Goal: Information Seeking & Learning: Learn about a topic

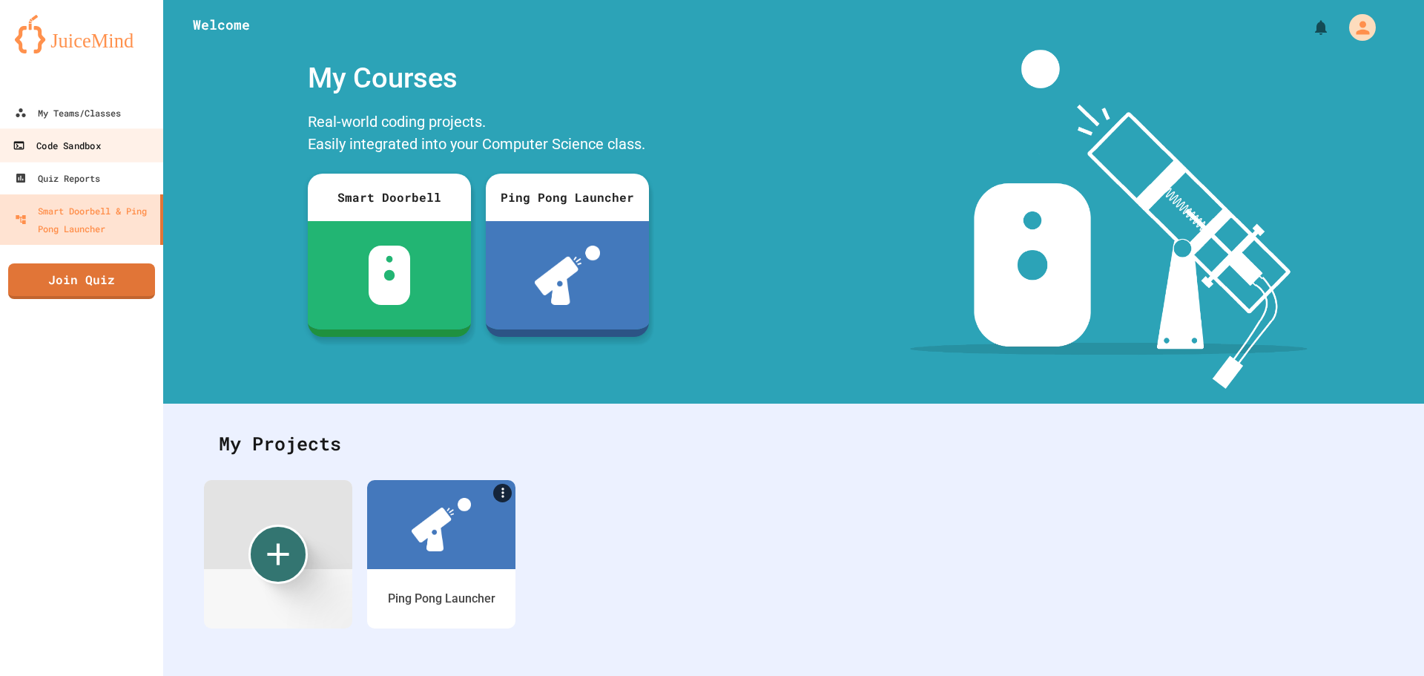
click at [96, 133] on link "Code Sandbox" at bounding box center [82, 144] width 168 height 33
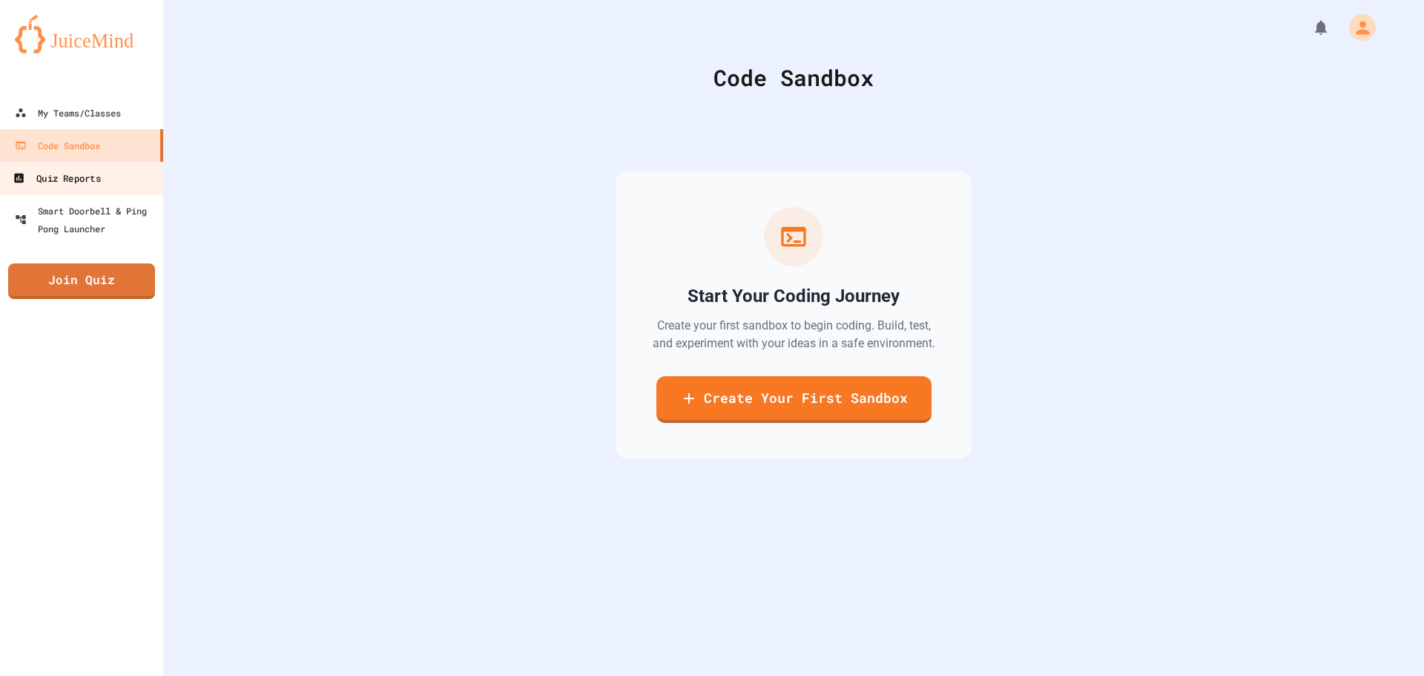
click at [95, 184] on div "Quiz Reports" at bounding box center [56, 178] width 87 height 19
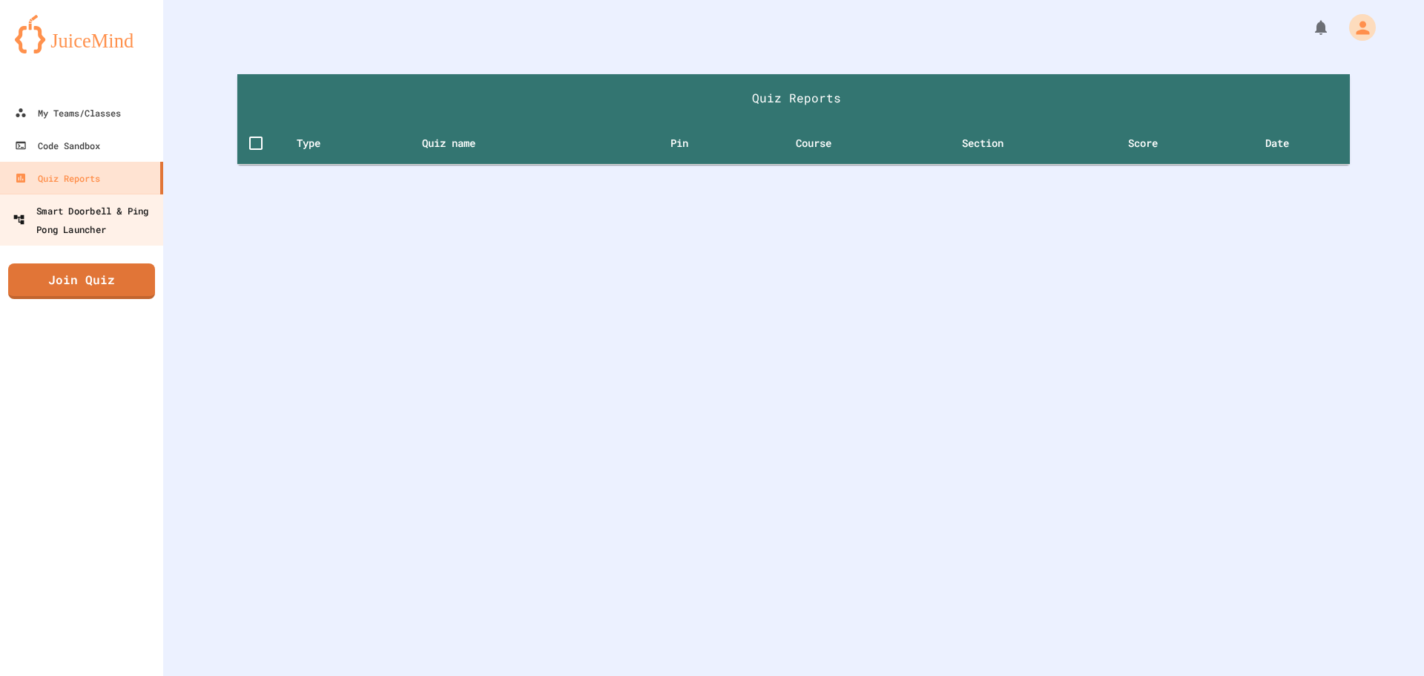
click at [105, 217] on div "Smart Doorbell & Ping Pong Launcher" at bounding box center [86, 219] width 147 height 36
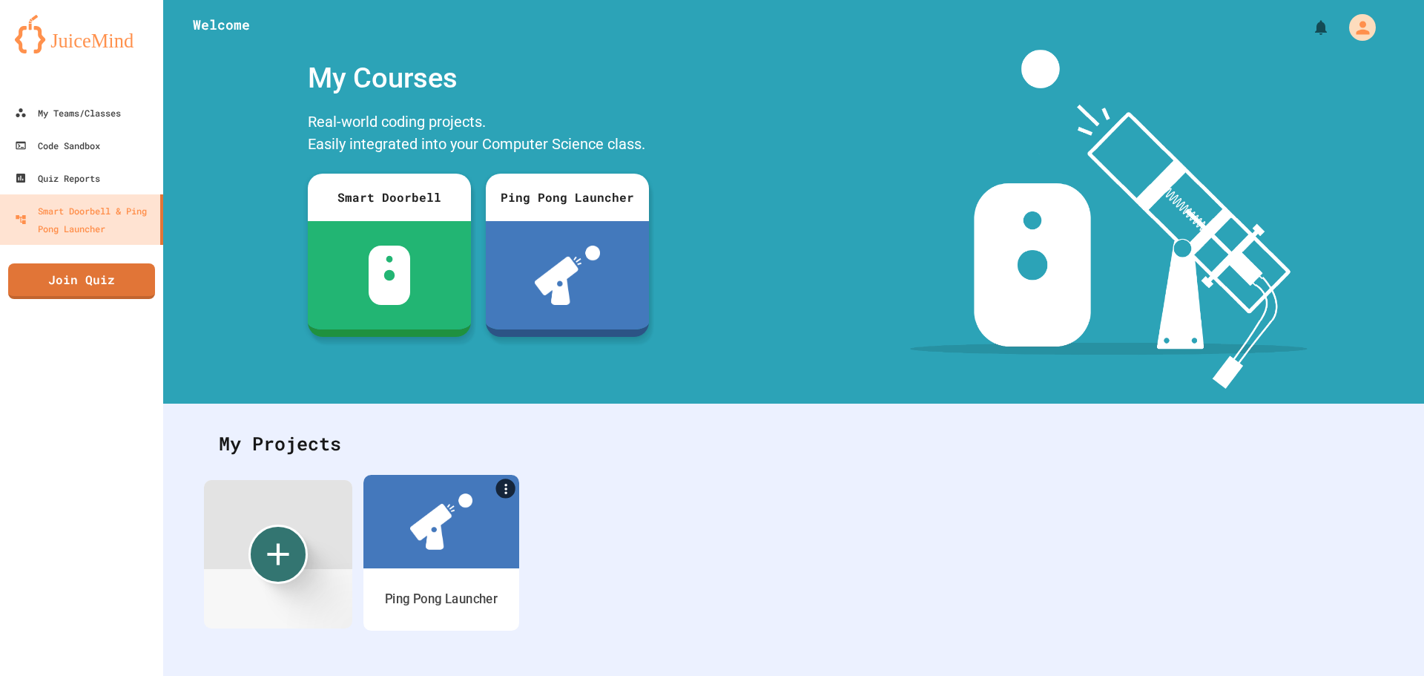
click at [433, 545] on img at bounding box center [441, 521] width 62 height 56
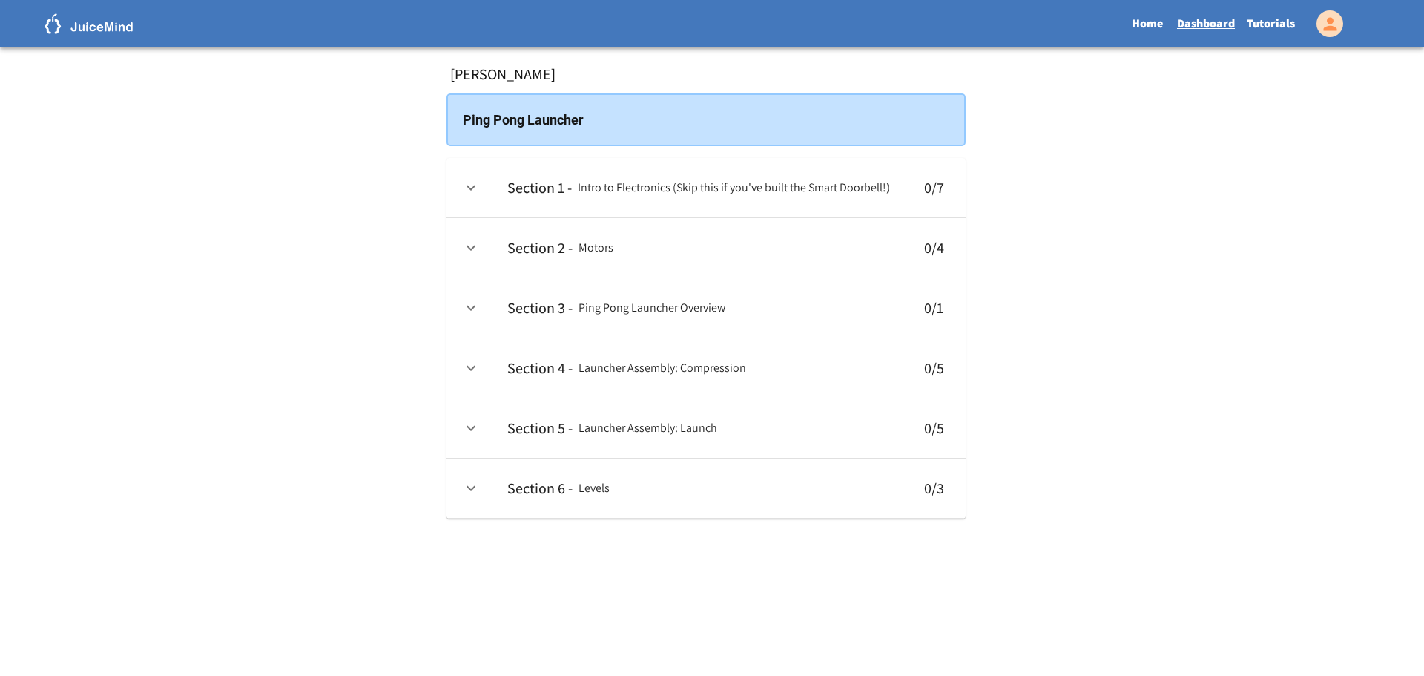
click at [456, 244] on td "collapsible table" at bounding box center [470, 248] width 49 height 60
click at [457, 244] on td "collapsible table" at bounding box center [470, 248] width 49 height 60
click at [462, 244] on button "expand row" at bounding box center [470, 247] width 25 height 25
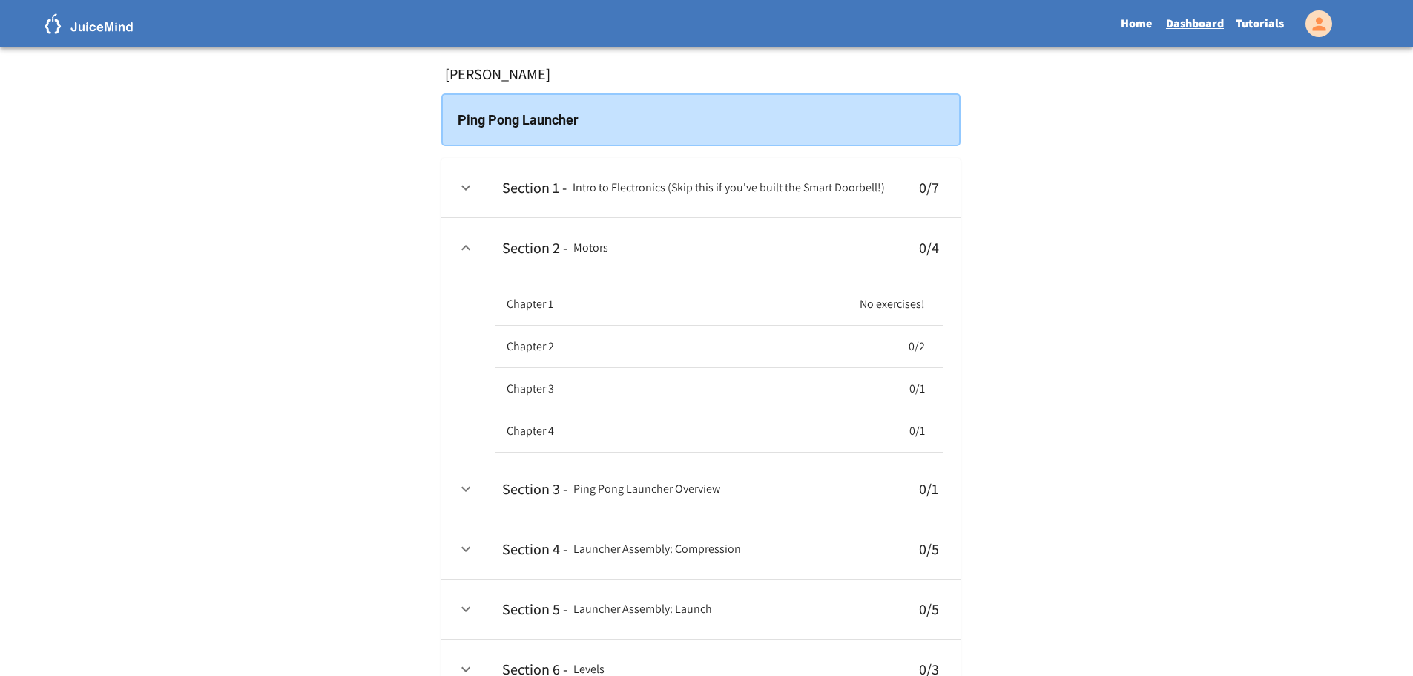
click at [528, 308] on h6 "Chapter 1" at bounding box center [529, 304] width 47 height 21
click at [461, 245] on icon "expand row" at bounding box center [466, 248] width 18 height 18
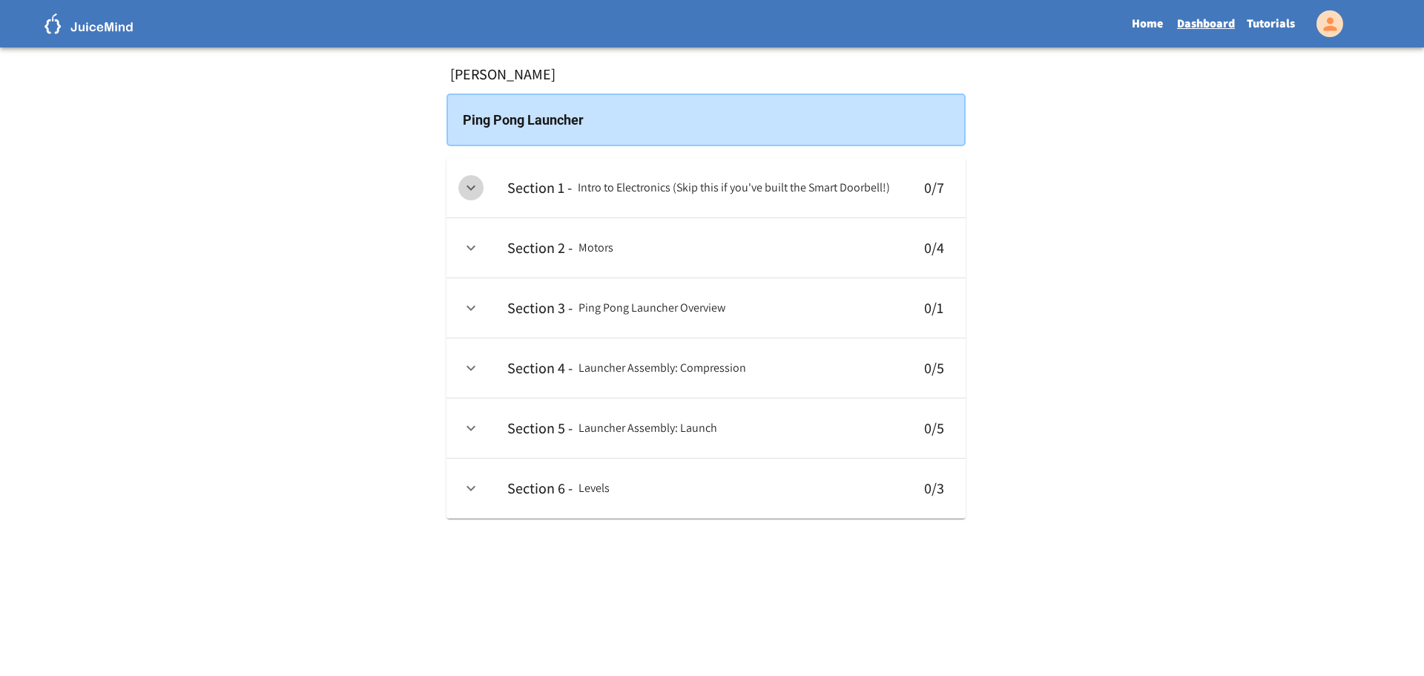
click at [474, 185] on icon "expand row" at bounding box center [471, 188] width 18 height 18
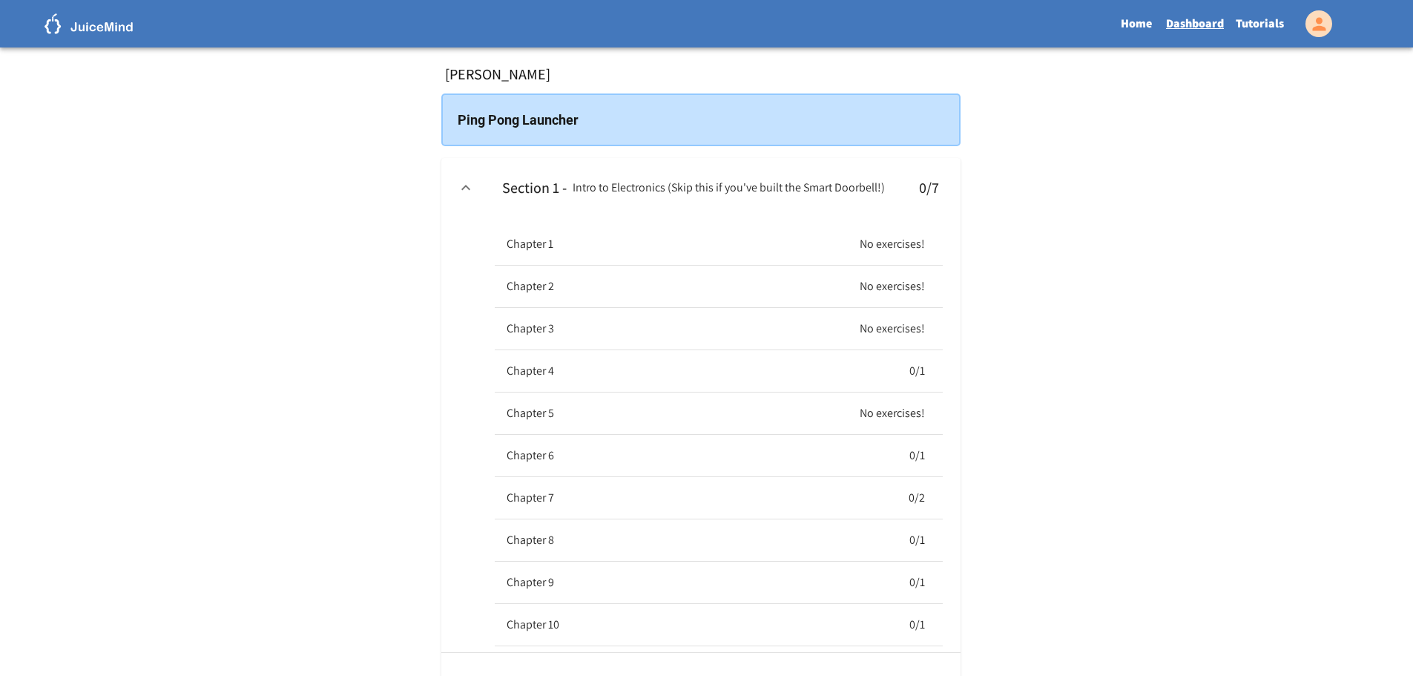
click at [474, 185] on icon "expand row" at bounding box center [466, 188] width 18 height 18
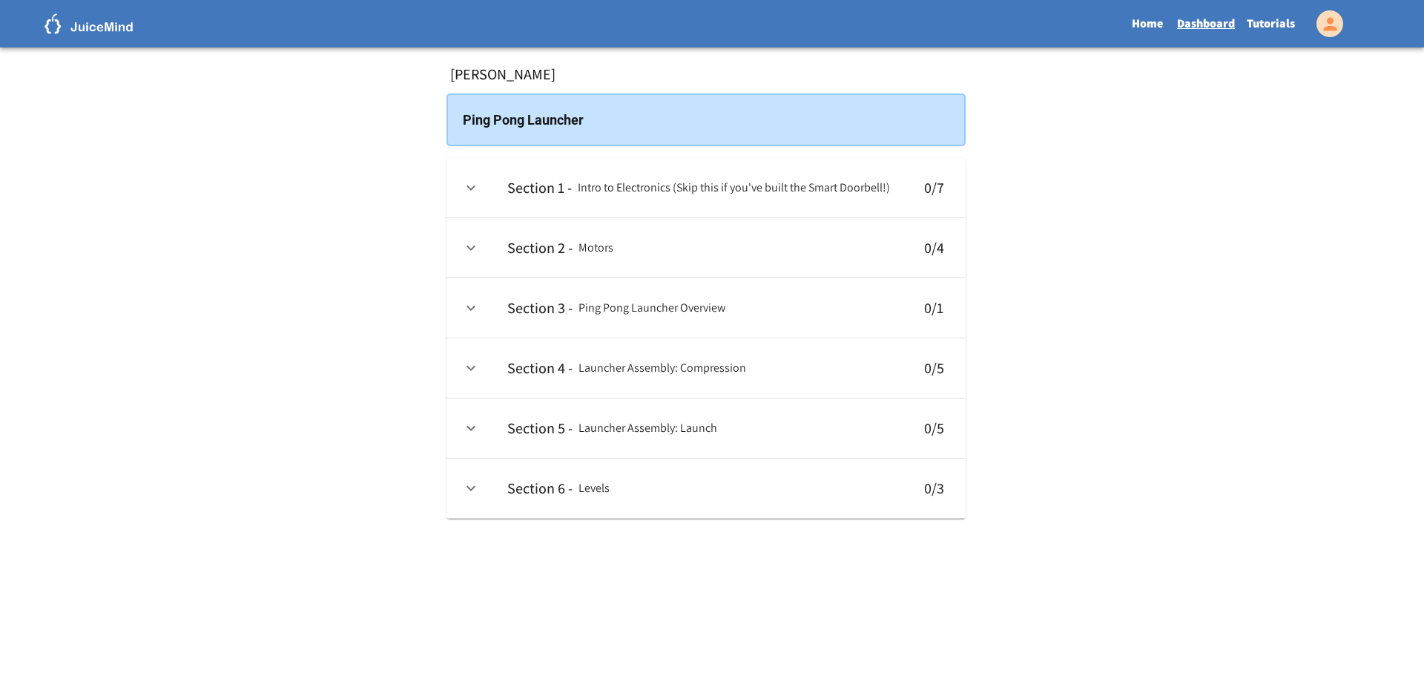
click at [551, 102] on div "Ping Pong Launcher" at bounding box center [705, 119] width 519 height 53
click at [118, 33] on div "Home Dashboard Tutorials" at bounding box center [727, 24] width 1240 height 34
click at [119, 25] on div "Home Dashboard Tutorials" at bounding box center [727, 24] width 1240 height 34
click at [1134, 18] on link "Home" at bounding box center [1146, 24] width 47 height 34
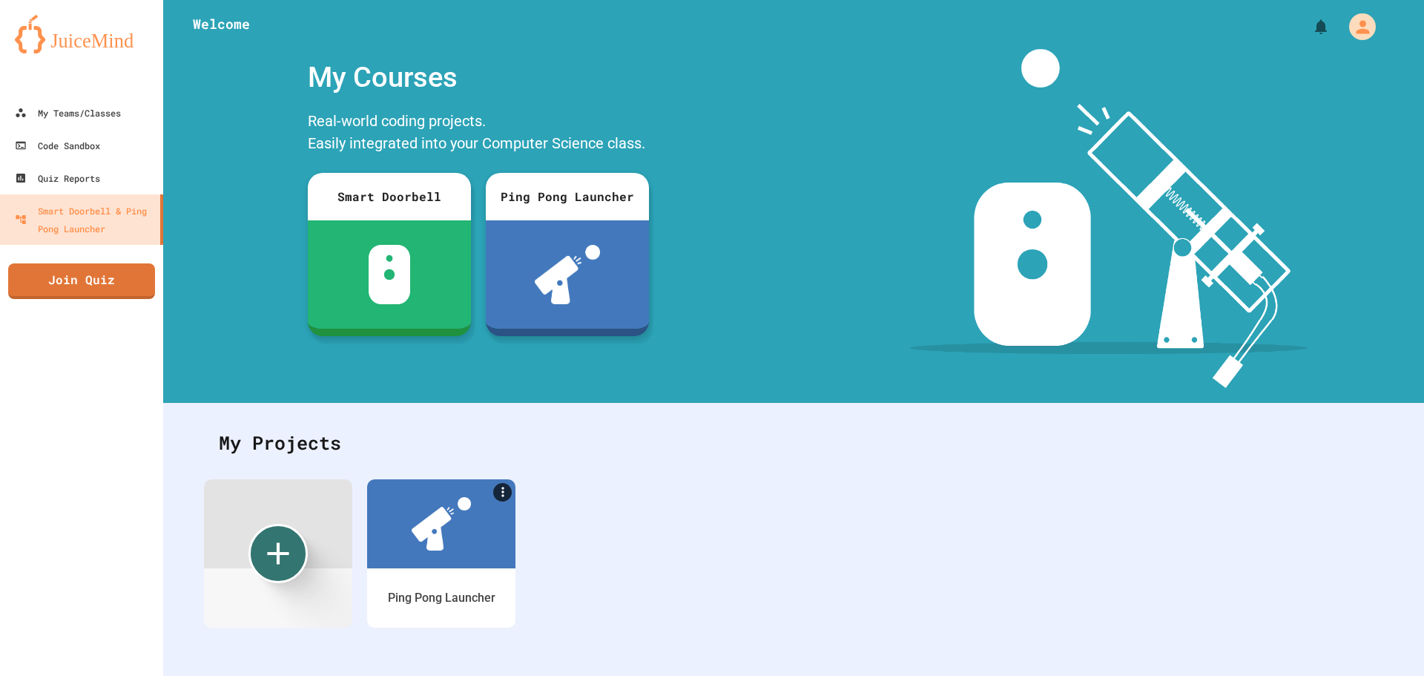
scroll to position [12, 0]
click at [1355, 21] on icon "My Account" at bounding box center [1363, 27] width 16 height 16
click at [76, 675] on div at bounding box center [712, 676] width 1424 height 0
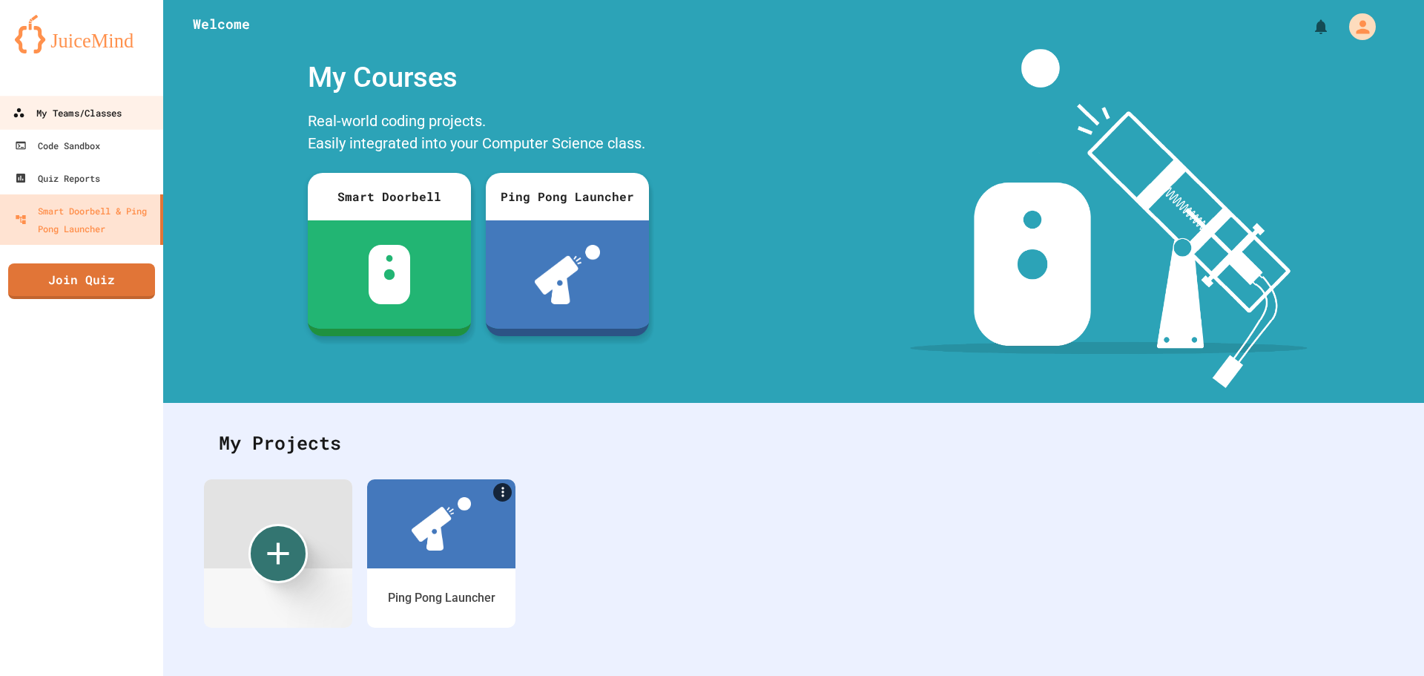
click at [89, 110] on div "My Teams/Classes" at bounding box center [67, 113] width 109 height 19
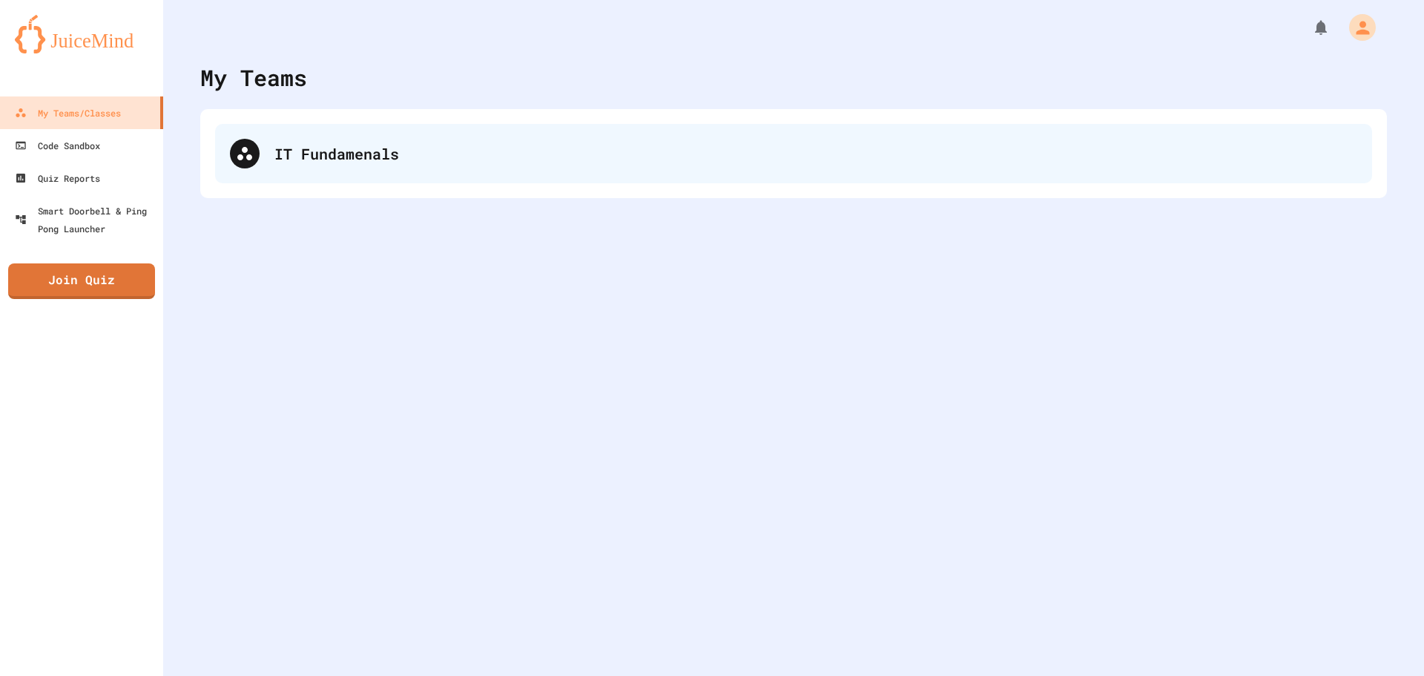
click at [345, 159] on div "IT Fundamenals" at bounding box center [815, 153] width 1083 height 22
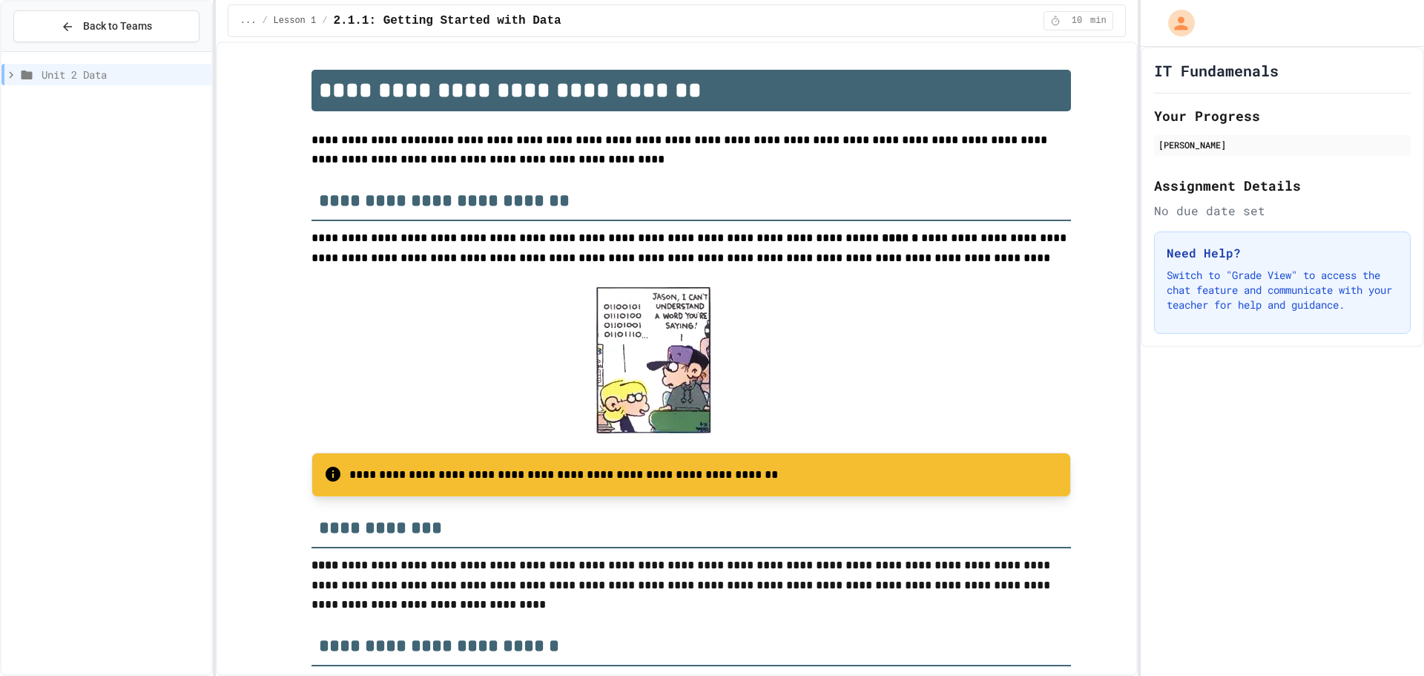
click at [96, 81] on span "Unit 2 Data" at bounding box center [124, 75] width 164 height 16
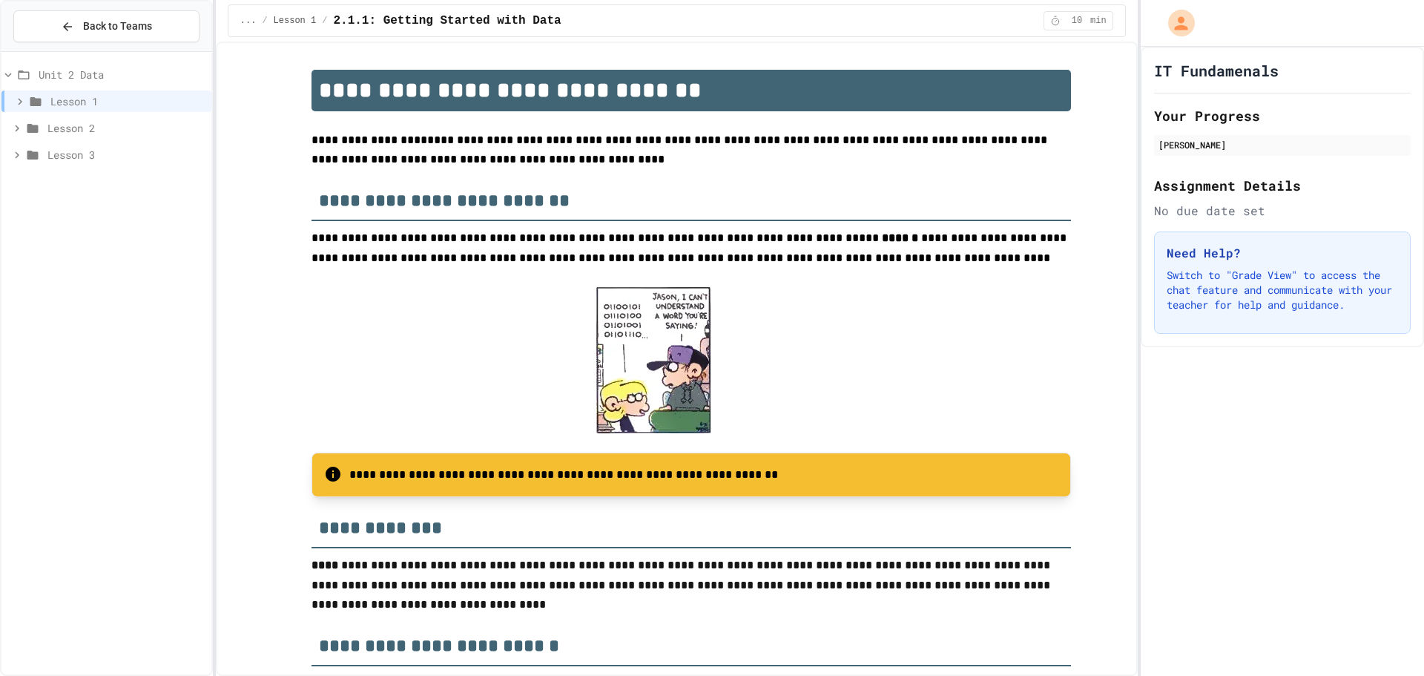
click at [36, 122] on icon at bounding box center [33, 128] width 18 height 13
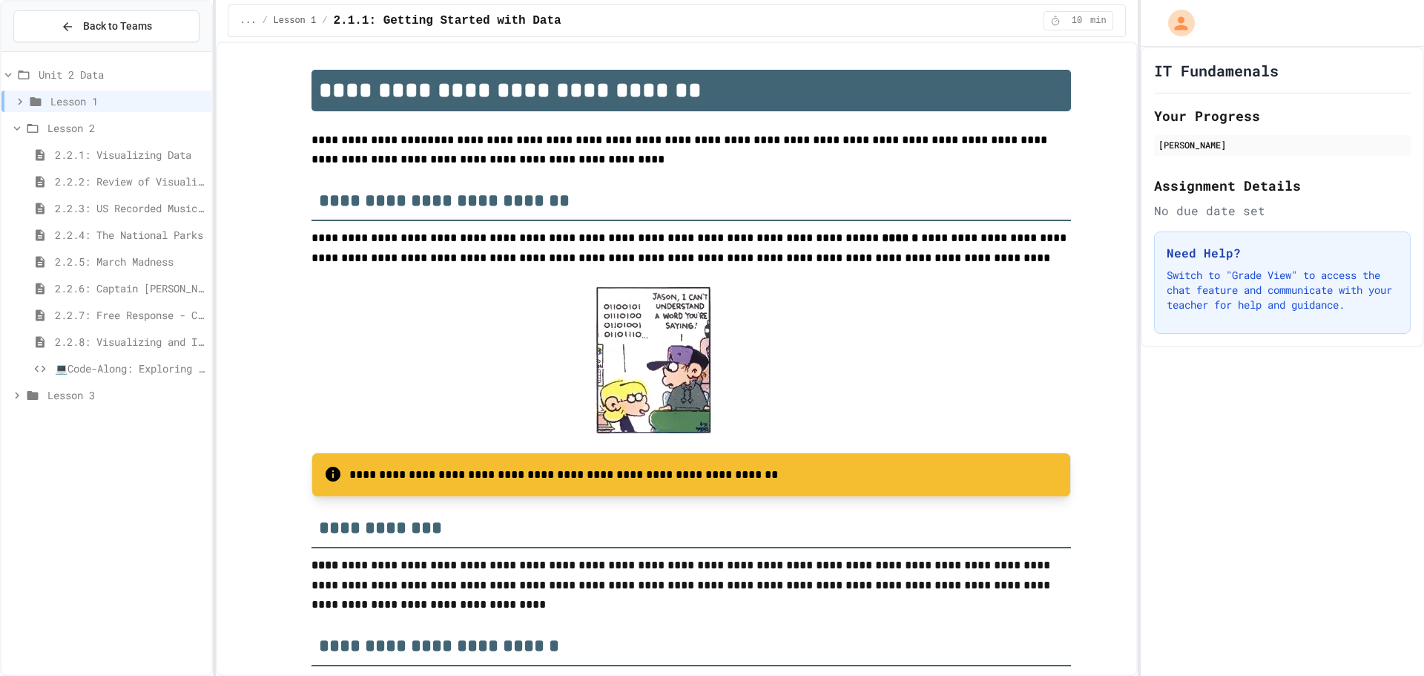
click at [90, 374] on span "💻Code-Along: Exploring Data Through Visualization" at bounding box center [130, 368] width 151 height 16
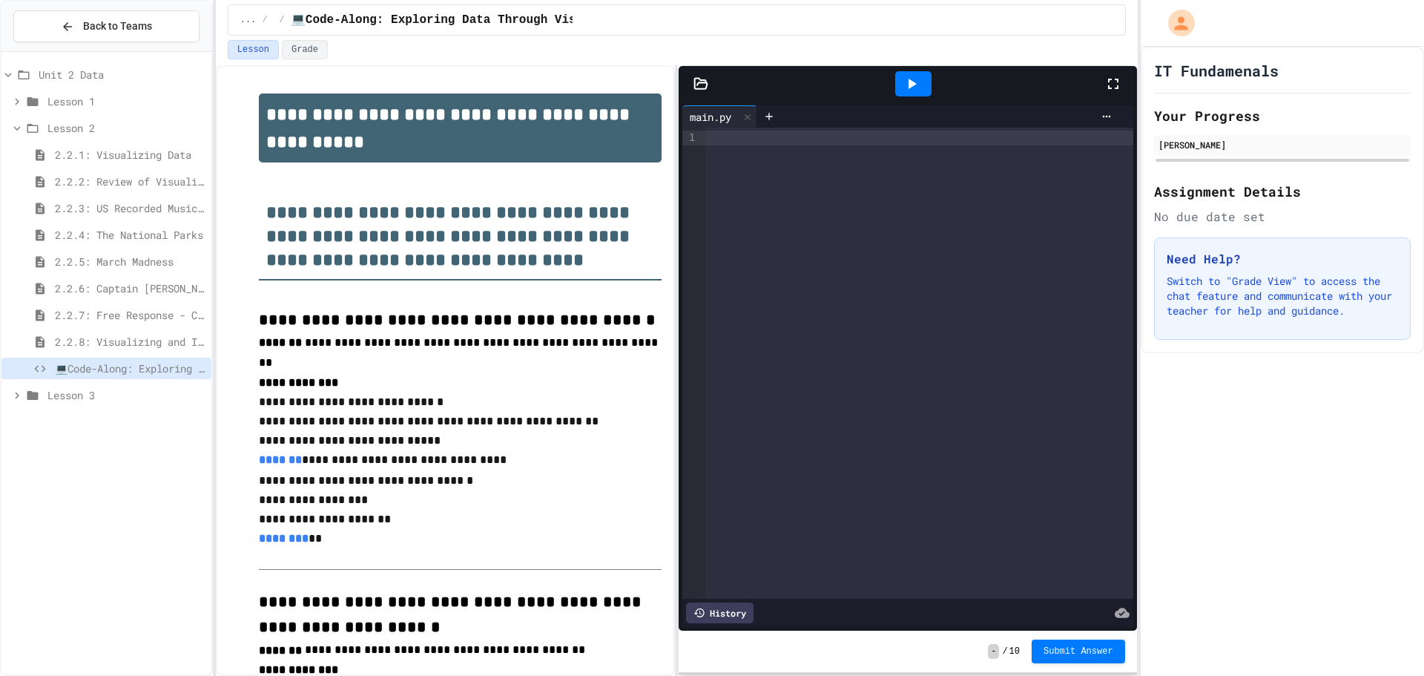
click at [917, 150] on div at bounding box center [919, 363] width 428 height 471
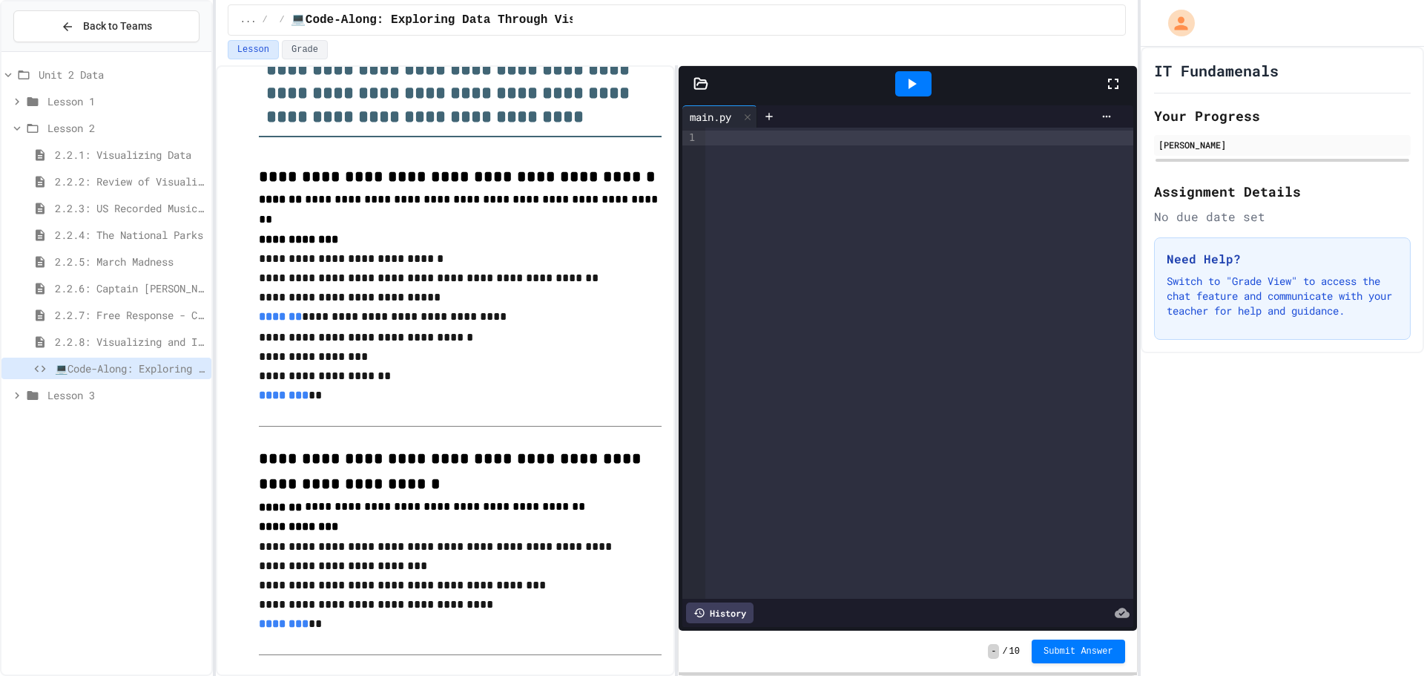
scroll to position [148, 0]
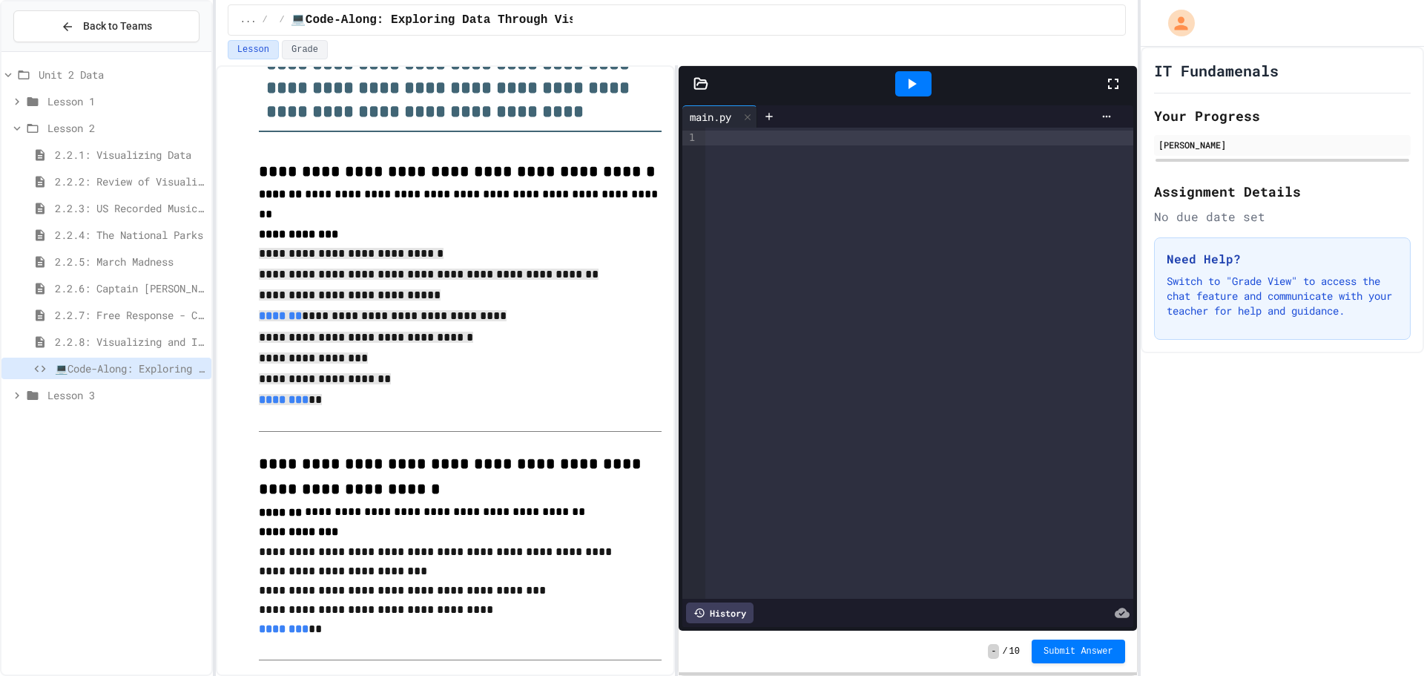
drag, startPoint x: 260, startPoint y: 244, endPoint x: 378, endPoint y: 394, distance: 191.1
click at [773, 136] on div at bounding box center [919, 138] width 428 height 15
click at [718, 675] on div at bounding box center [712, 677] width 1424 height 0
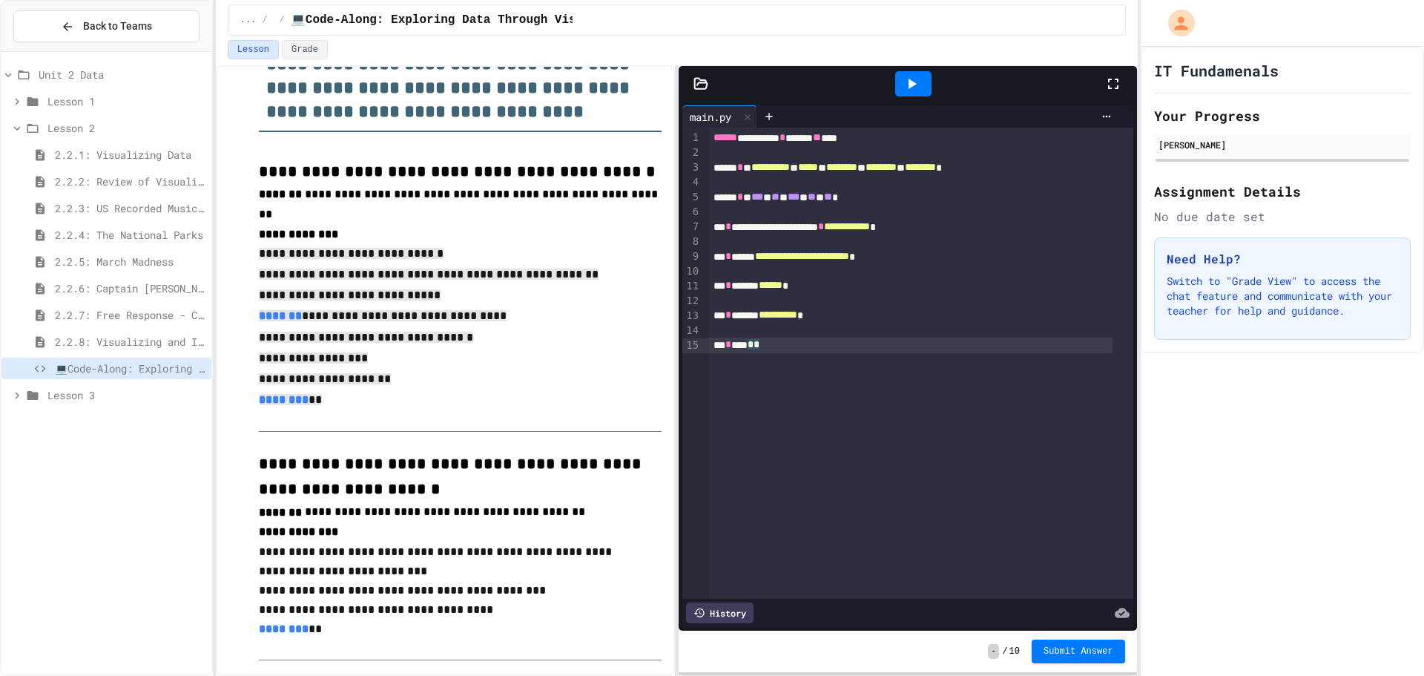
click at [919, 87] on icon at bounding box center [911, 84] width 18 height 18
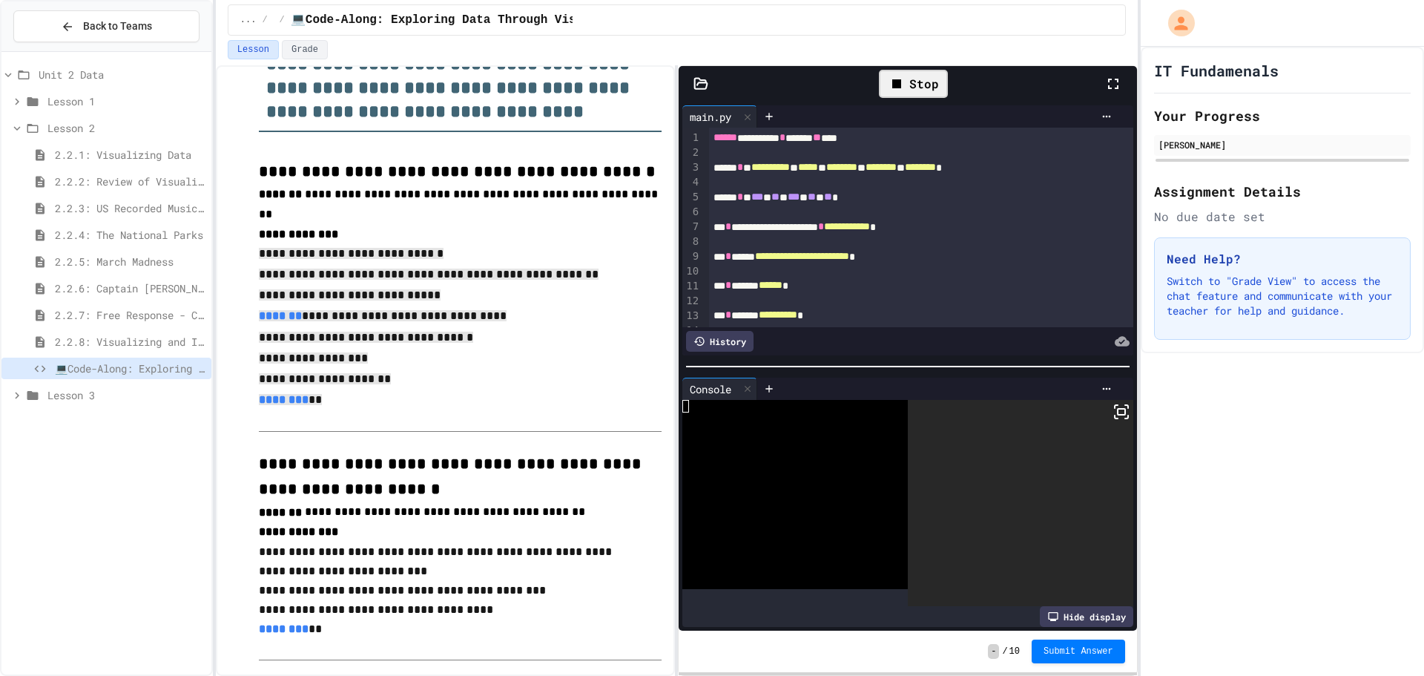
click at [1112, 85] on icon at bounding box center [1113, 84] width 18 height 18
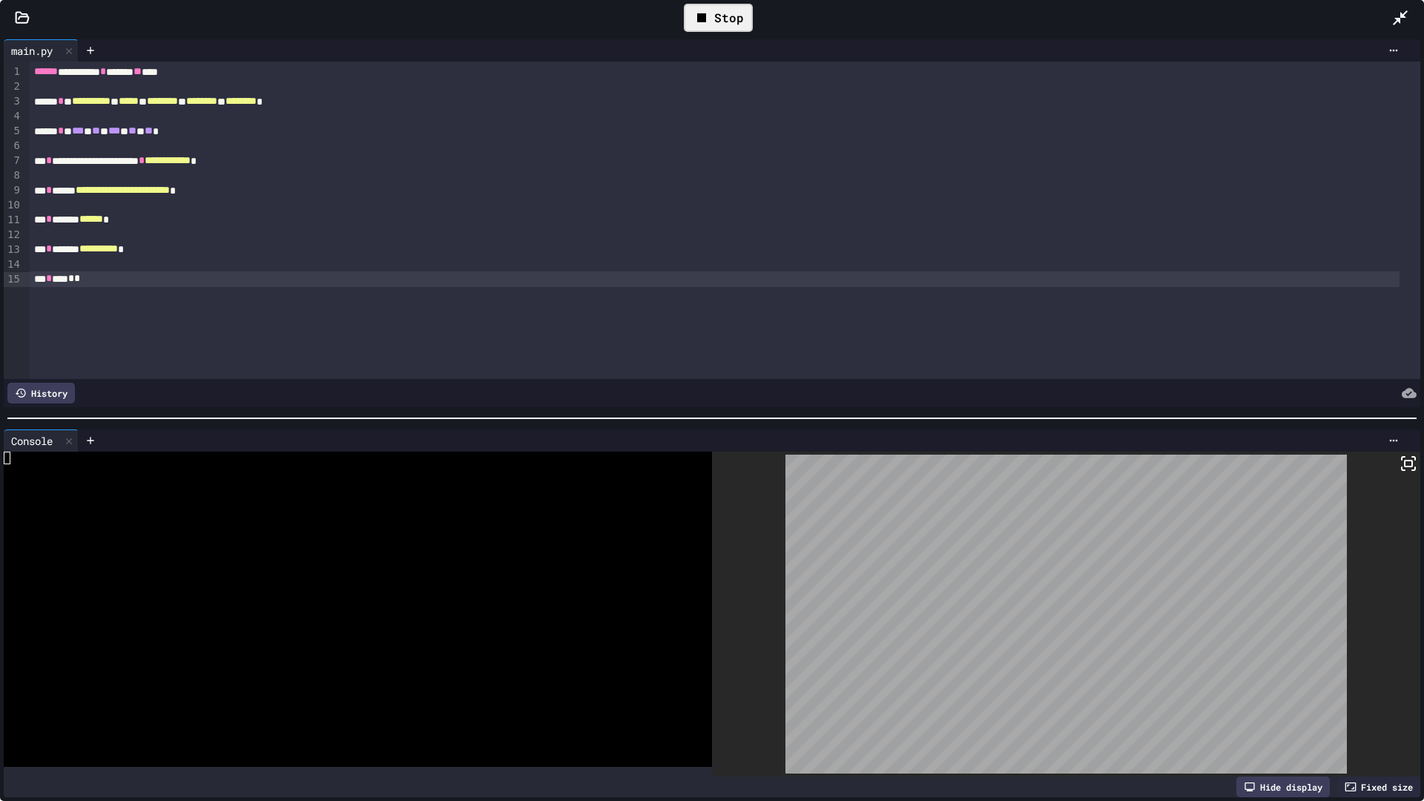
click at [1407, 9] on icon at bounding box center [1400, 18] width 18 height 18
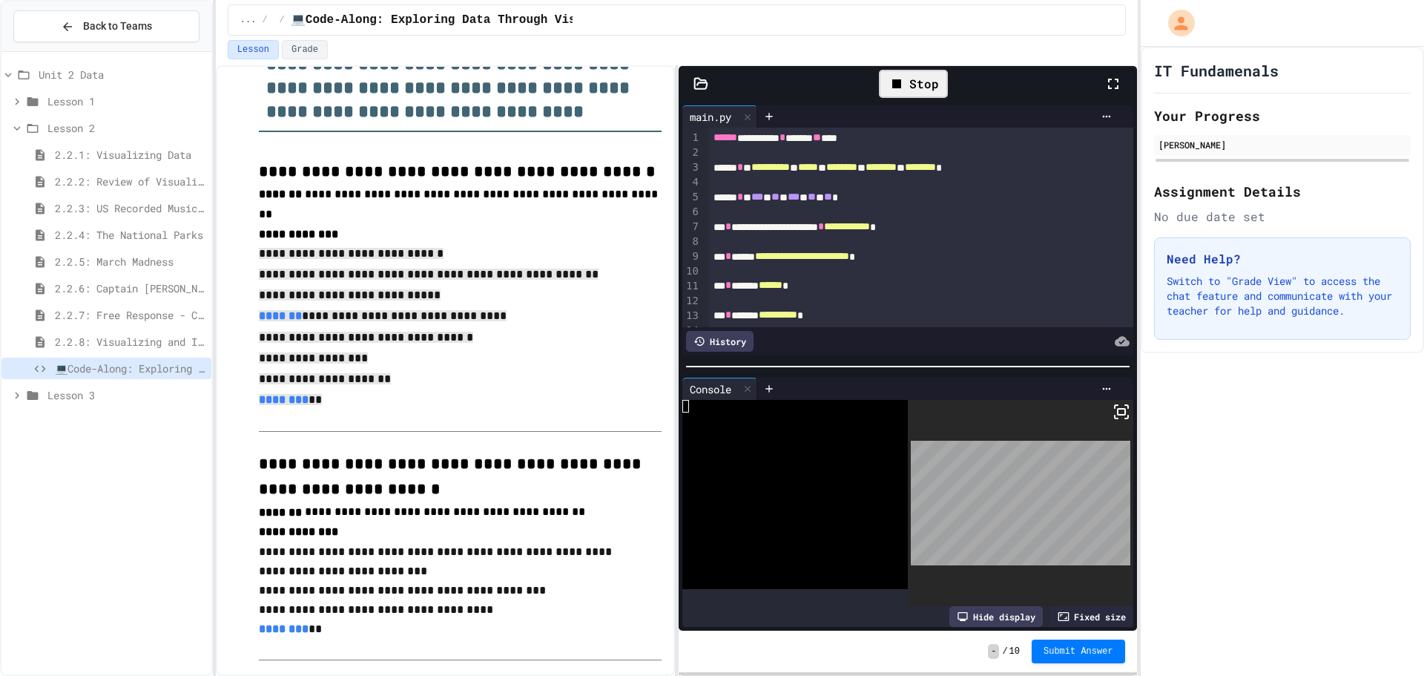
click at [987, 472] on body "**********" at bounding box center [712, 338] width 1424 height 676
click at [1107, 85] on icon at bounding box center [1113, 84] width 18 height 18
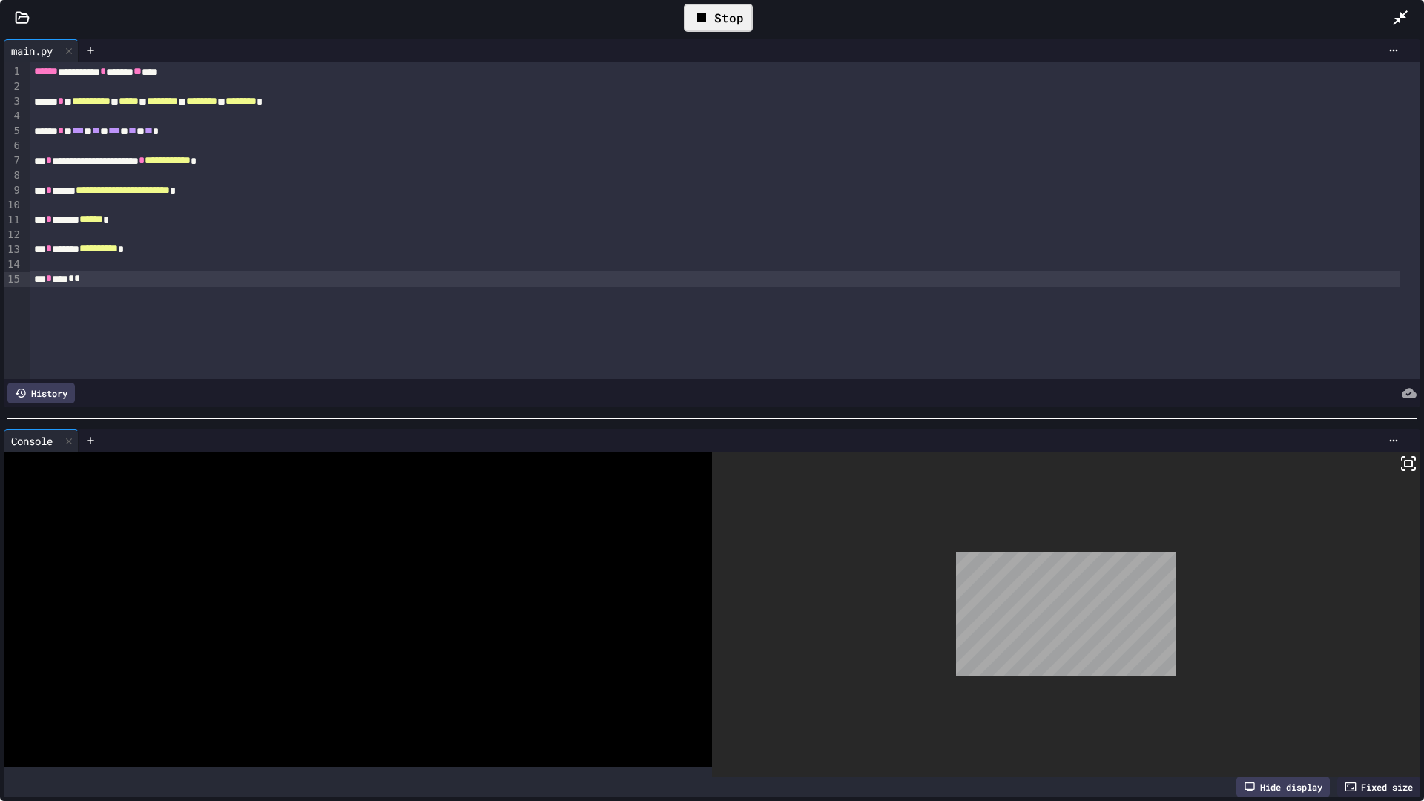
click at [1404, 460] on rect at bounding box center [1407, 463] width 7 height 6
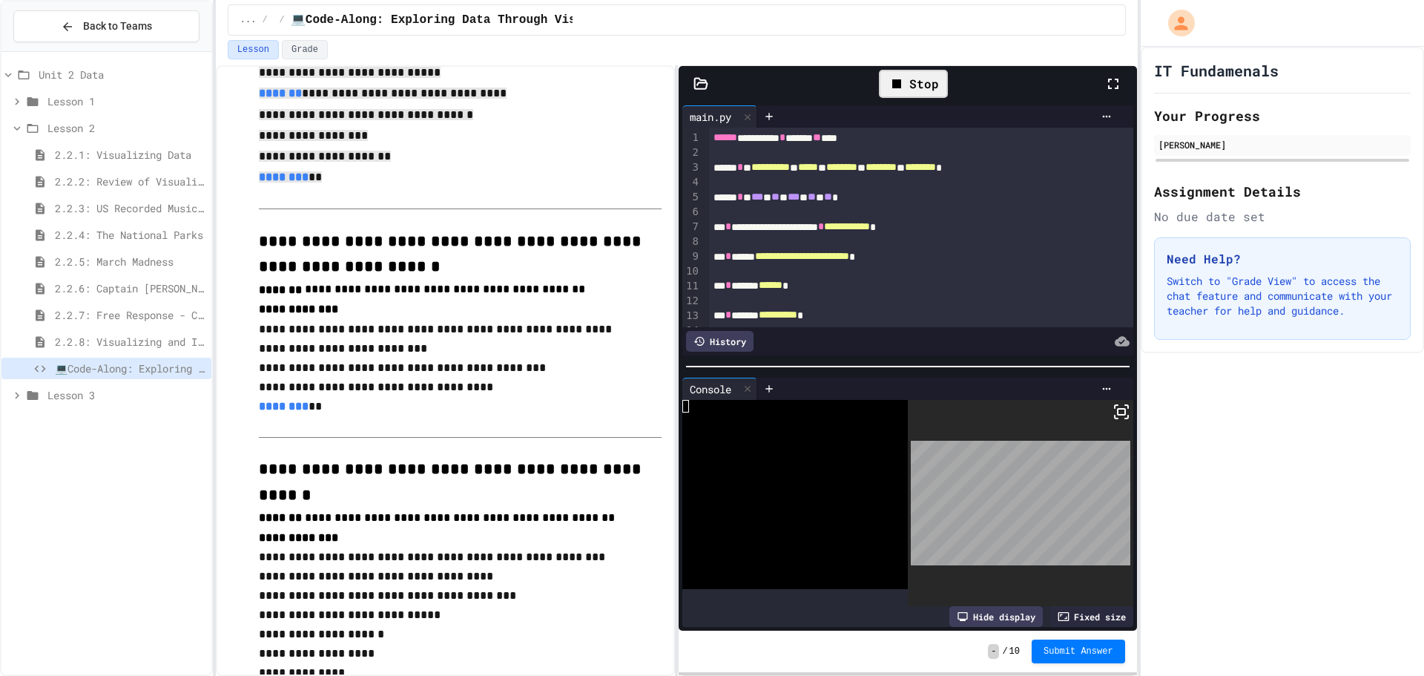
click at [532, 233] on span "**********" at bounding box center [452, 254] width 387 height 42
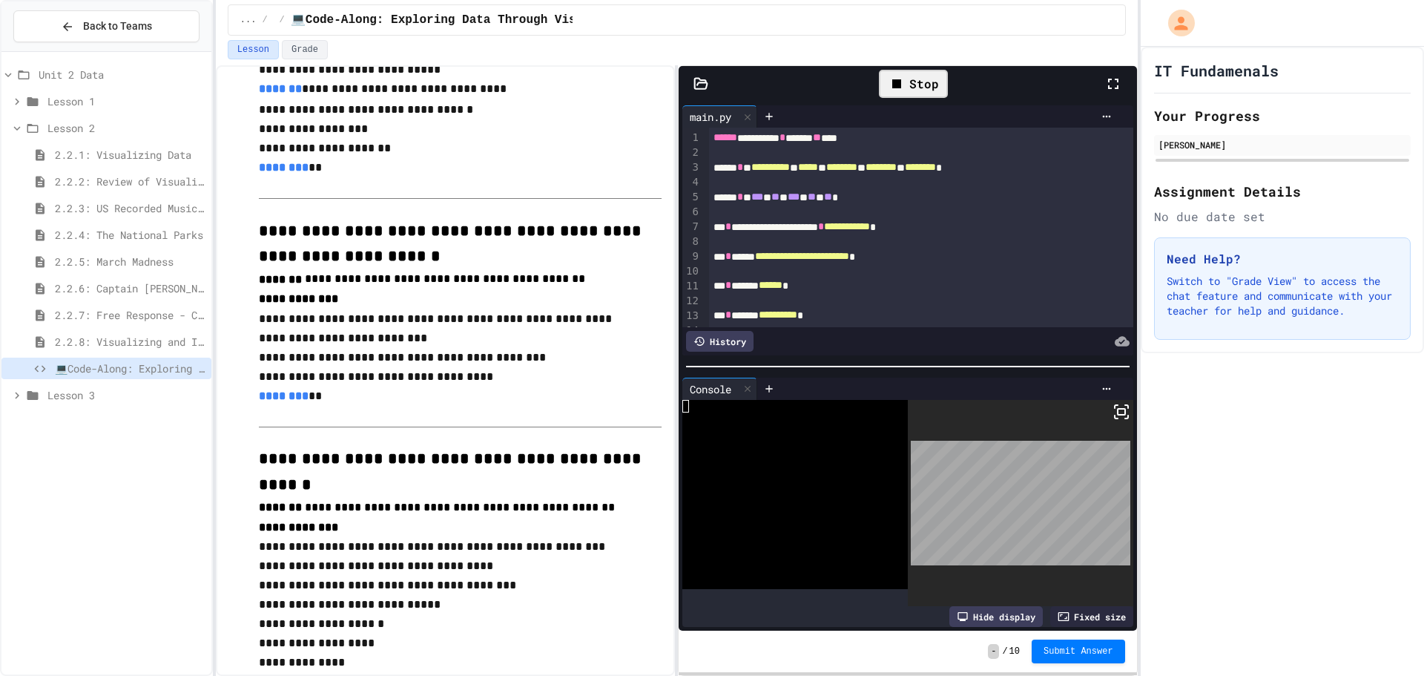
scroll to position [368, 0]
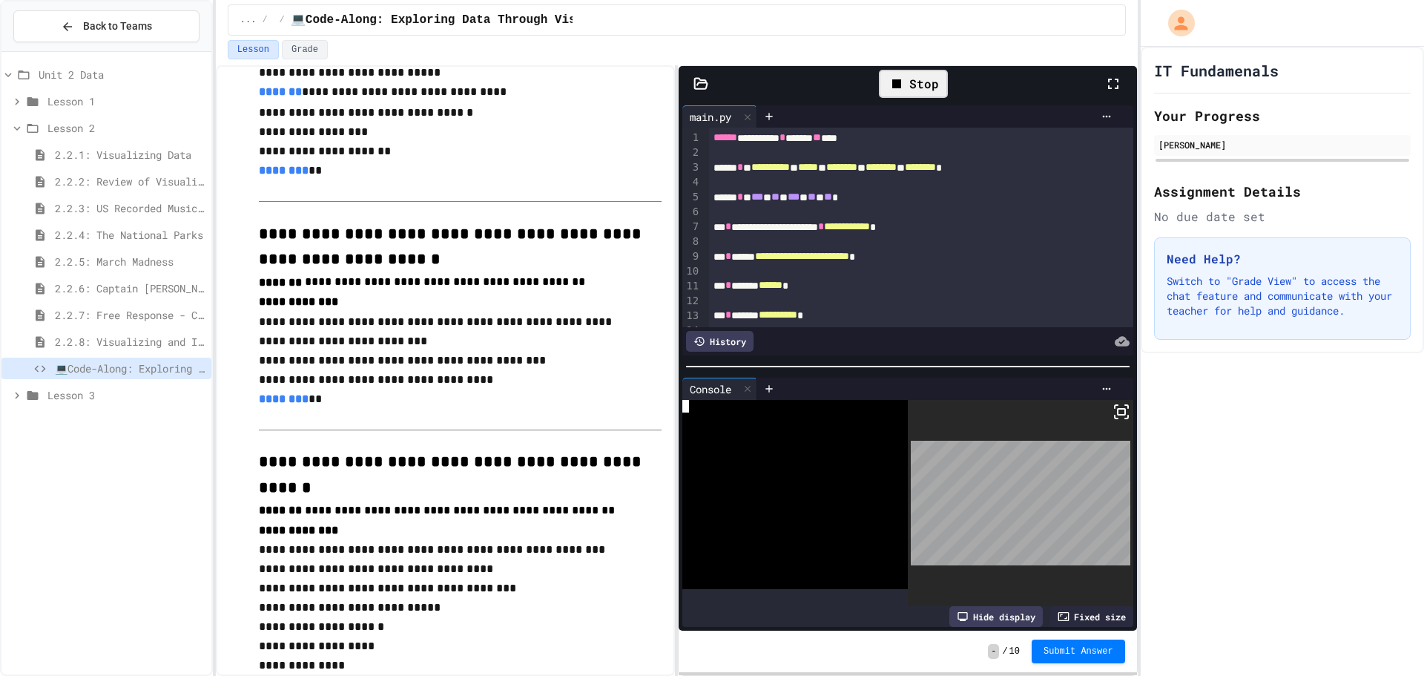
drag, startPoint x: 745, startPoint y: 435, endPoint x: 793, endPoint y: 475, distance: 62.6
click at [747, 437] on div at bounding box center [785, 443] width 207 height 13
click at [796, 404] on div at bounding box center [785, 406] width 207 height 13
click at [802, 425] on div at bounding box center [785, 431] width 207 height 13
click at [703, 142] on div "›" at bounding box center [704, 242] width 7 height 228
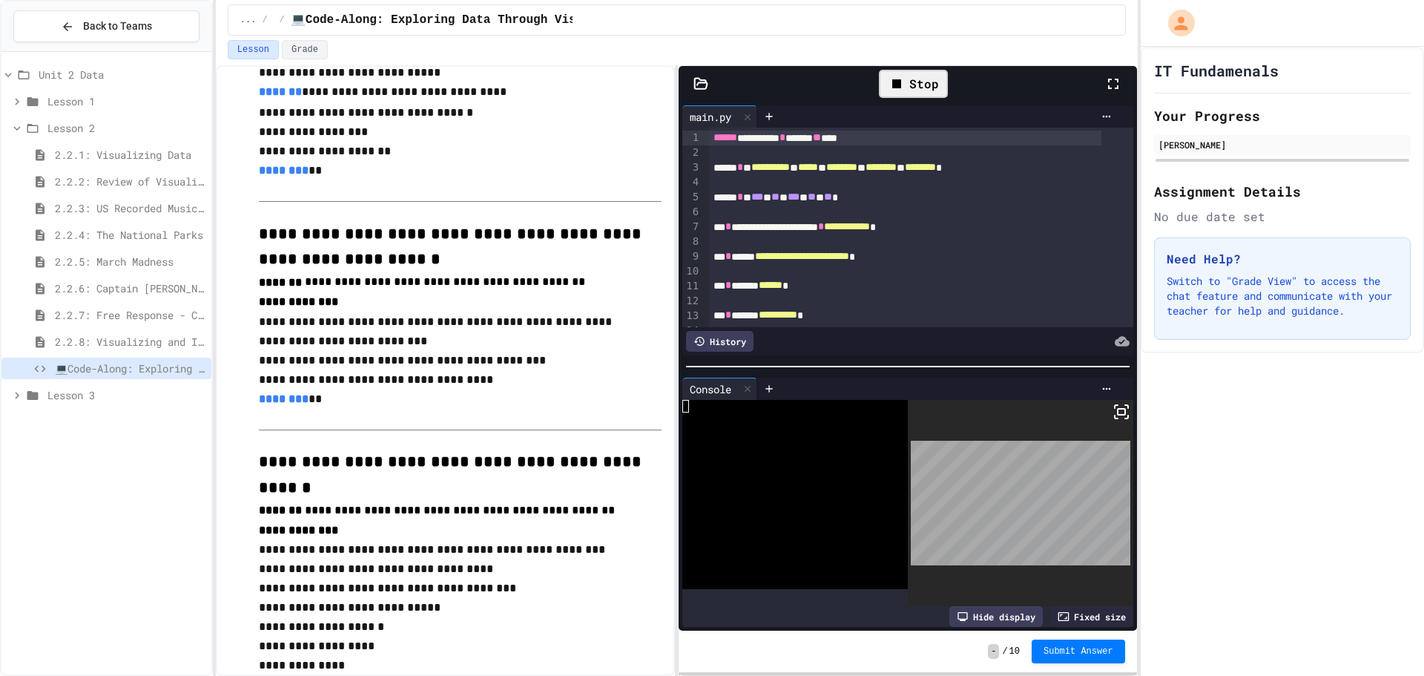
click at [711, 138] on div "**********" at bounding box center [905, 138] width 392 height 15
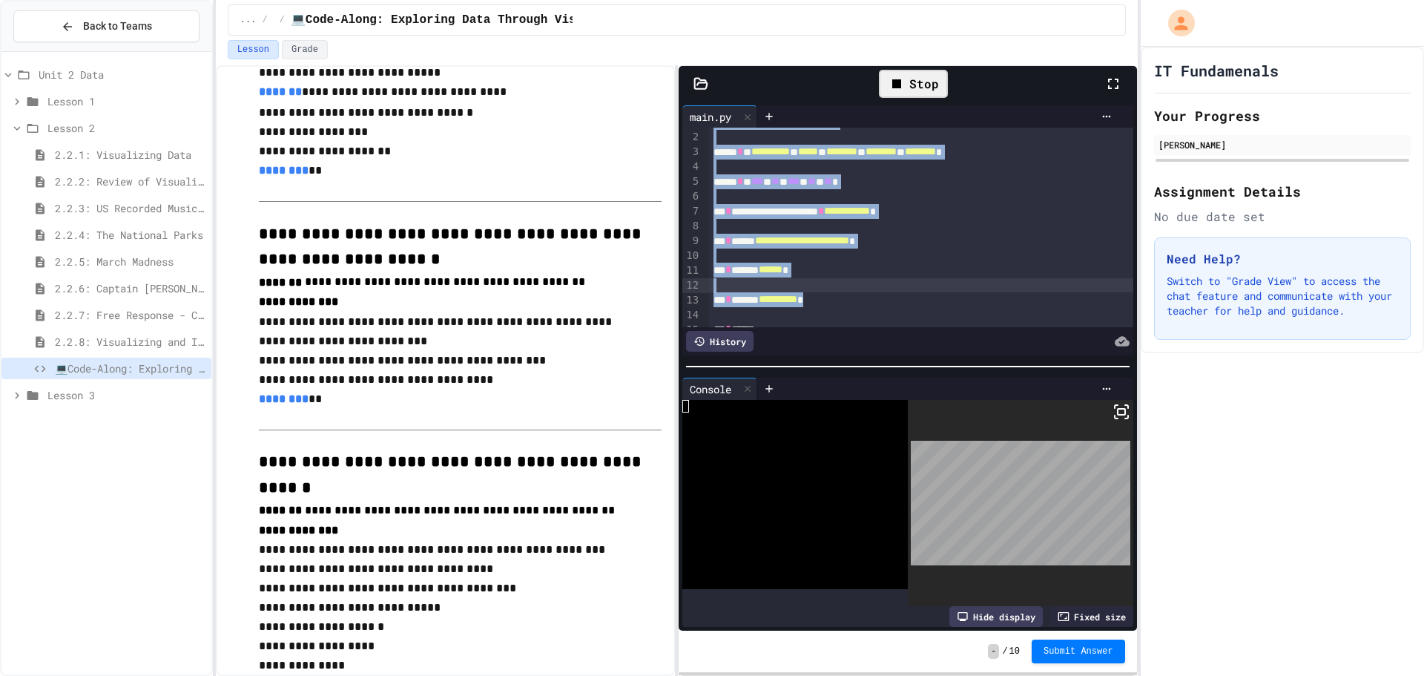
drag, startPoint x: 712, startPoint y: 136, endPoint x: 883, endPoint y: 297, distance: 235.5
click at [897, 314] on div "**********" at bounding box center [907, 227] width 450 height 199
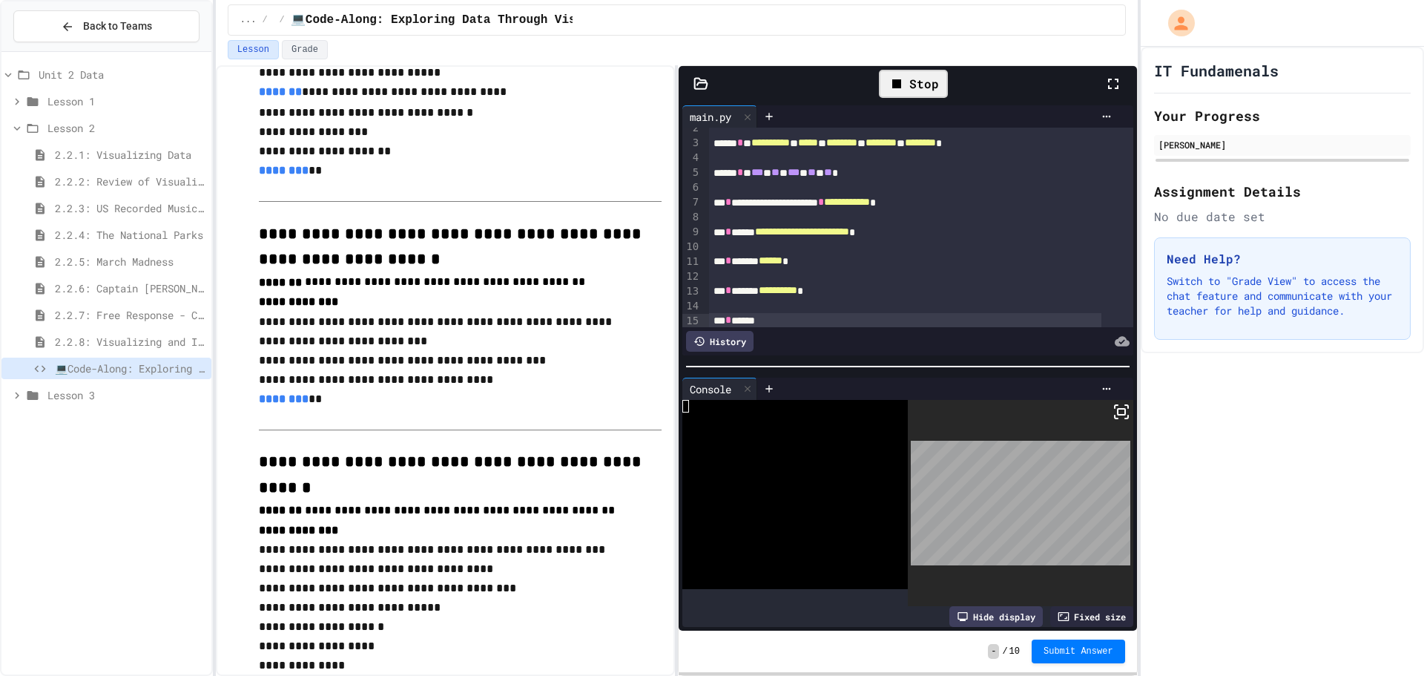
scroll to position [0, 0]
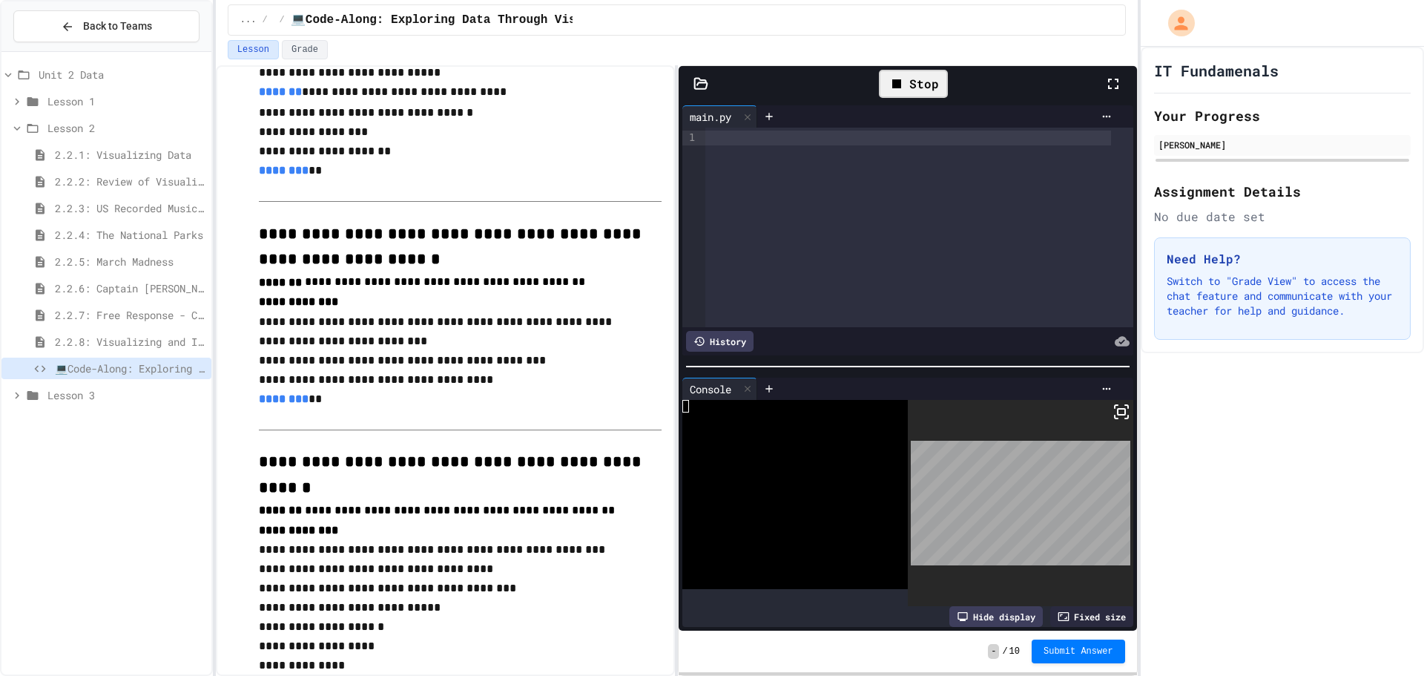
click at [1079, 427] on div at bounding box center [1020, 503] width 225 height 207
click at [938, 559] on div at bounding box center [1020, 503] width 225 height 207
click at [749, 386] on icon at bounding box center [747, 389] width 6 height 6
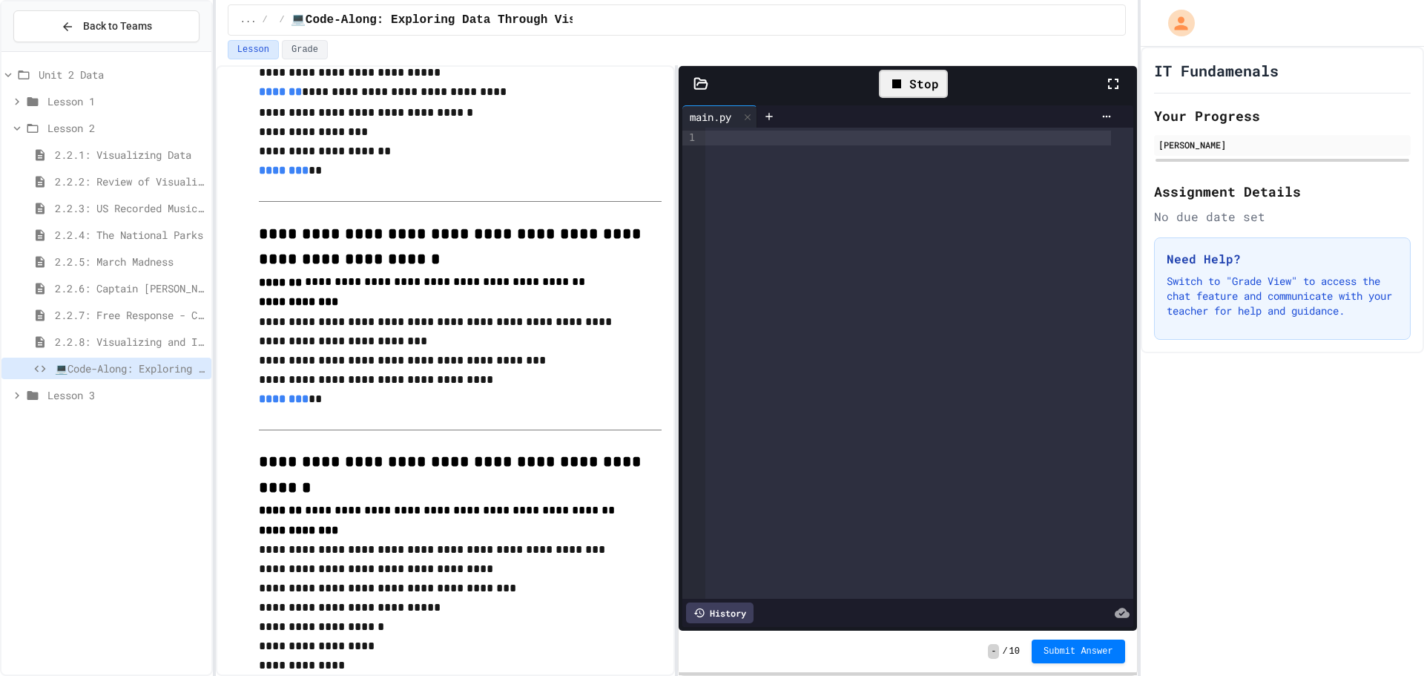
click at [874, 202] on div at bounding box center [919, 363] width 428 height 471
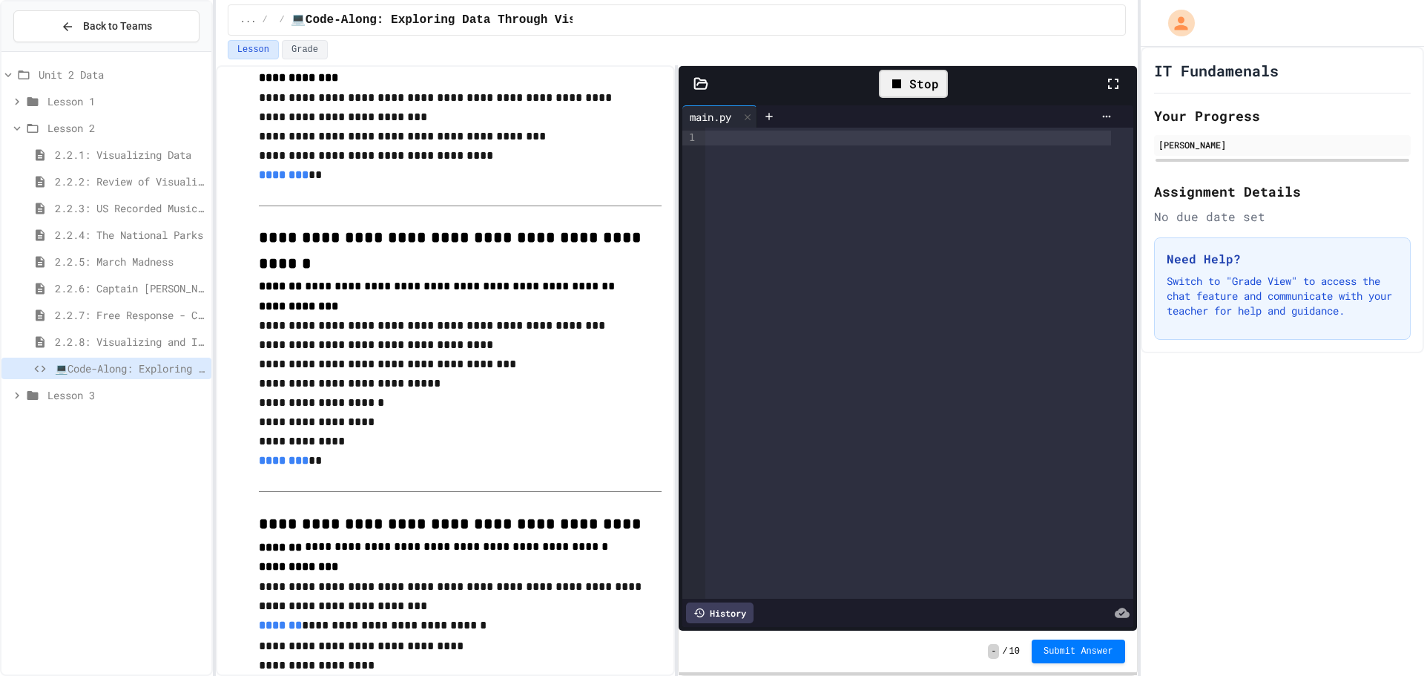
scroll to position [664, 0]
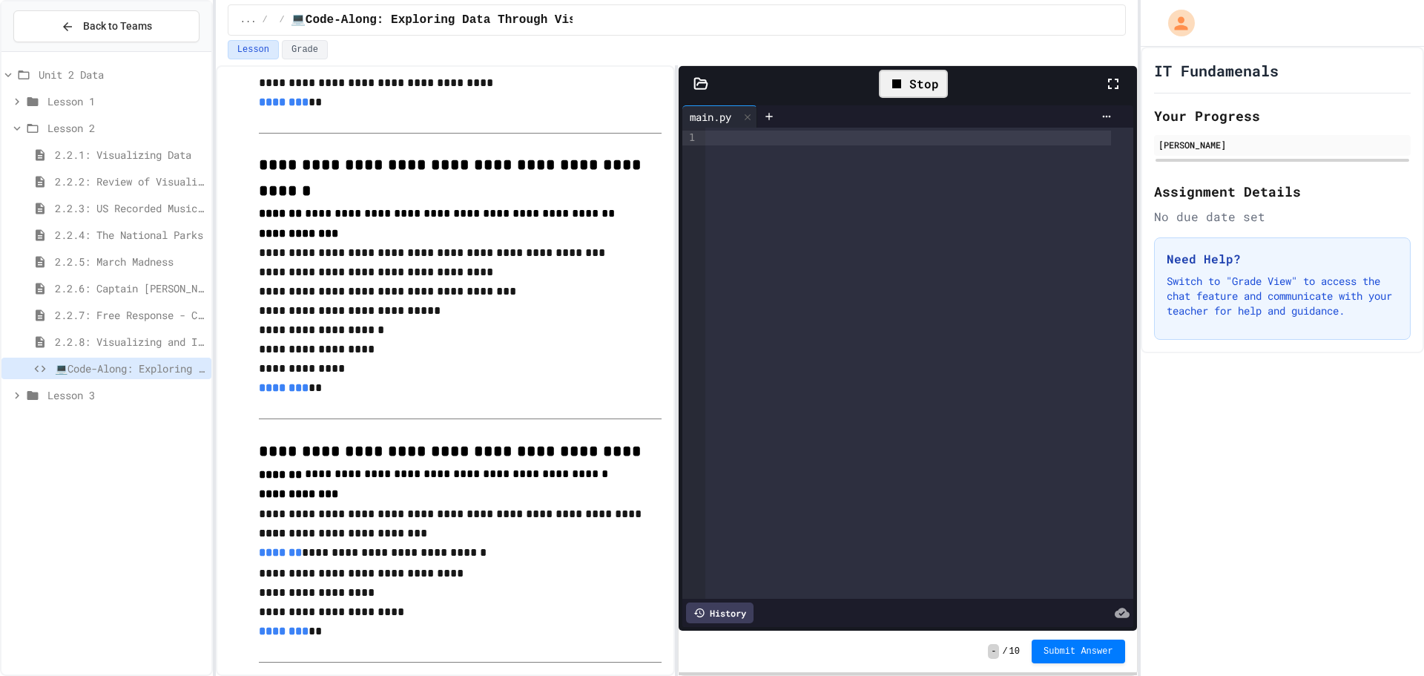
click at [259, 243] on p "**********" at bounding box center [460, 252] width 403 height 19
click at [531, 340] on p "**********" at bounding box center [460, 349] width 403 height 19
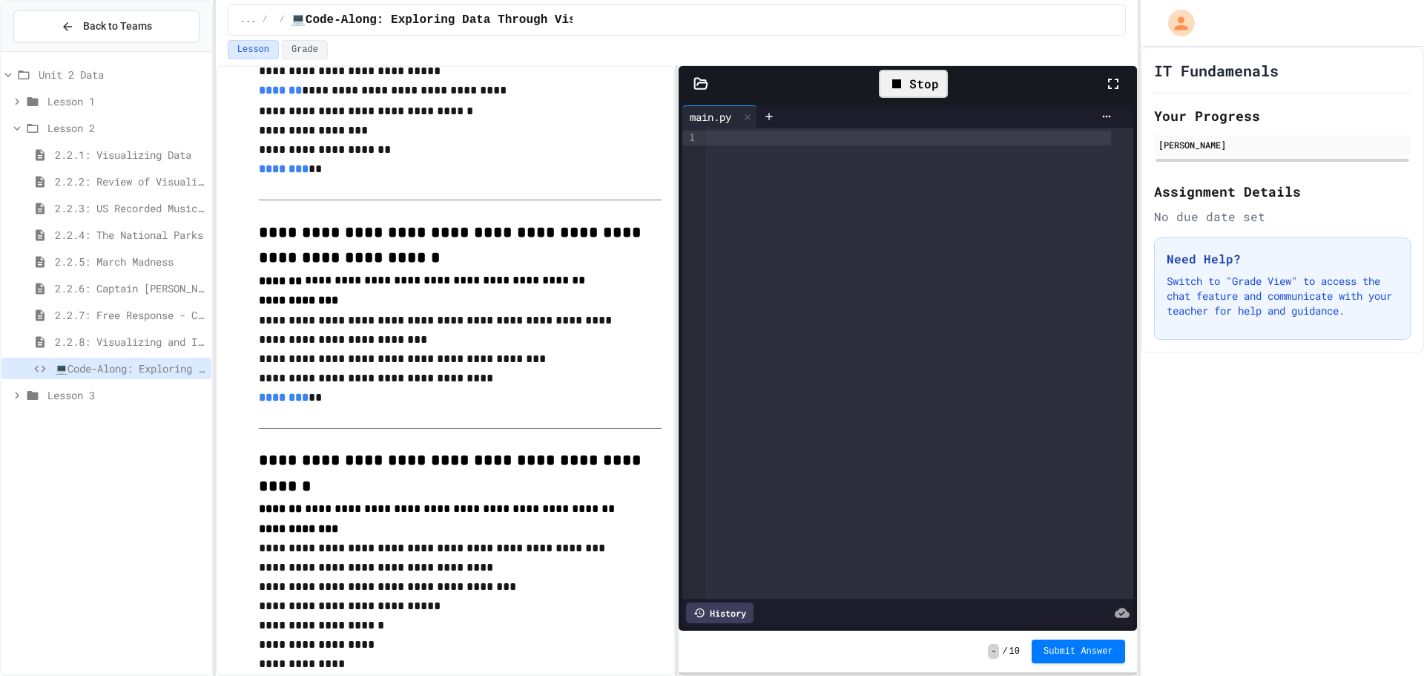
scroll to position [368, 0]
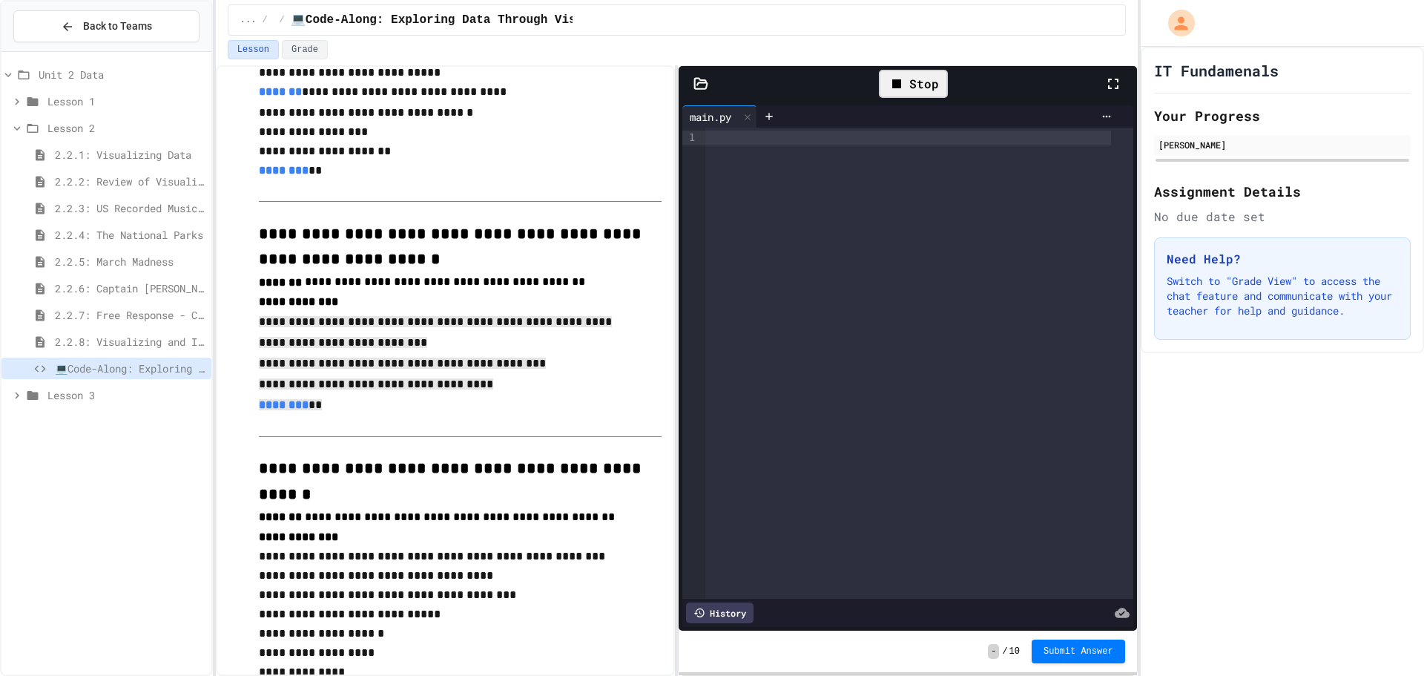
drag, startPoint x: 258, startPoint y: 314, endPoint x: 412, endPoint y: 404, distance: 178.4
click at [412, 404] on div "**********" at bounding box center [460, 654] width 403 height 1856
click at [708, 285] on div at bounding box center [919, 363] width 428 height 471
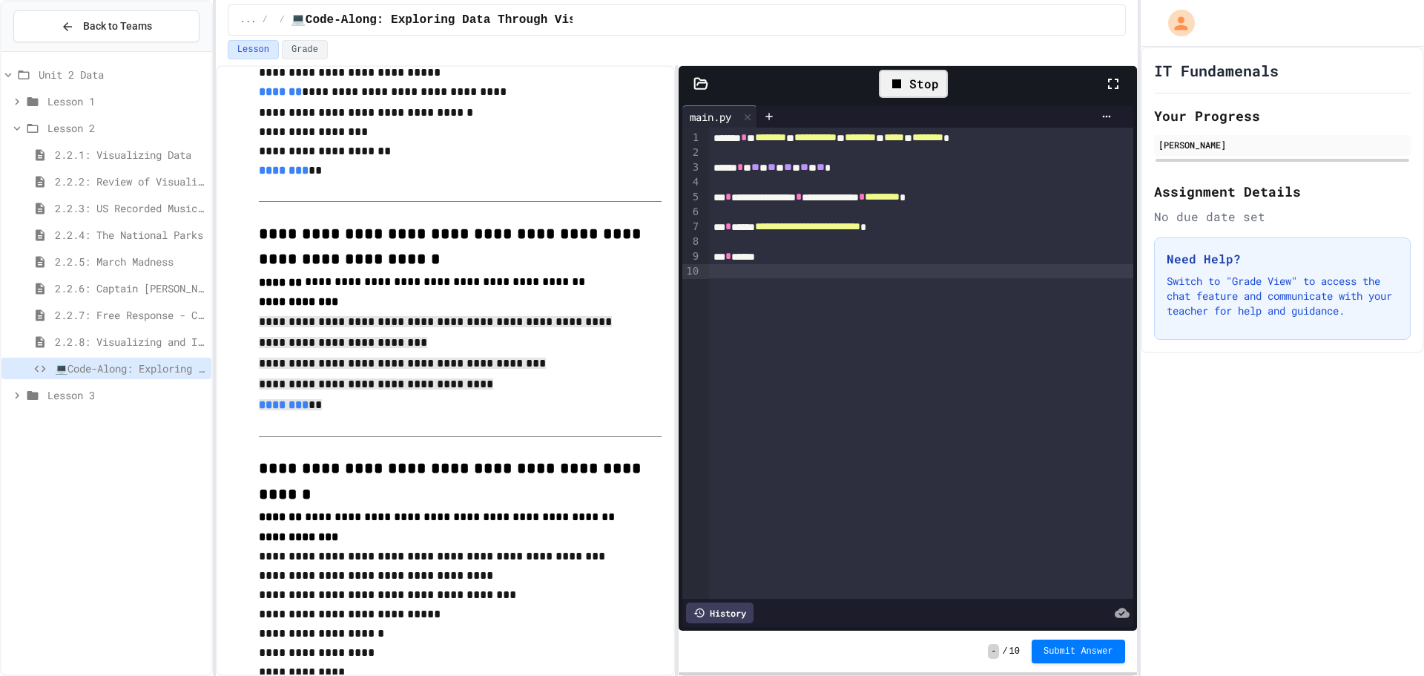
click at [911, 88] on div "Stop" at bounding box center [913, 84] width 69 height 28
click at [911, 88] on icon at bounding box center [911, 84] width 18 height 18
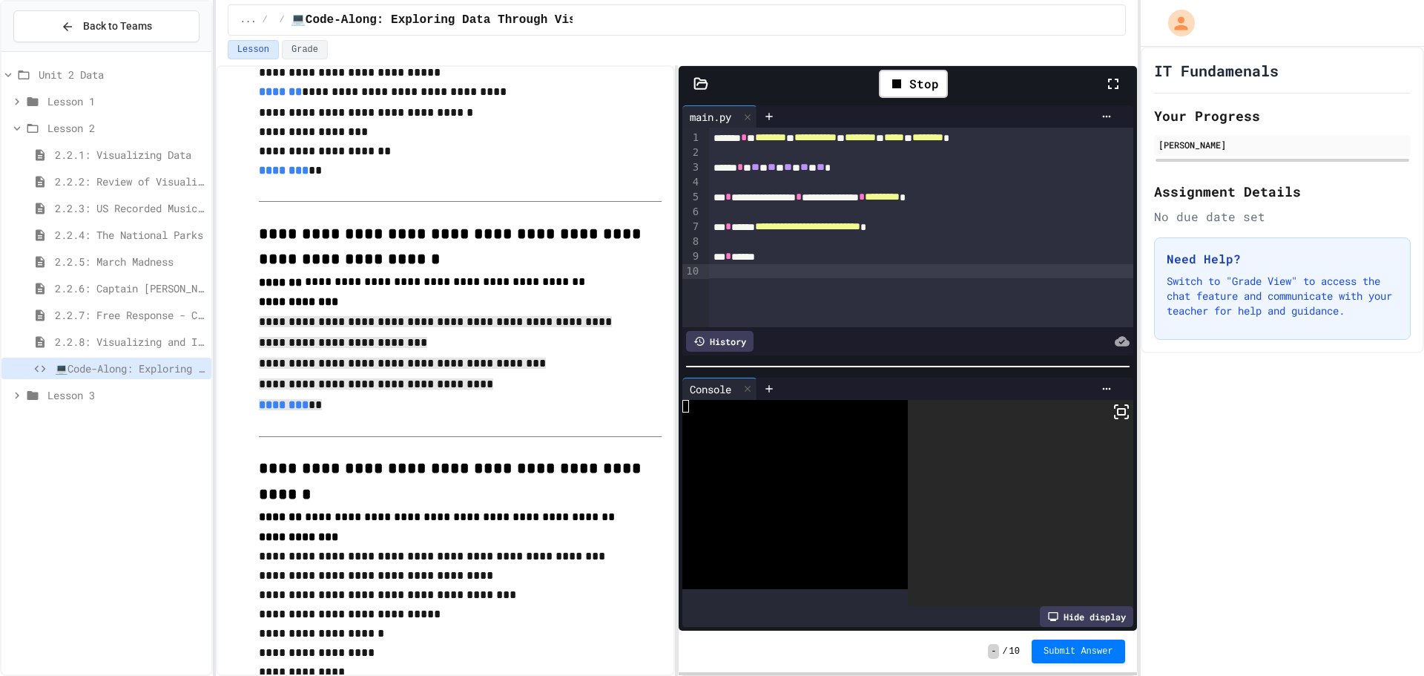
click at [1102, 85] on div "Stop" at bounding box center [913, 83] width 380 height 43
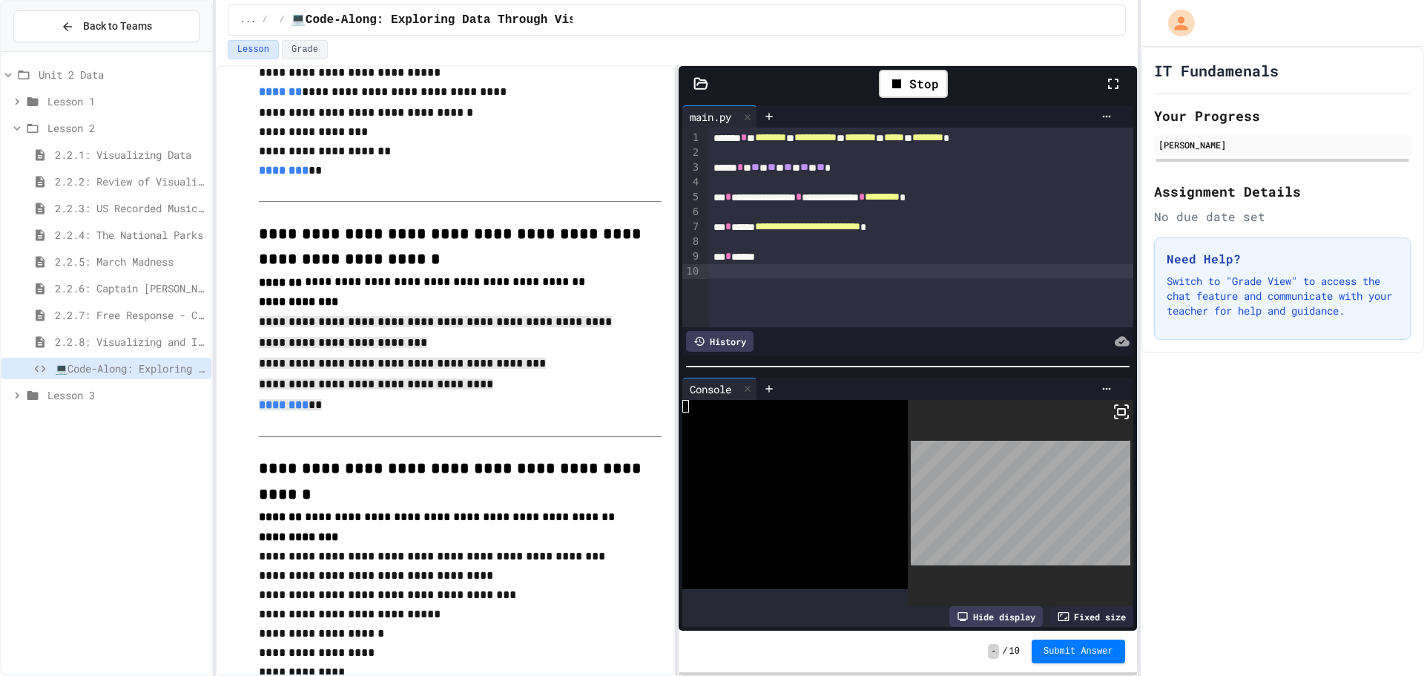
click at [1113, 77] on icon at bounding box center [1113, 84] width 18 height 18
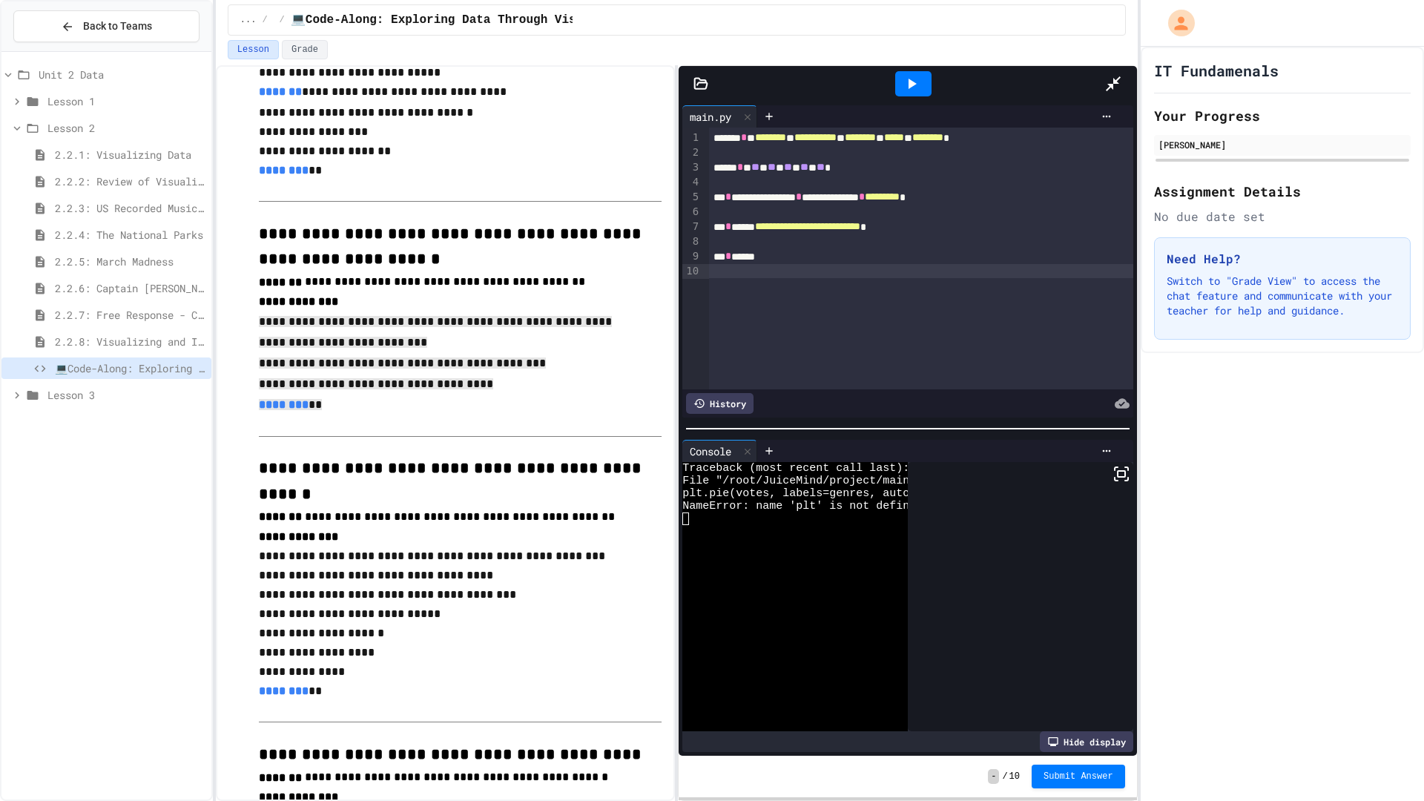
click at [1122, 75] on icon at bounding box center [1113, 84] width 18 height 18
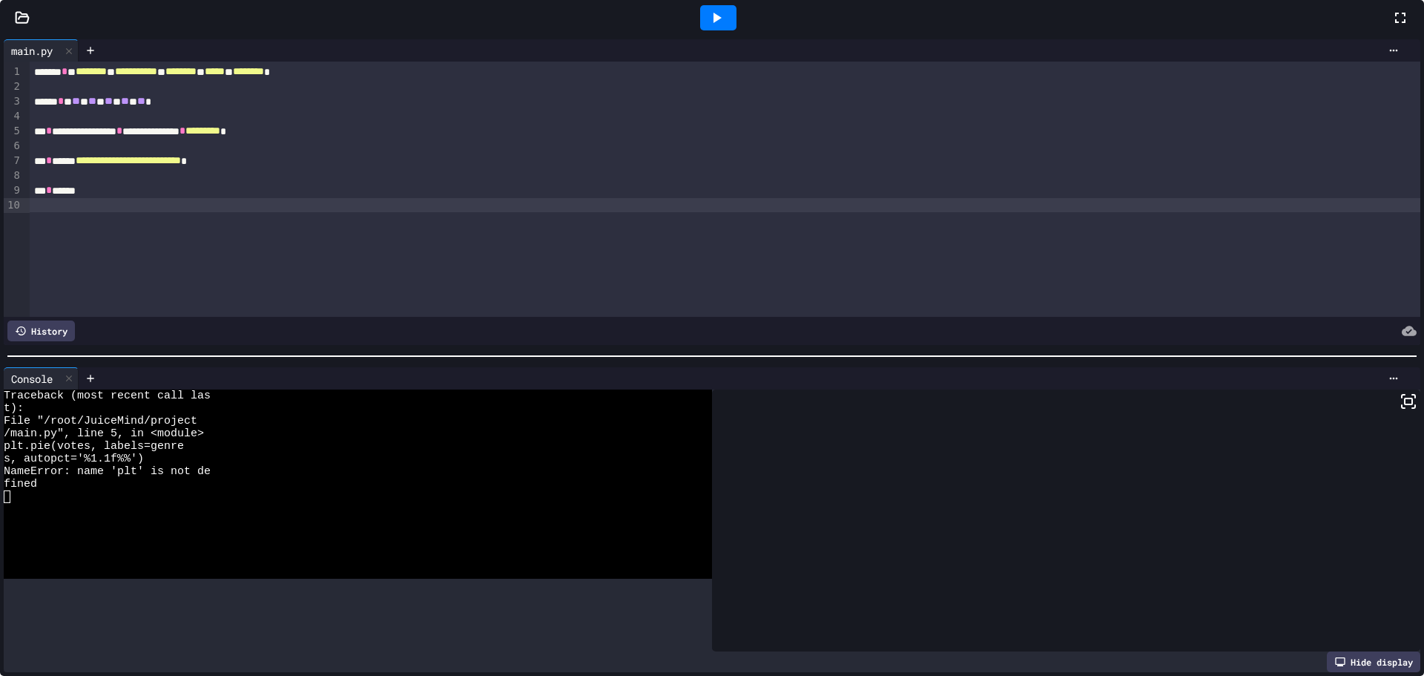
click at [560, 285] on p "**********" at bounding box center [460, 282] width 403 height 20
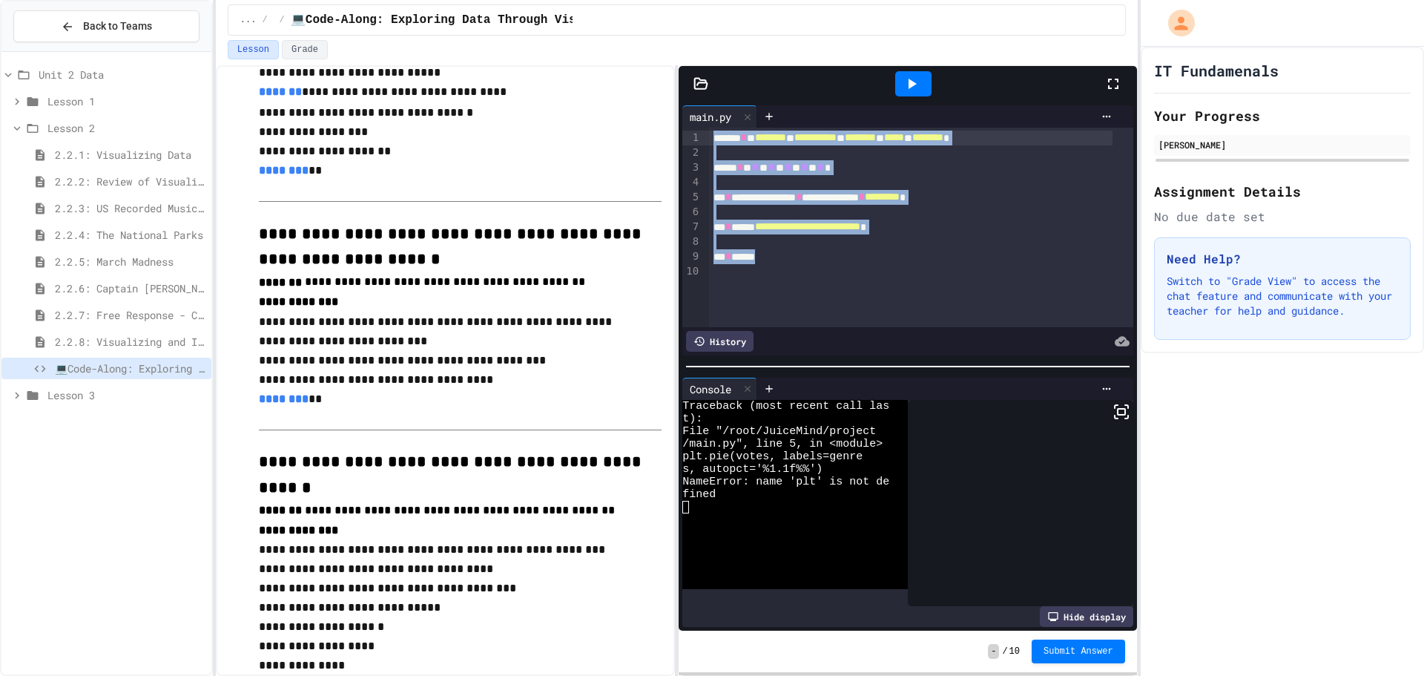
drag, startPoint x: 799, startPoint y: 260, endPoint x: 574, endPoint y: 23, distance: 326.8
click at [574, 23] on div "**********" at bounding box center [677, 338] width 922 height 676
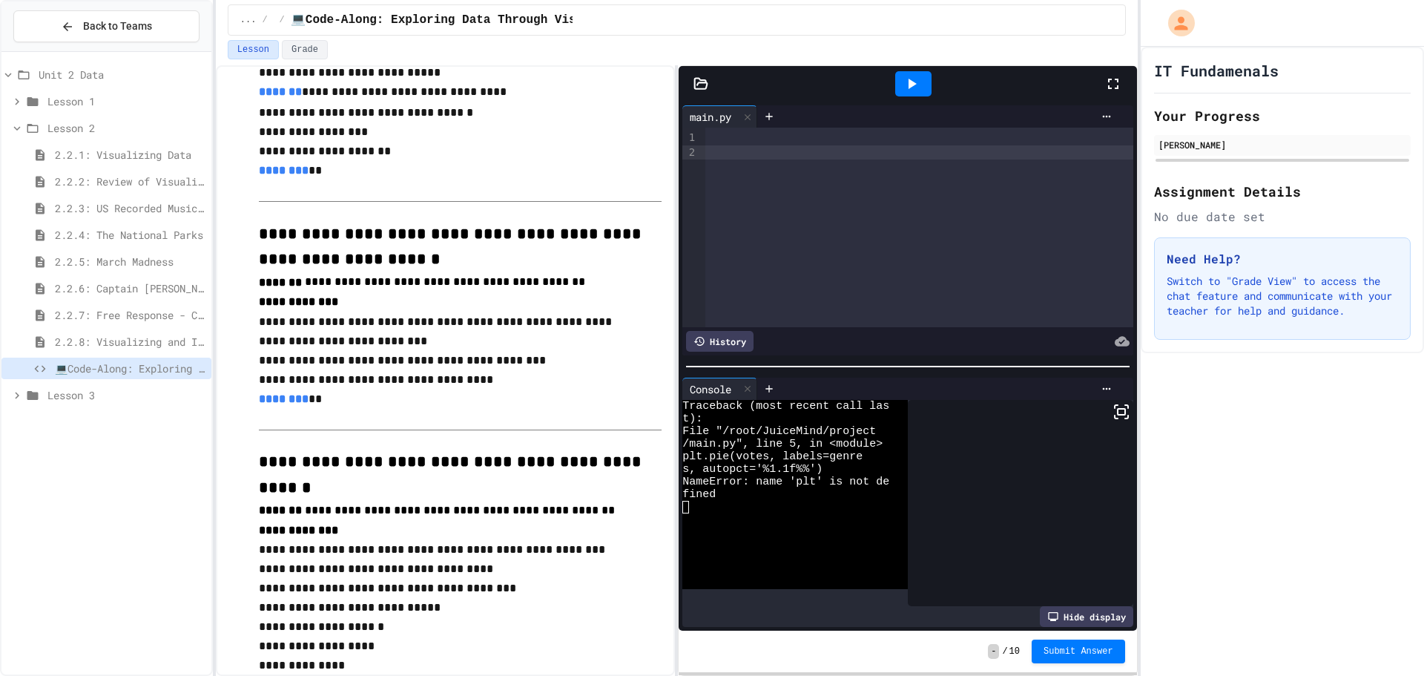
click at [742, 168] on div at bounding box center [919, 227] width 428 height 199
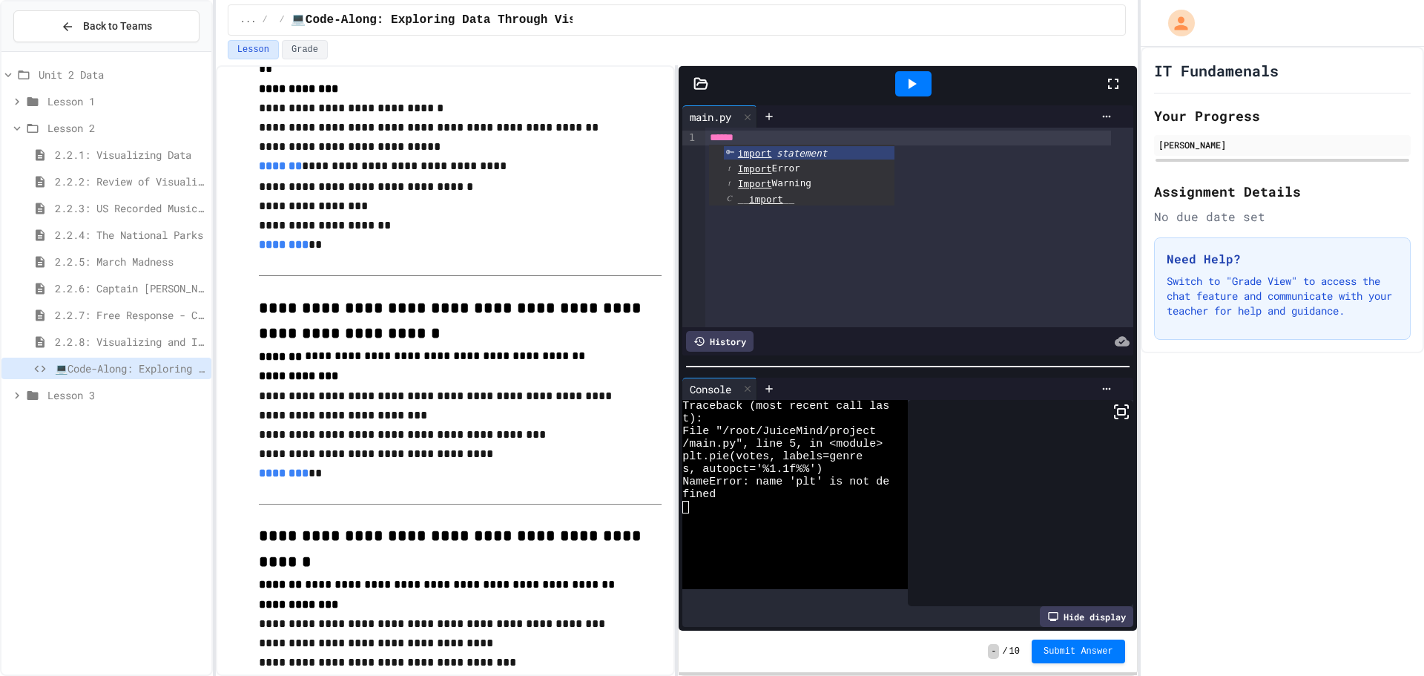
scroll to position [219, 0]
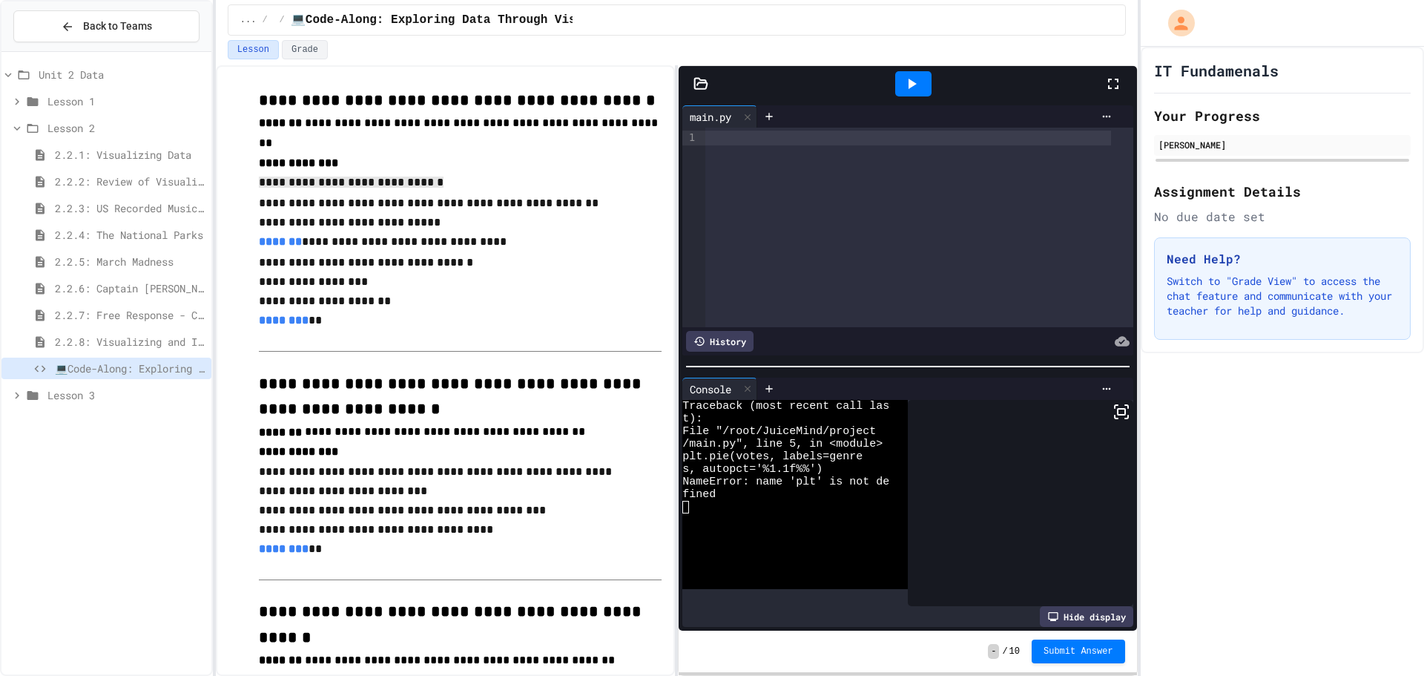
drag, startPoint x: 257, startPoint y: 168, endPoint x: 420, endPoint y: 173, distance: 163.2
click at [719, 133] on div at bounding box center [908, 138] width 406 height 15
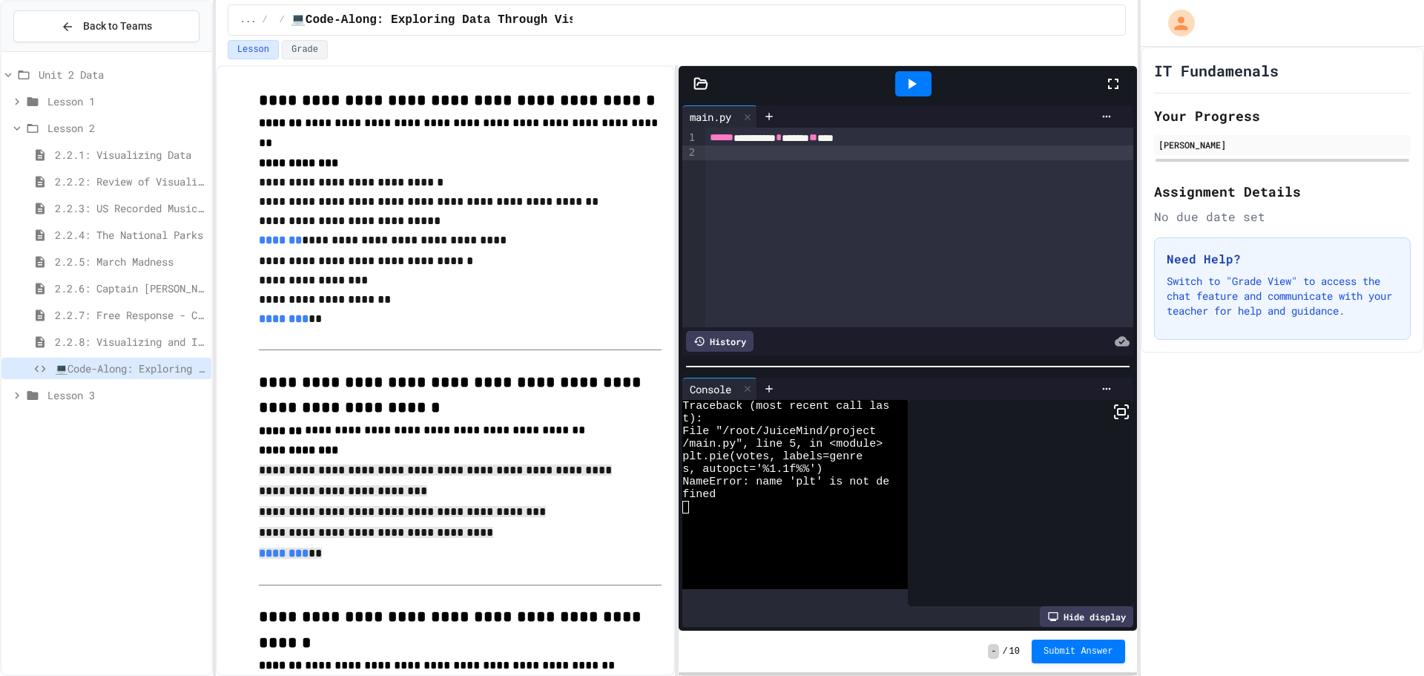
drag, startPoint x: 255, startPoint y: 466, endPoint x: 439, endPoint y: 546, distance: 200.3
copy div "**********"
click at [809, 193] on div "**********" at bounding box center [919, 227] width 428 height 199
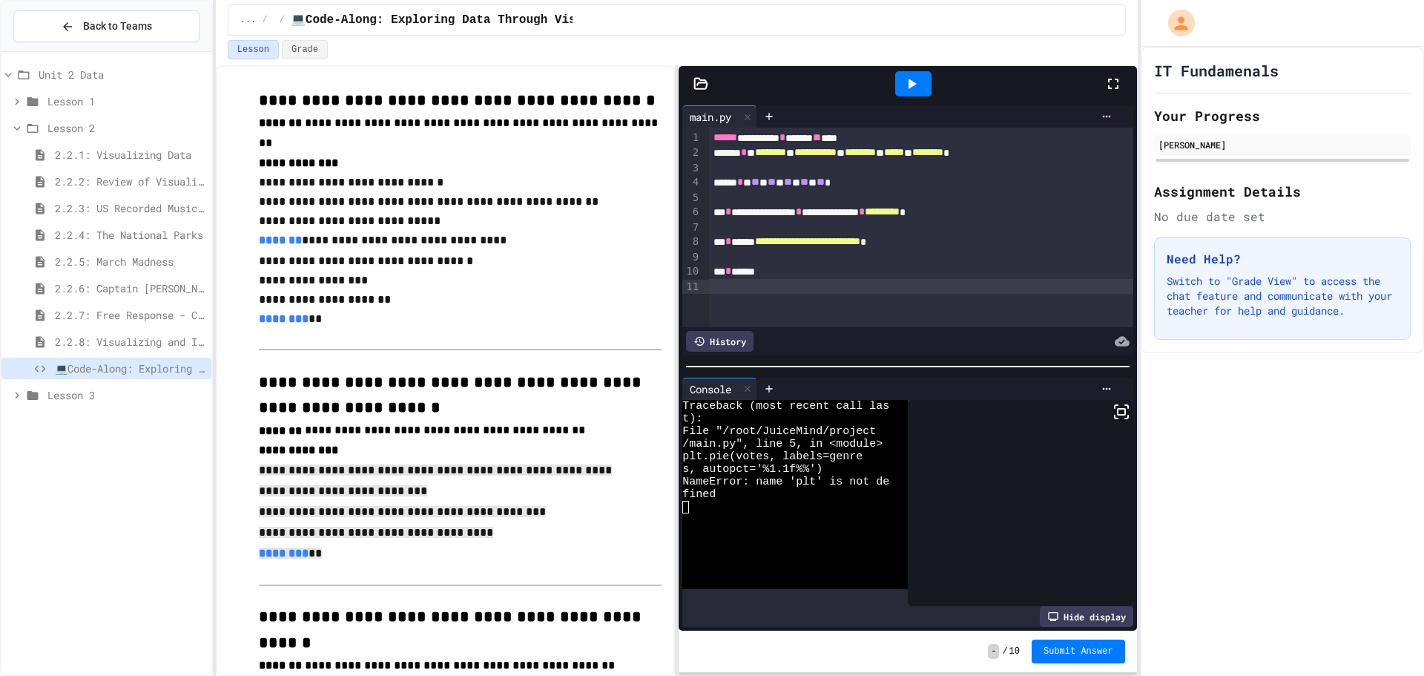
click at [895, 82] on div at bounding box center [913, 83] width 36 height 25
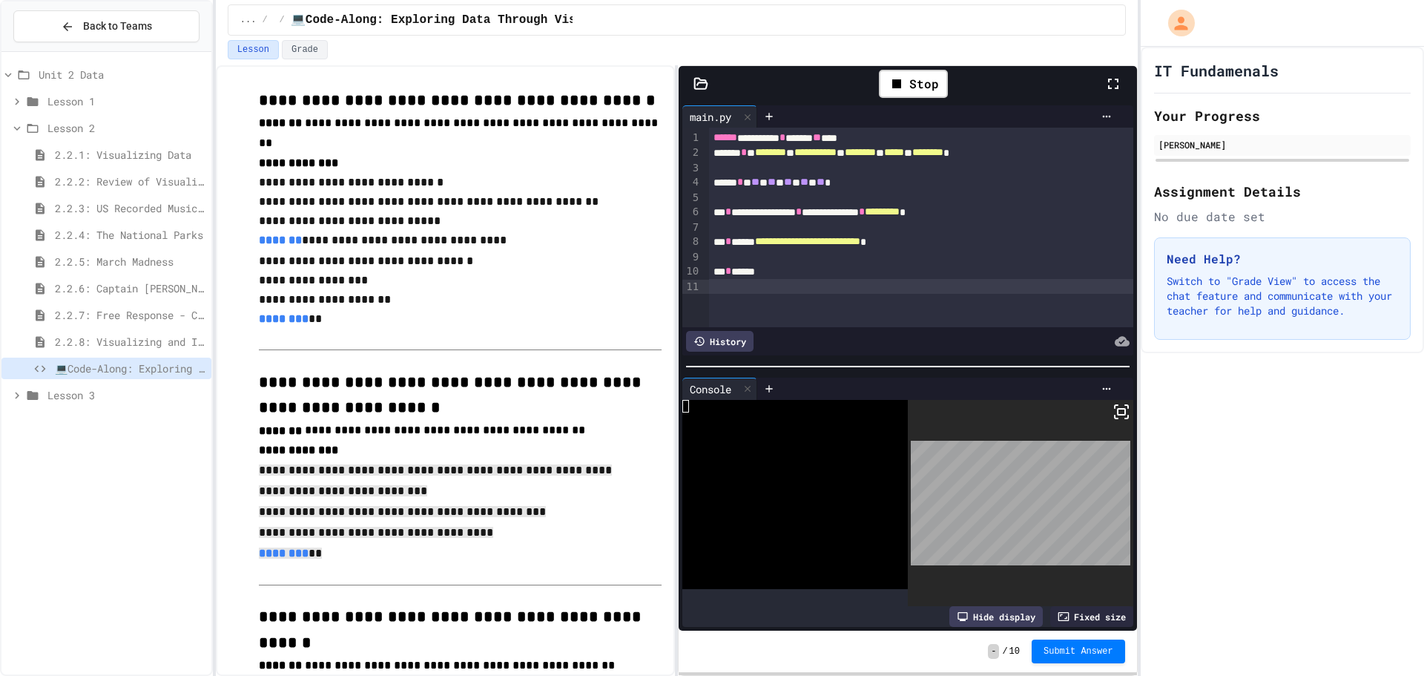
click at [1107, 81] on icon at bounding box center [1113, 84] width 18 height 18
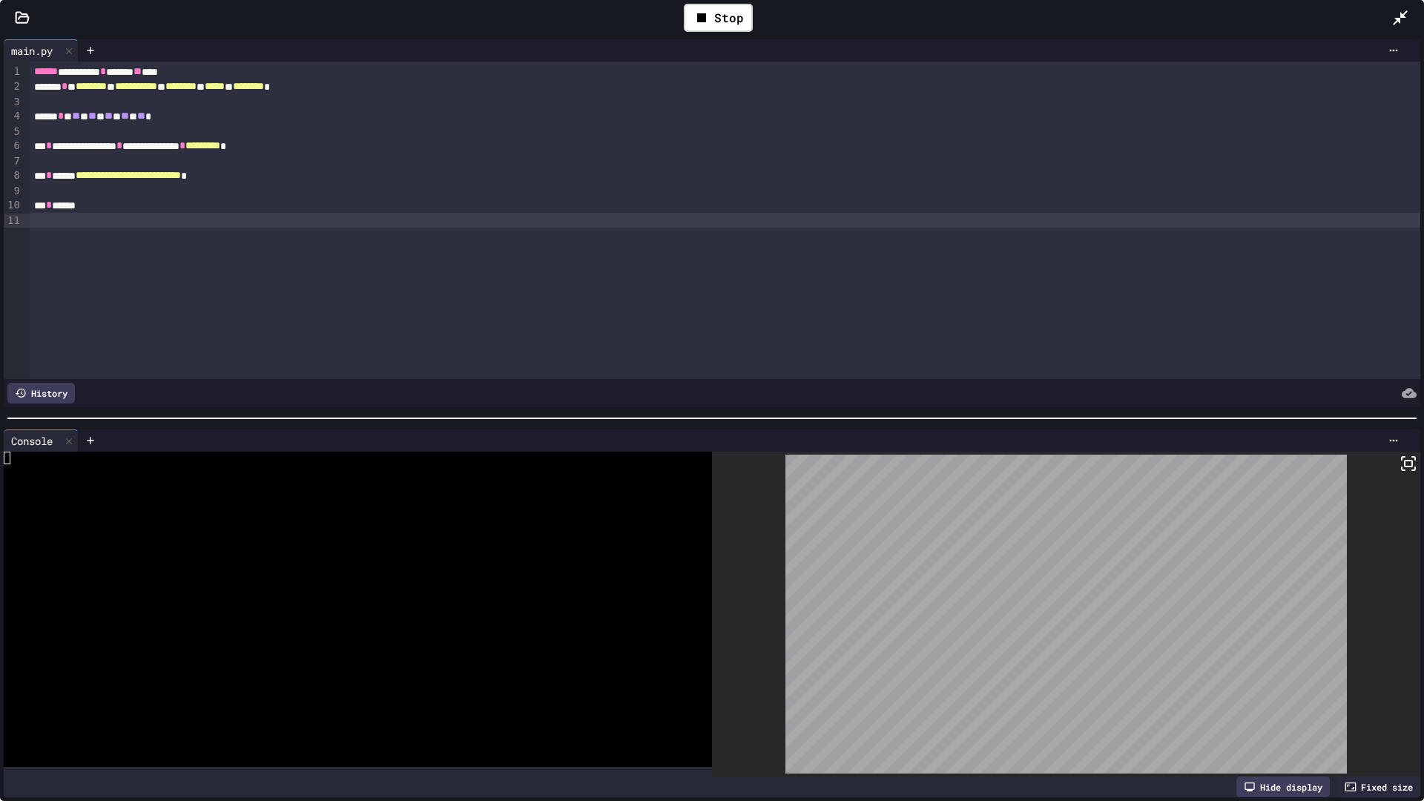
click at [1404, 460] on rect at bounding box center [1407, 463] width 7 height 6
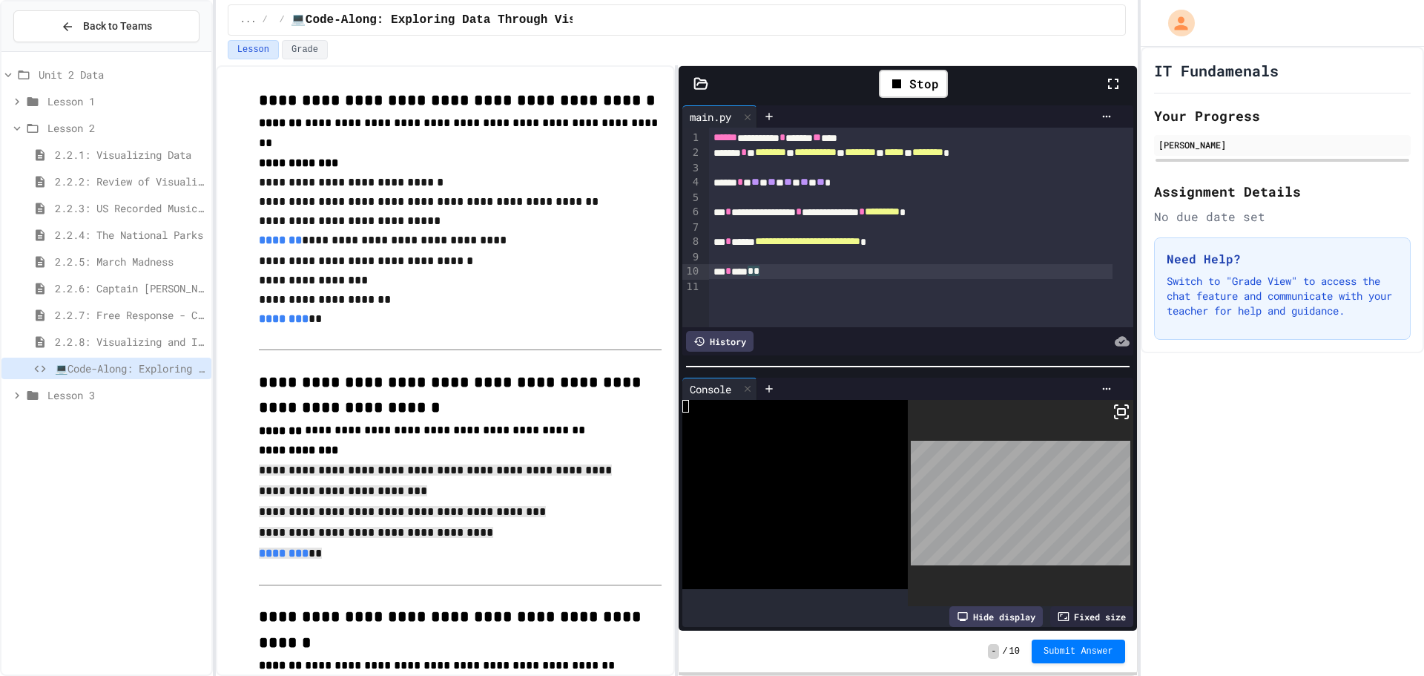
click at [781, 266] on div "*** * **** * *" at bounding box center [910, 271] width 403 height 15
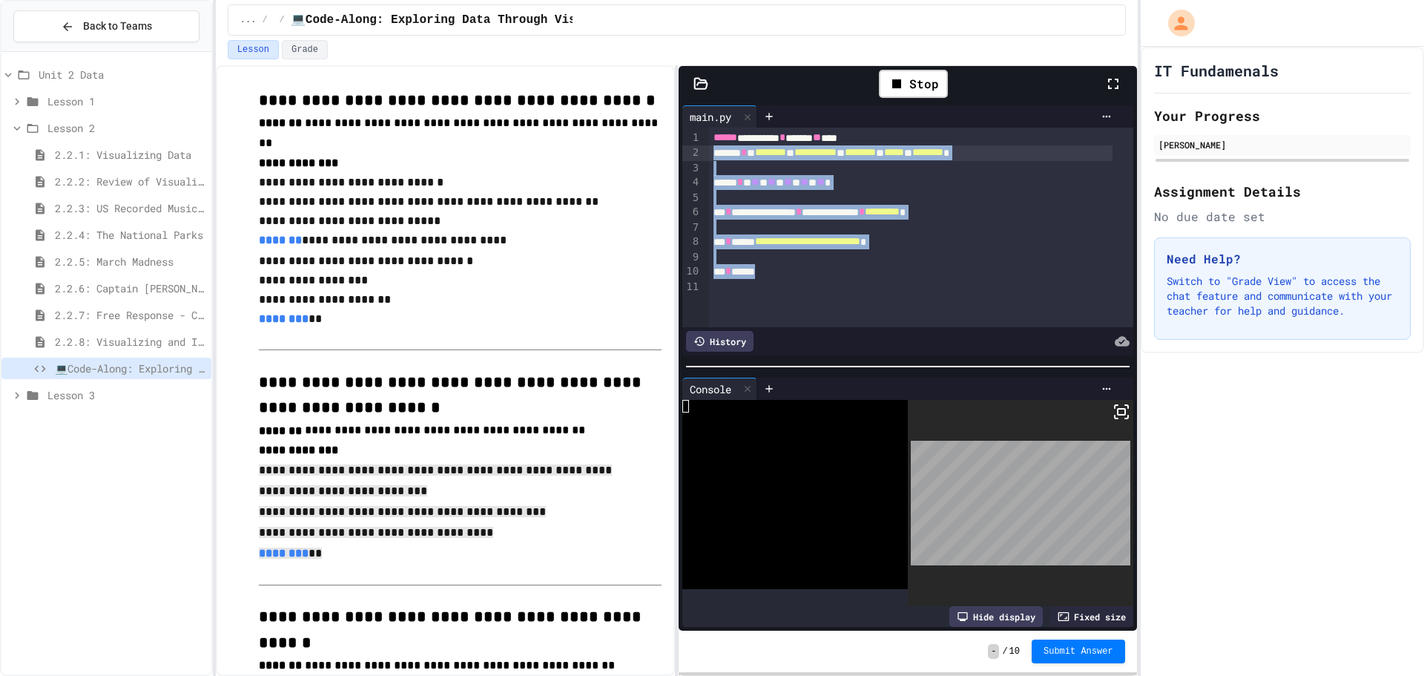
drag, startPoint x: 787, startPoint y: 266, endPoint x: 638, endPoint y: 159, distance: 182.7
click at [638, 159] on div "**********" at bounding box center [677, 370] width 922 height 610
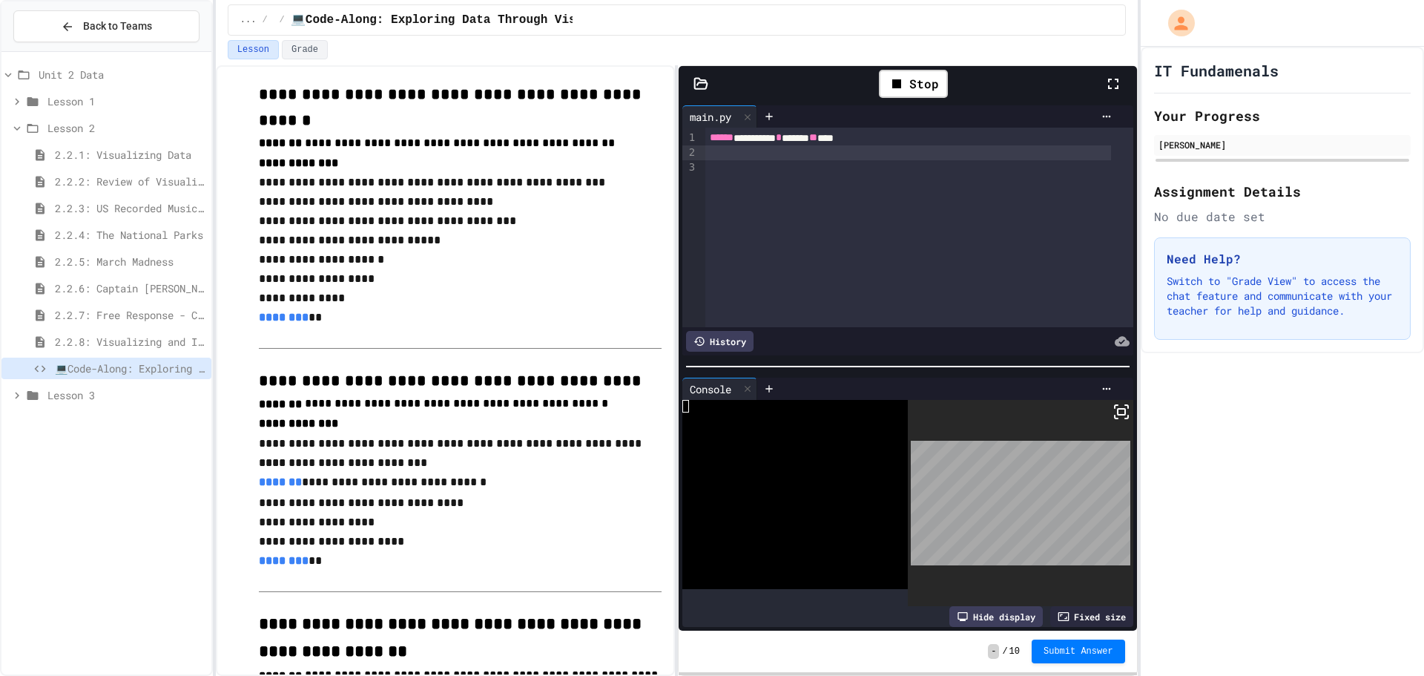
scroll to position [735, 0]
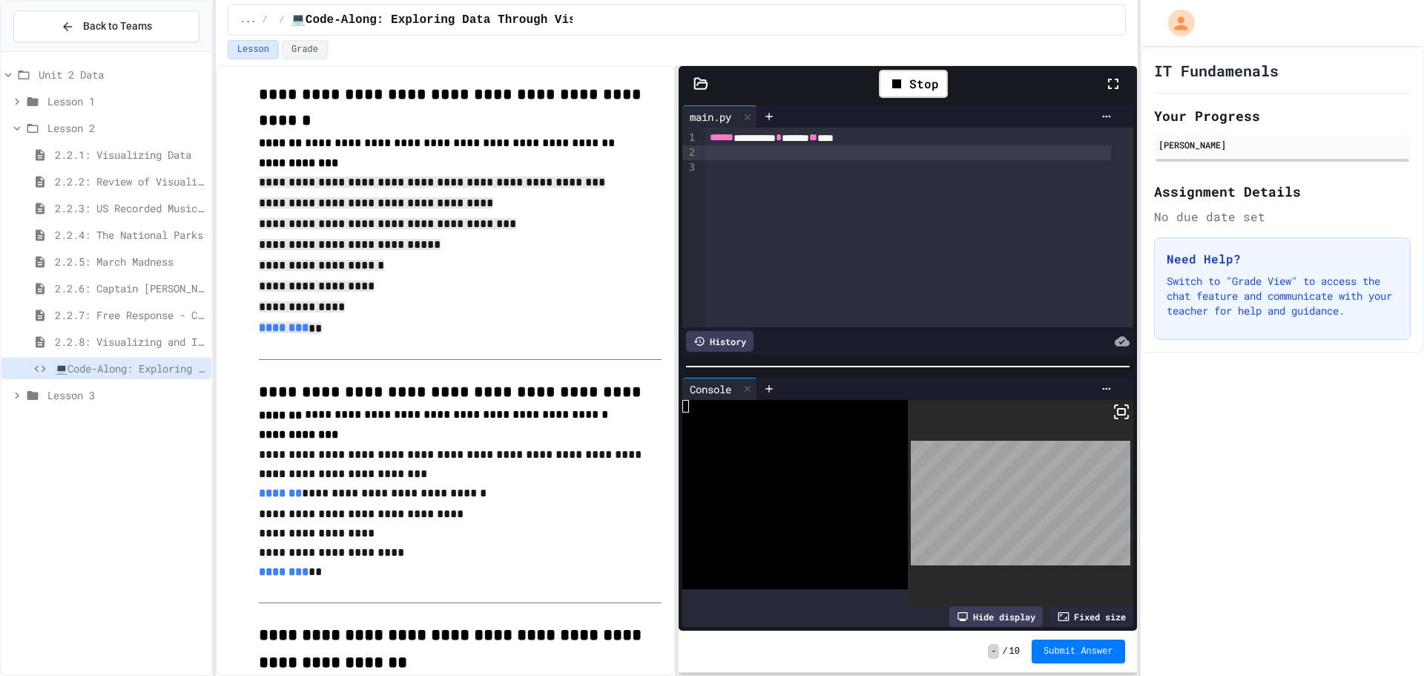
drag, startPoint x: 262, startPoint y: 159, endPoint x: 366, endPoint y: 302, distance: 176.8
click at [366, 302] on div "**********" at bounding box center [445, 289] width 432 height 1890
click at [740, 156] on div at bounding box center [908, 152] width 406 height 15
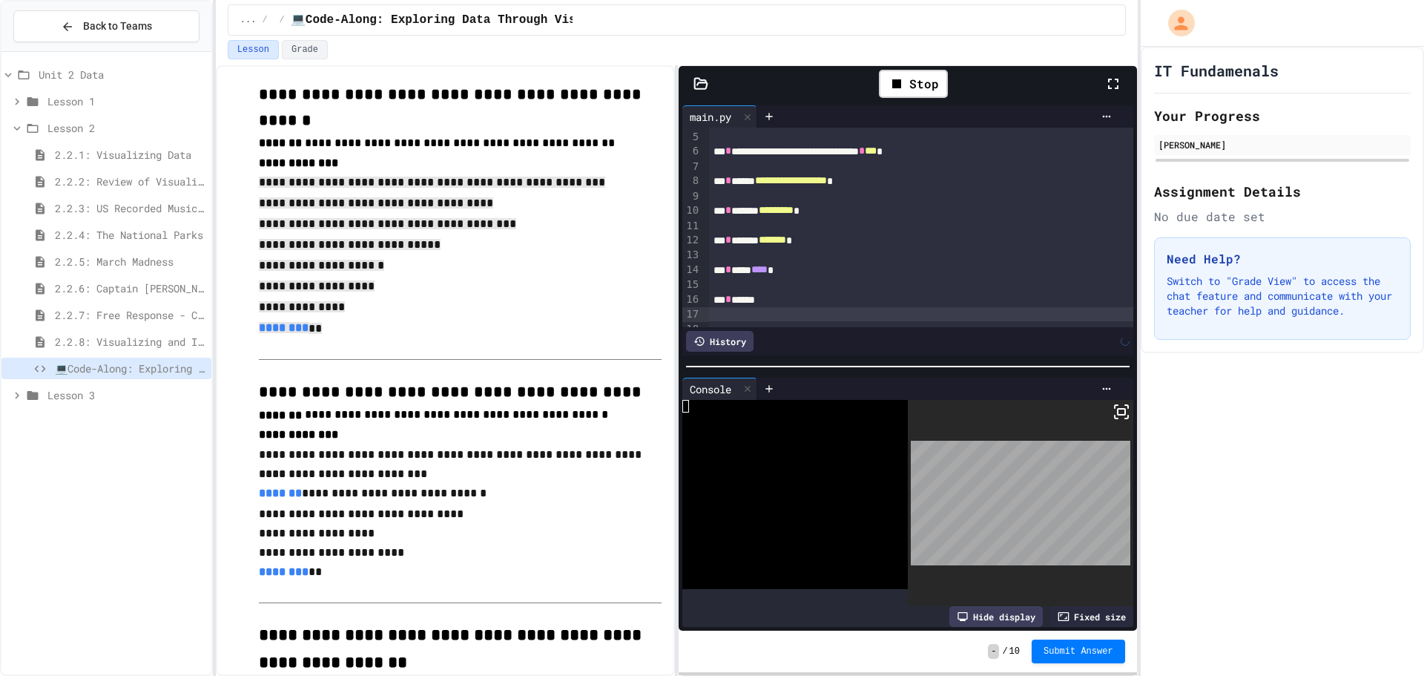
scroll to position [75, 0]
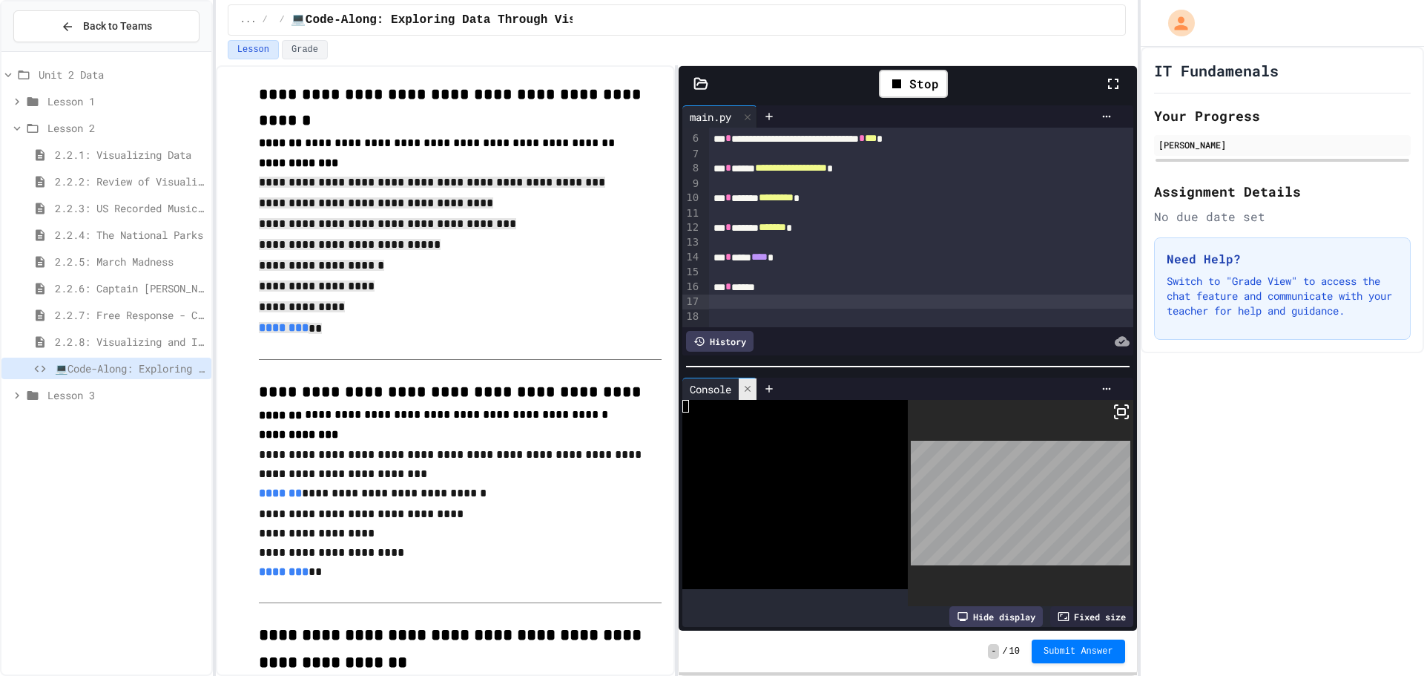
click at [747, 383] on icon at bounding box center [747, 388] width 10 height 10
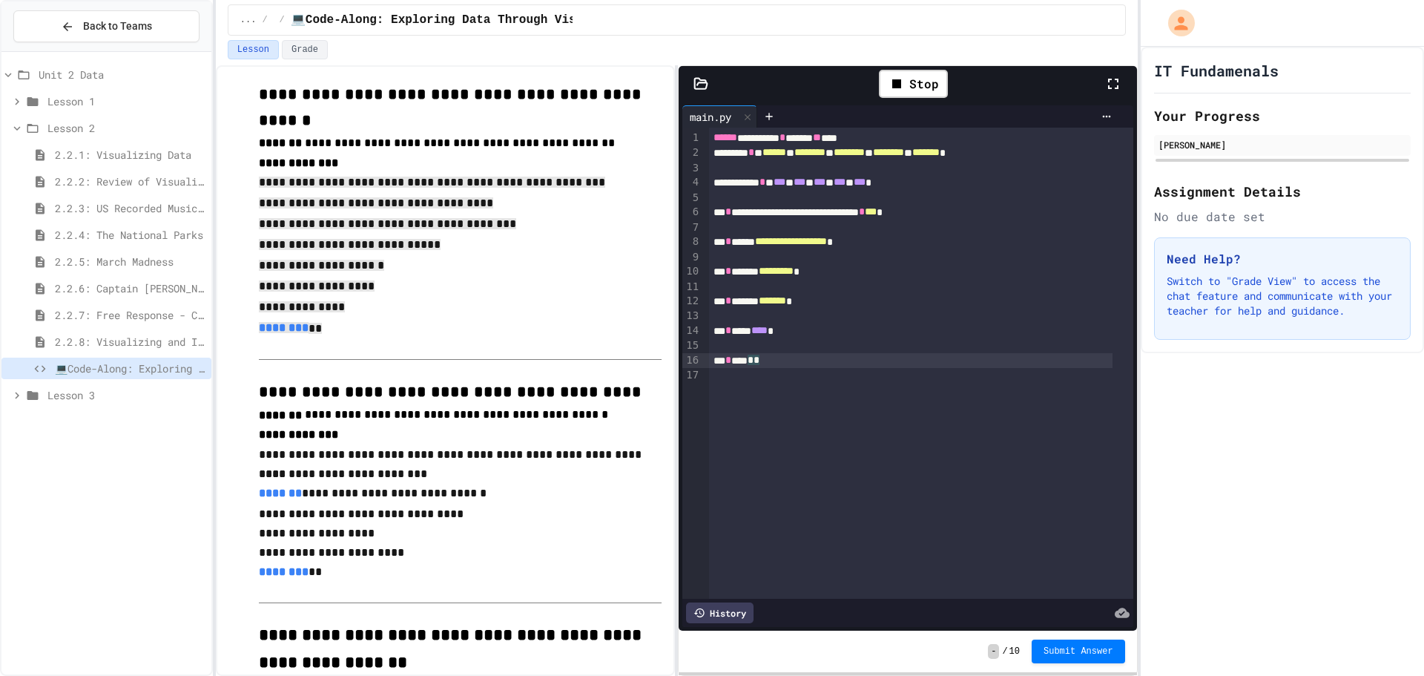
click at [733, 382] on div at bounding box center [921, 375] width 424 height 15
click at [731, 162] on div at bounding box center [921, 168] width 424 height 15
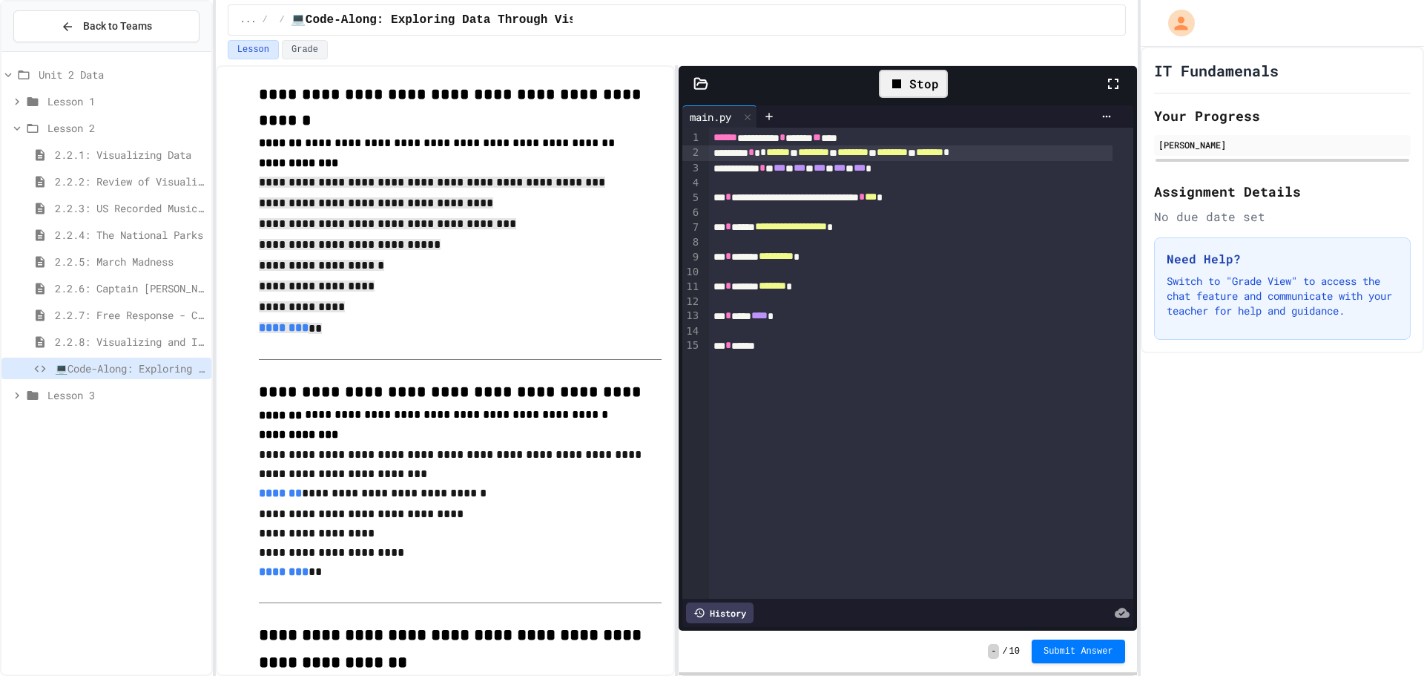
click at [885, 77] on div "Stop" at bounding box center [913, 84] width 69 height 28
click at [916, 82] on icon at bounding box center [911, 84] width 18 height 18
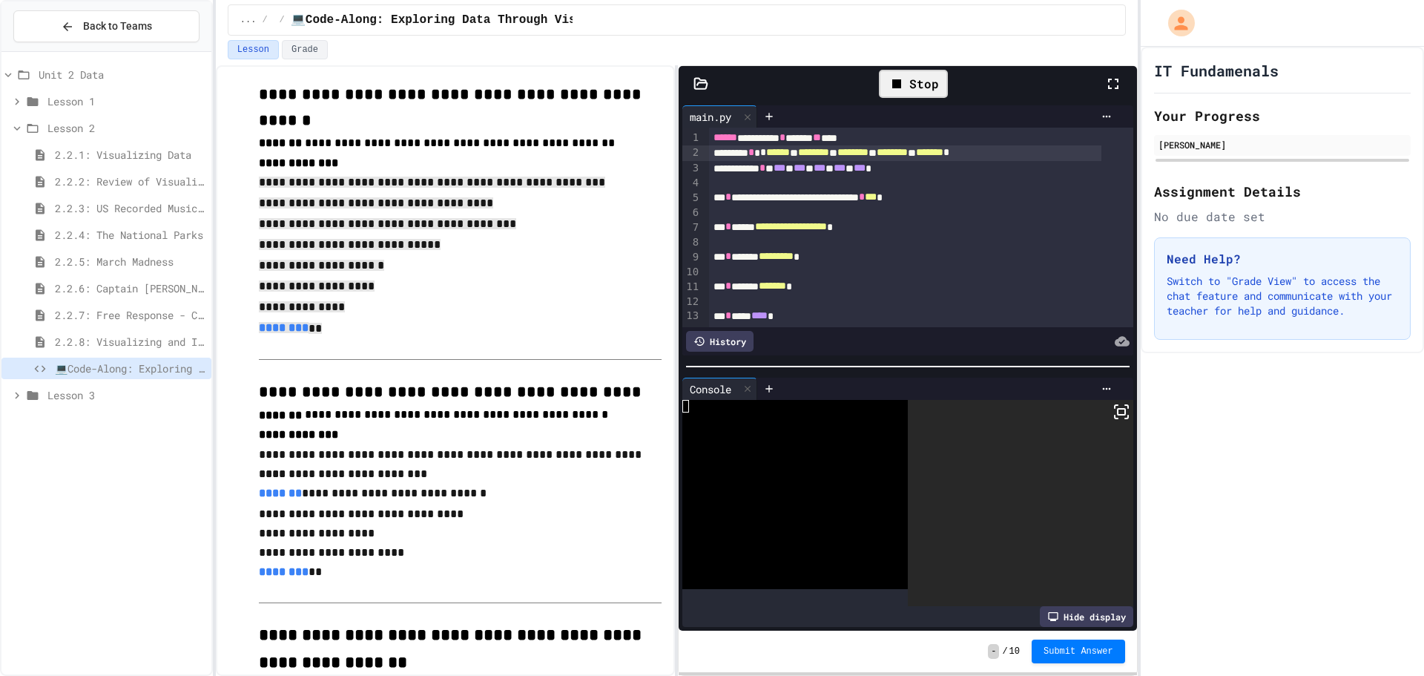
click at [1112, 407] on icon at bounding box center [1121, 412] width 18 height 18
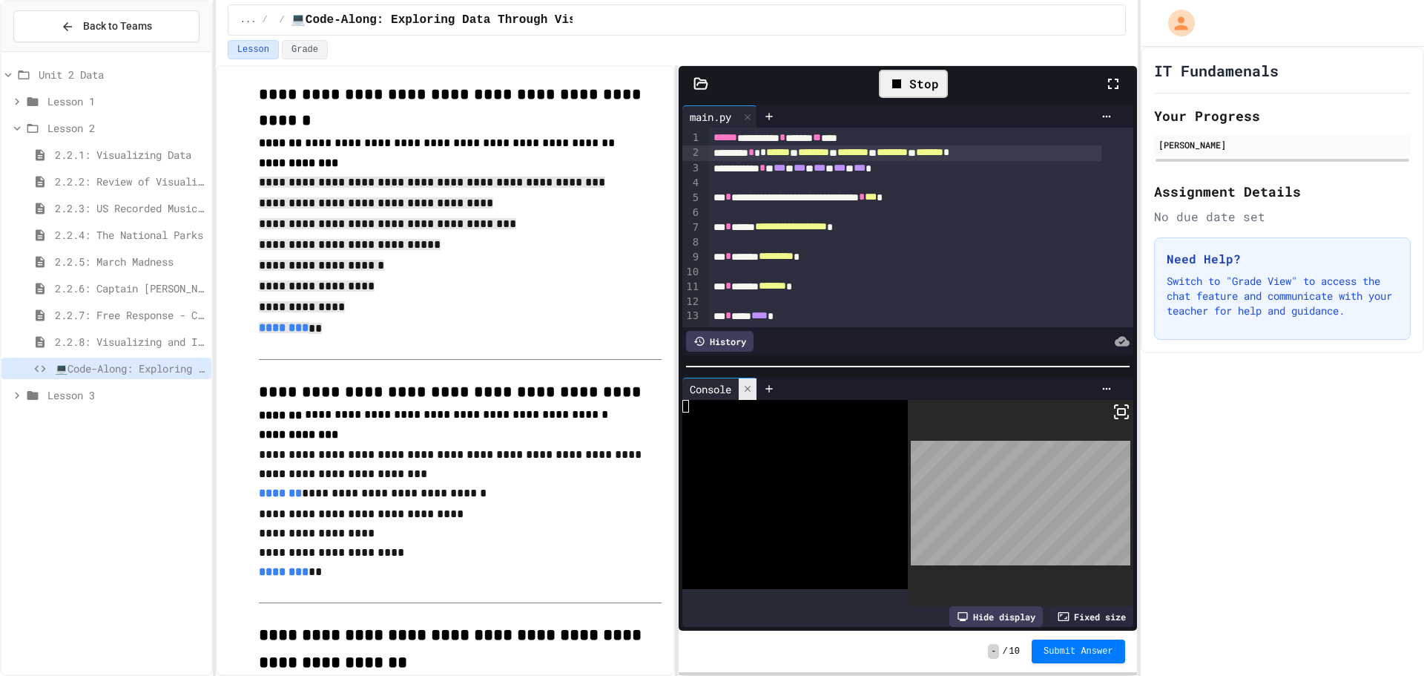
click at [755, 390] on div at bounding box center [748, 389] width 18 height 22
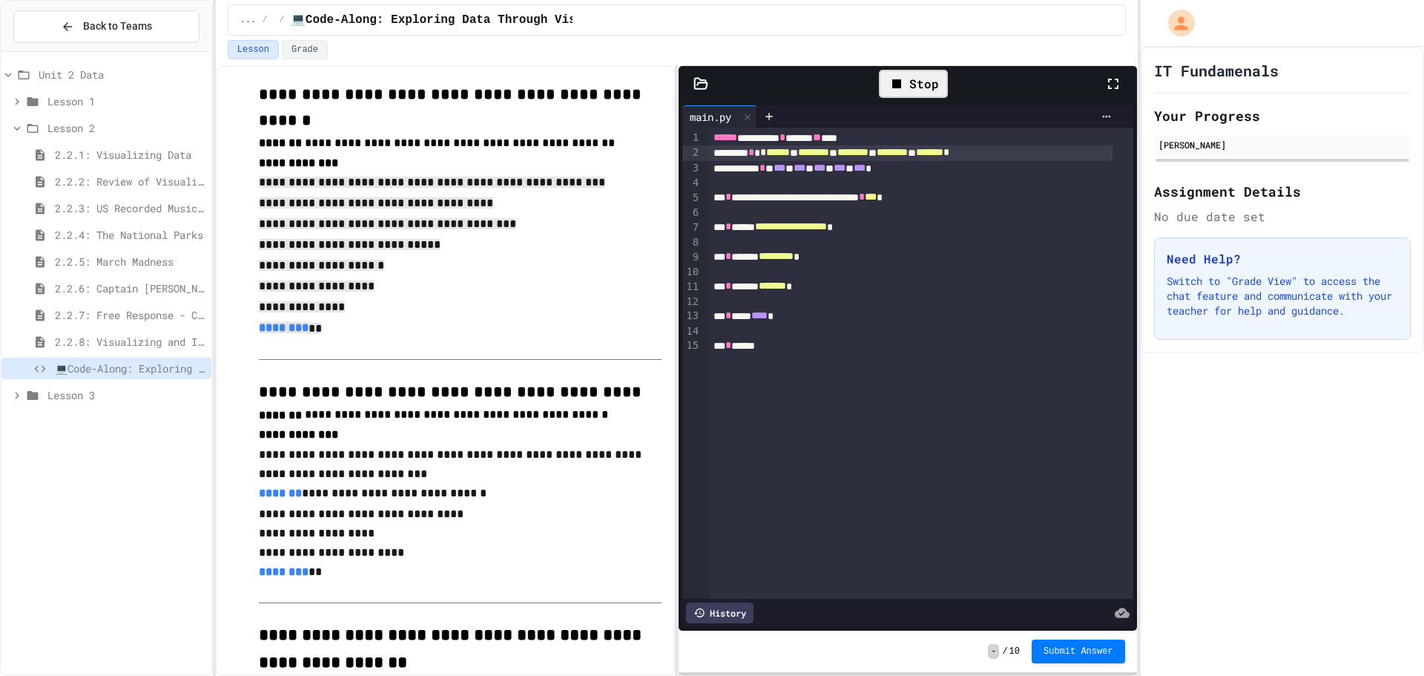
click at [776, 360] on div "**********" at bounding box center [921, 363] width 424 height 471
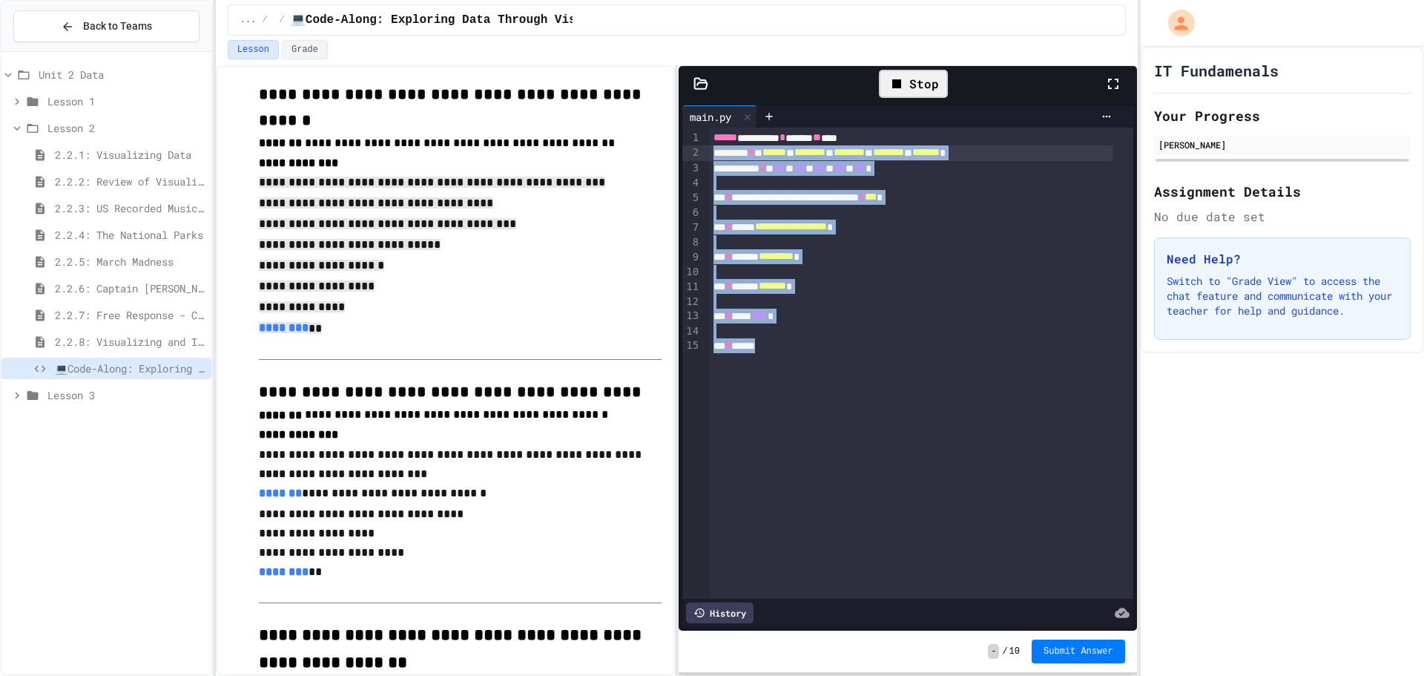
drag, startPoint x: 794, startPoint y: 351, endPoint x: 670, endPoint y: 158, distance: 229.1
click at [670, 158] on div "**********" at bounding box center [677, 370] width 922 height 610
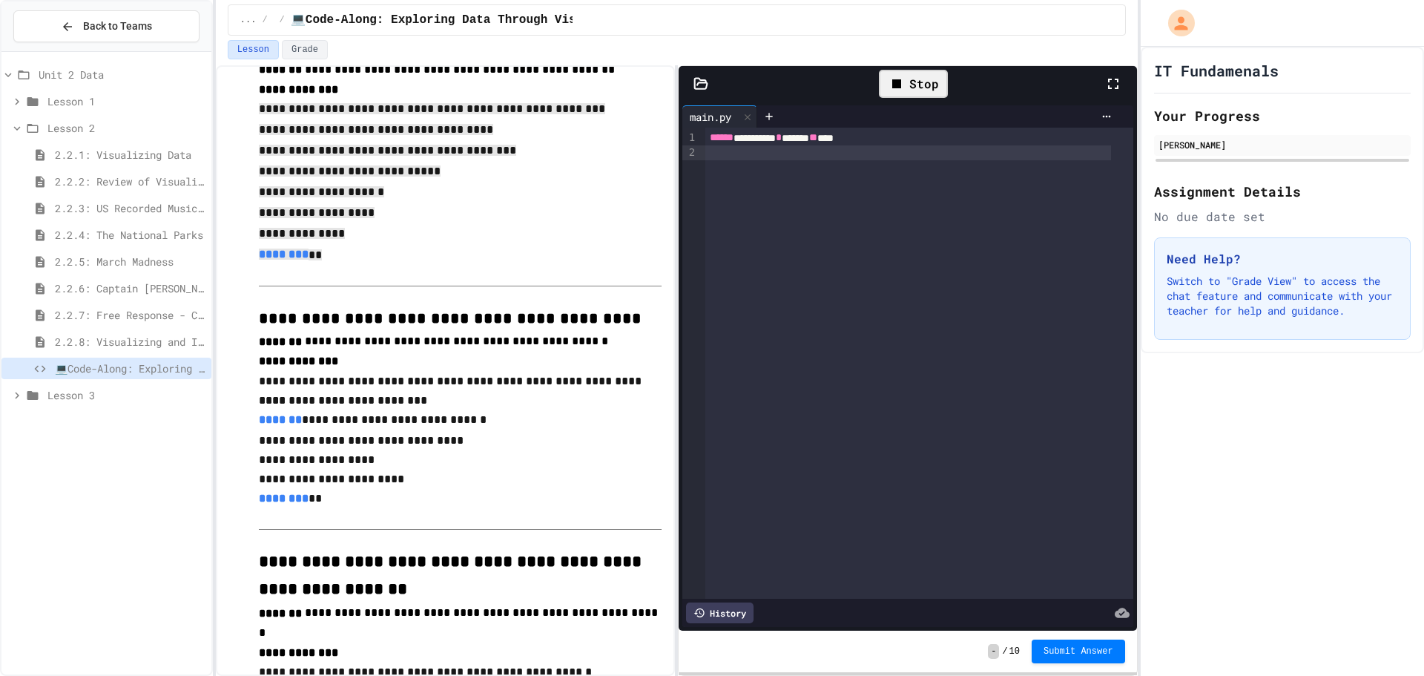
scroll to position [809, 0]
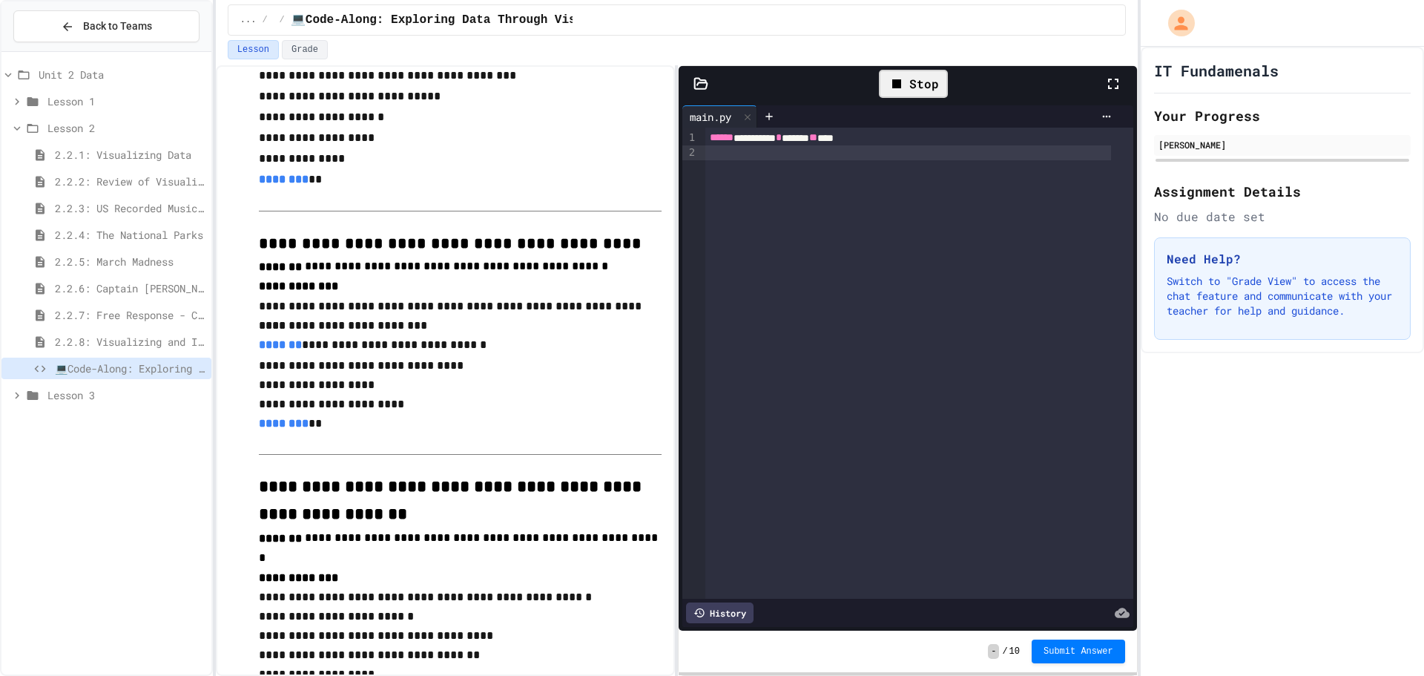
click at [259, 297] on p "**********" at bounding box center [460, 306] width 403 height 19
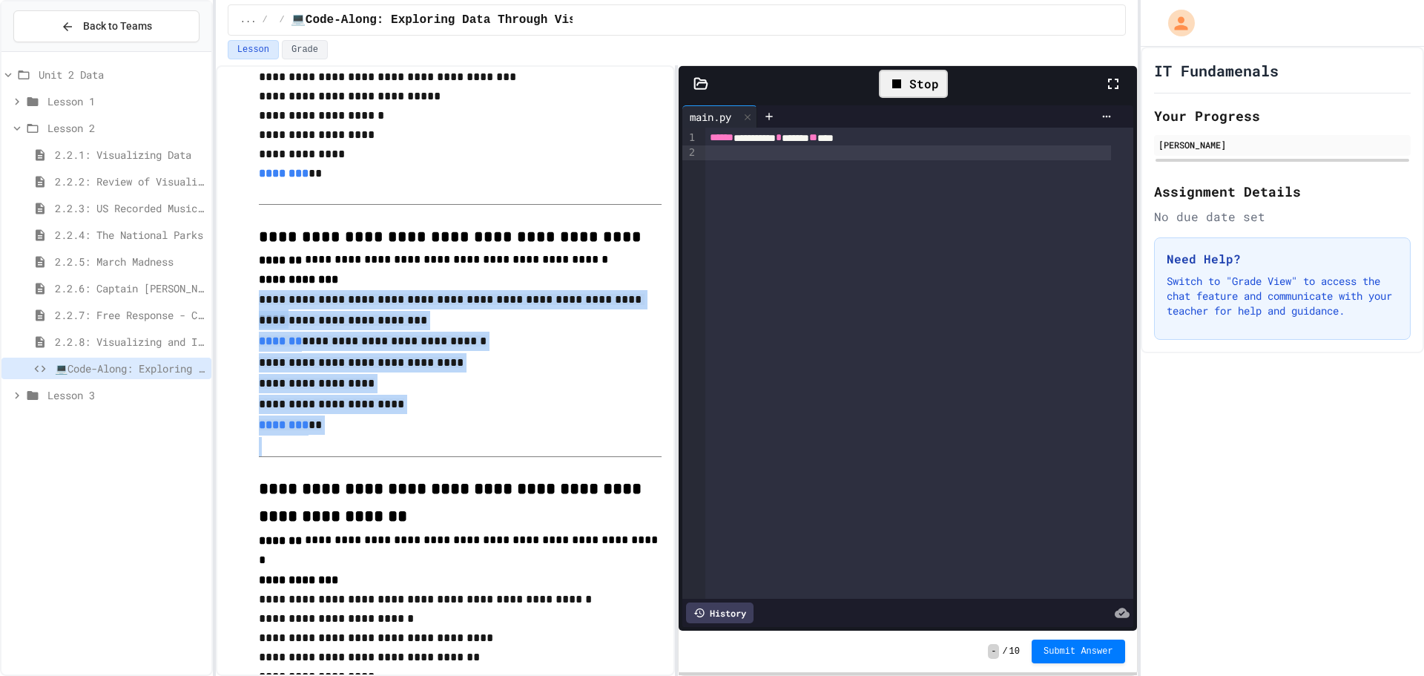
drag, startPoint x: 258, startPoint y: 281, endPoint x: 391, endPoint y: 404, distance: 181.0
click at [392, 422] on div "**********" at bounding box center [460, 144] width 403 height 1858
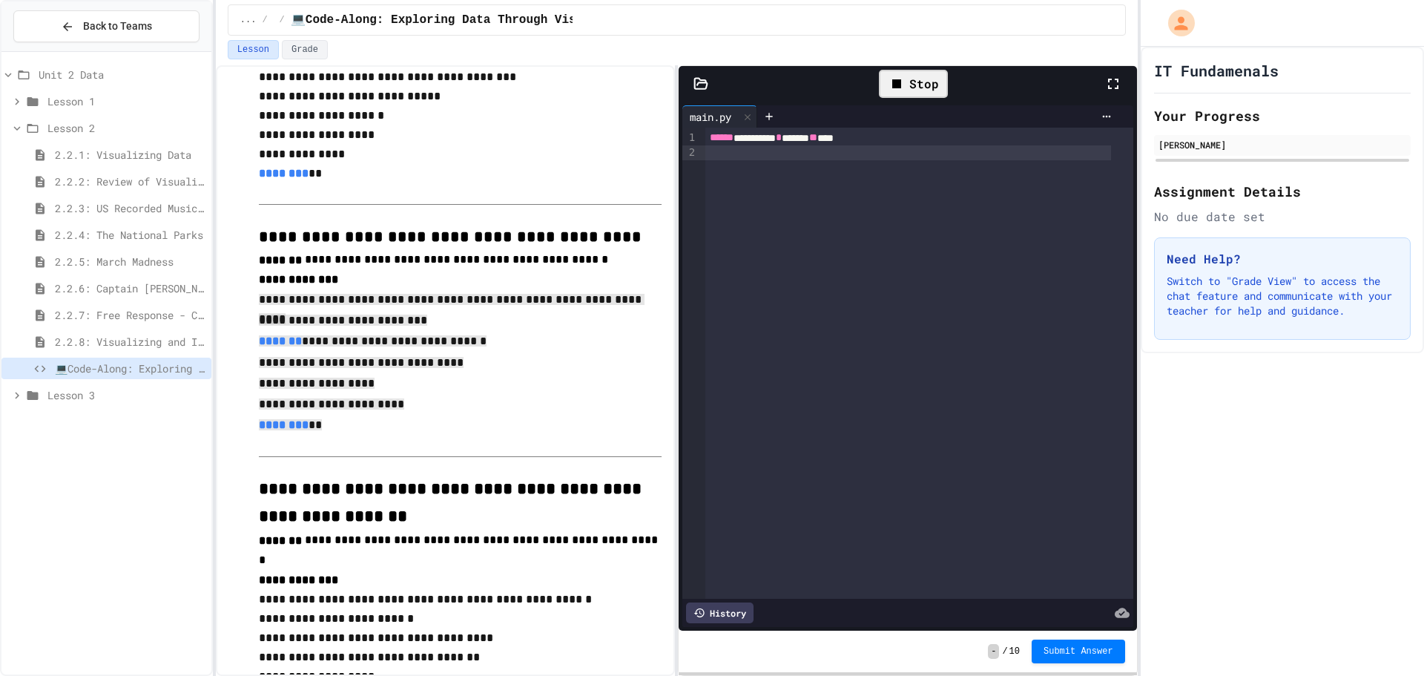
click at [787, 156] on div at bounding box center [908, 152] width 406 height 15
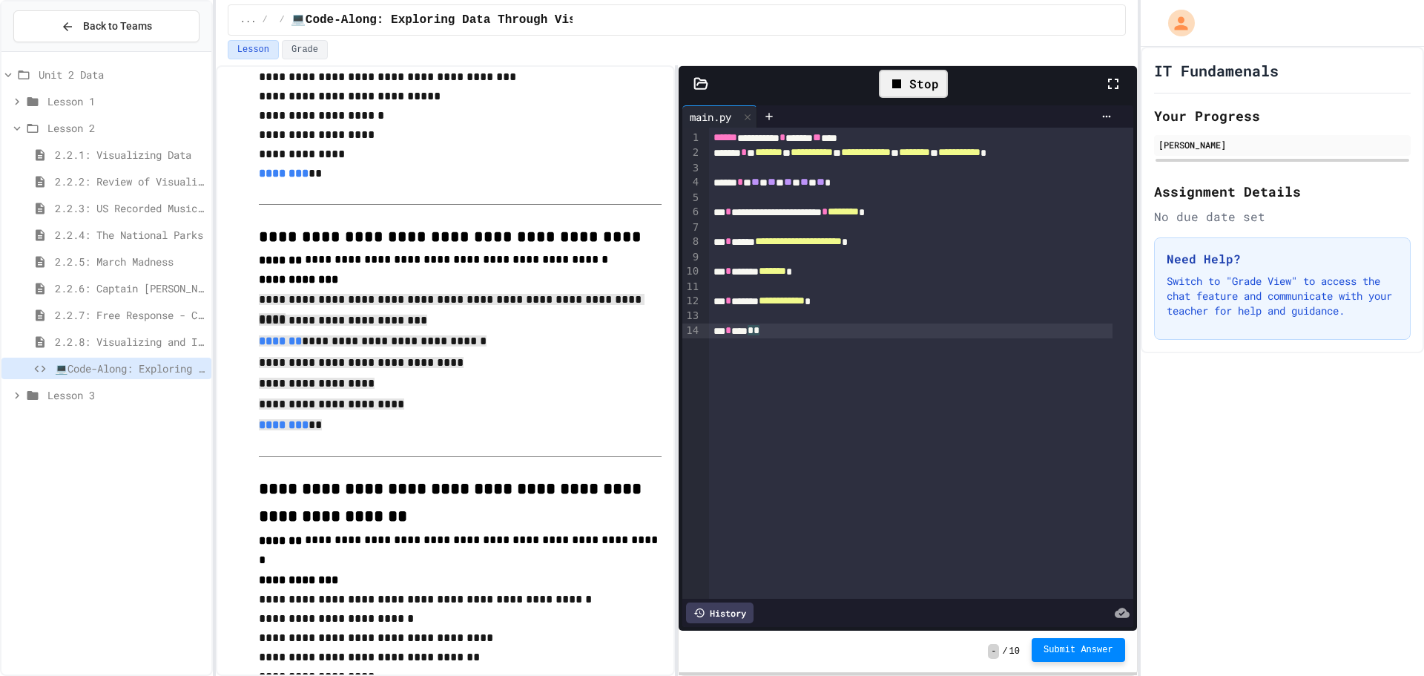
click at [1109, 646] on span "Submit Answer" at bounding box center [1078, 650] width 70 height 12
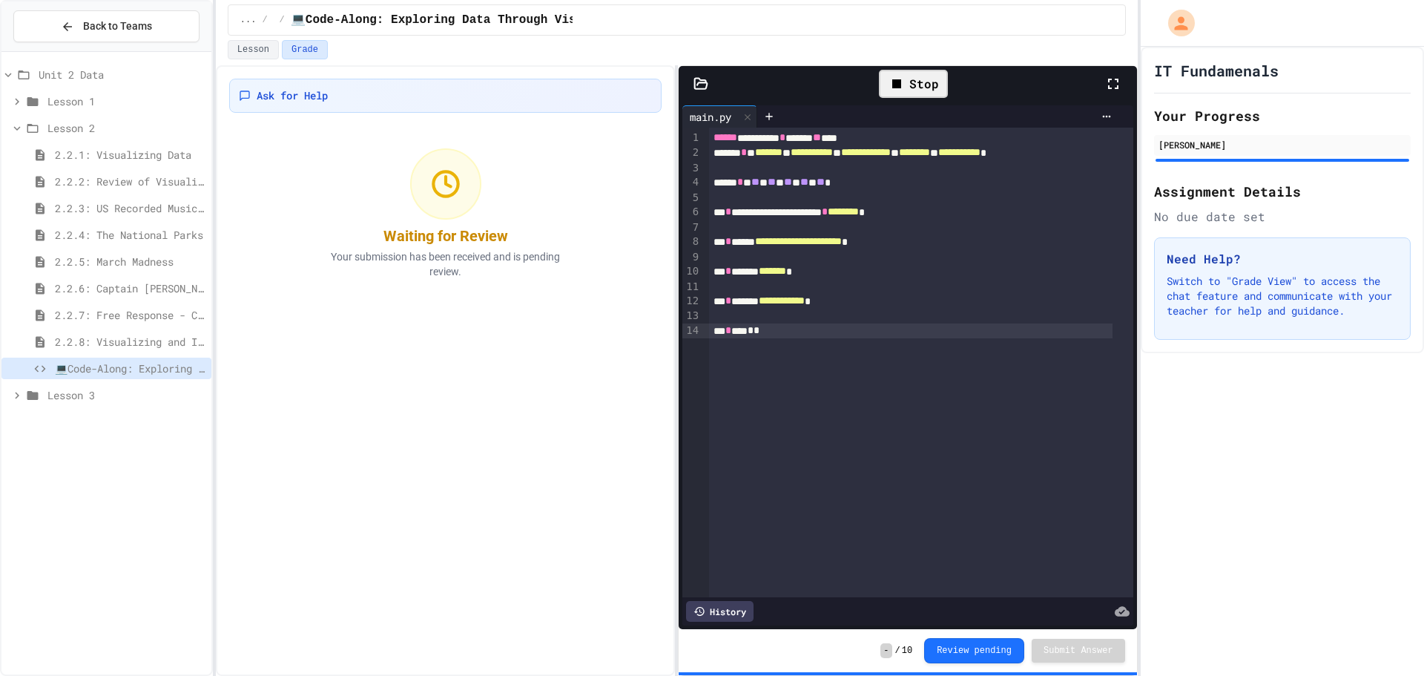
click at [462, 205] on div at bounding box center [445, 183] width 71 height 71
click at [928, 94] on div "Stop" at bounding box center [913, 84] width 69 height 28
click at [926, 81] on div at bounding box center [913, 83] width 36 height 25
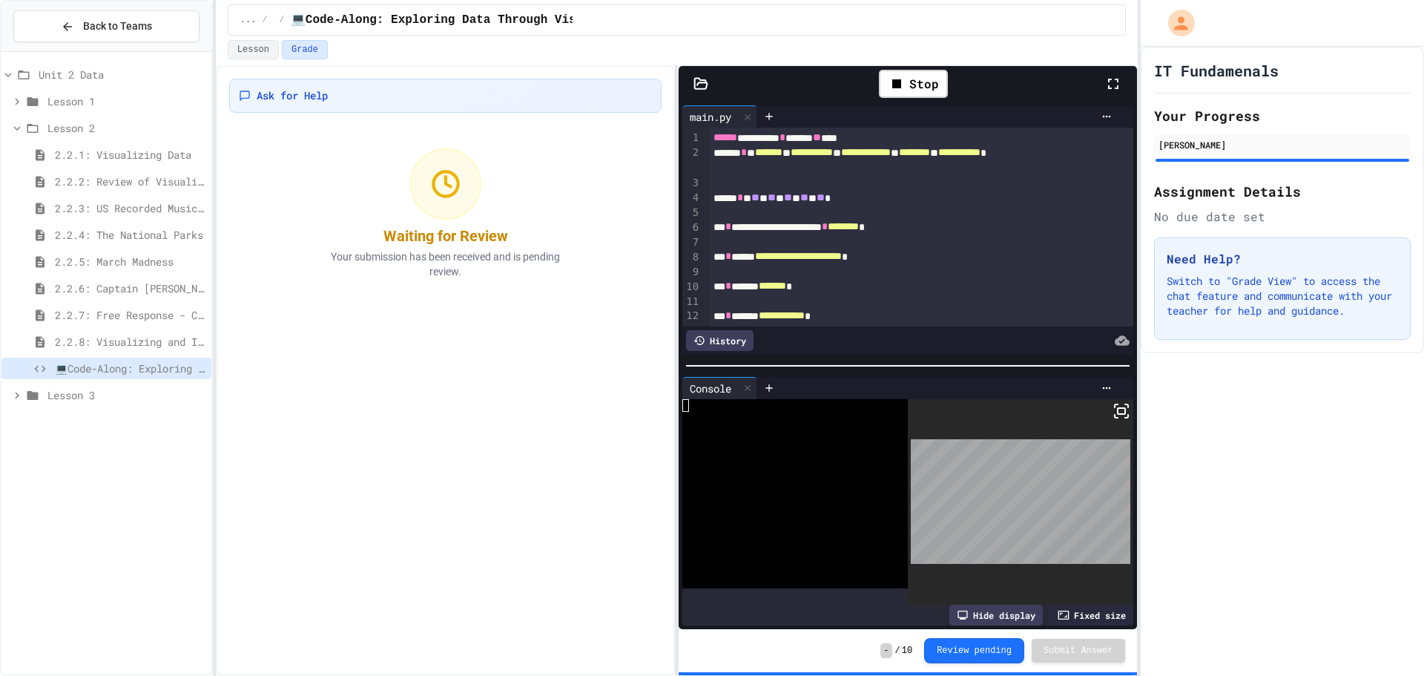
click at [1115, 402] on icon at bounding box center [1121, 411] width 18 height 18
click at [750, 383] on icon at bounding box center [747, 388] width 10 height 10
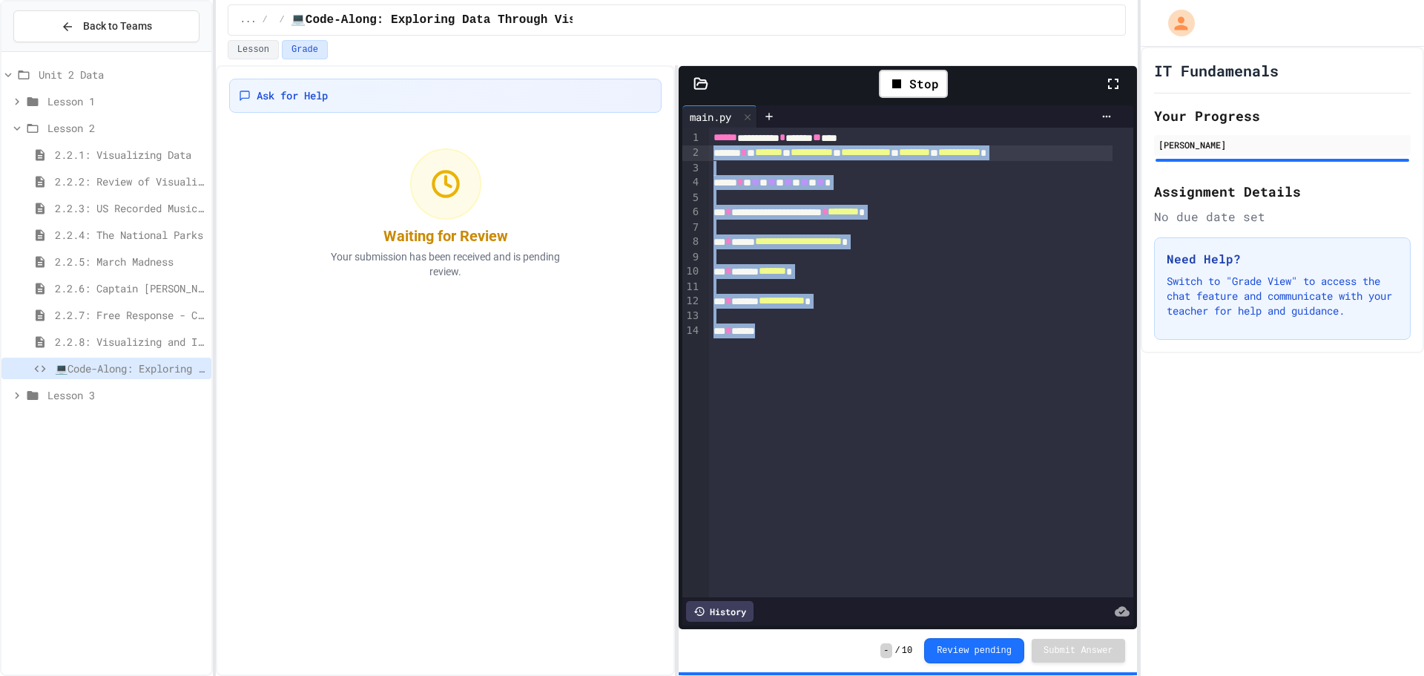
drag, startPoint x: 815, startPoint y: 331, endPoint x: 686, endPoint y: 153, distance: 220.4
click at [686, 153] on div "**********" at bounding box center [907, 362] width 450 height 469
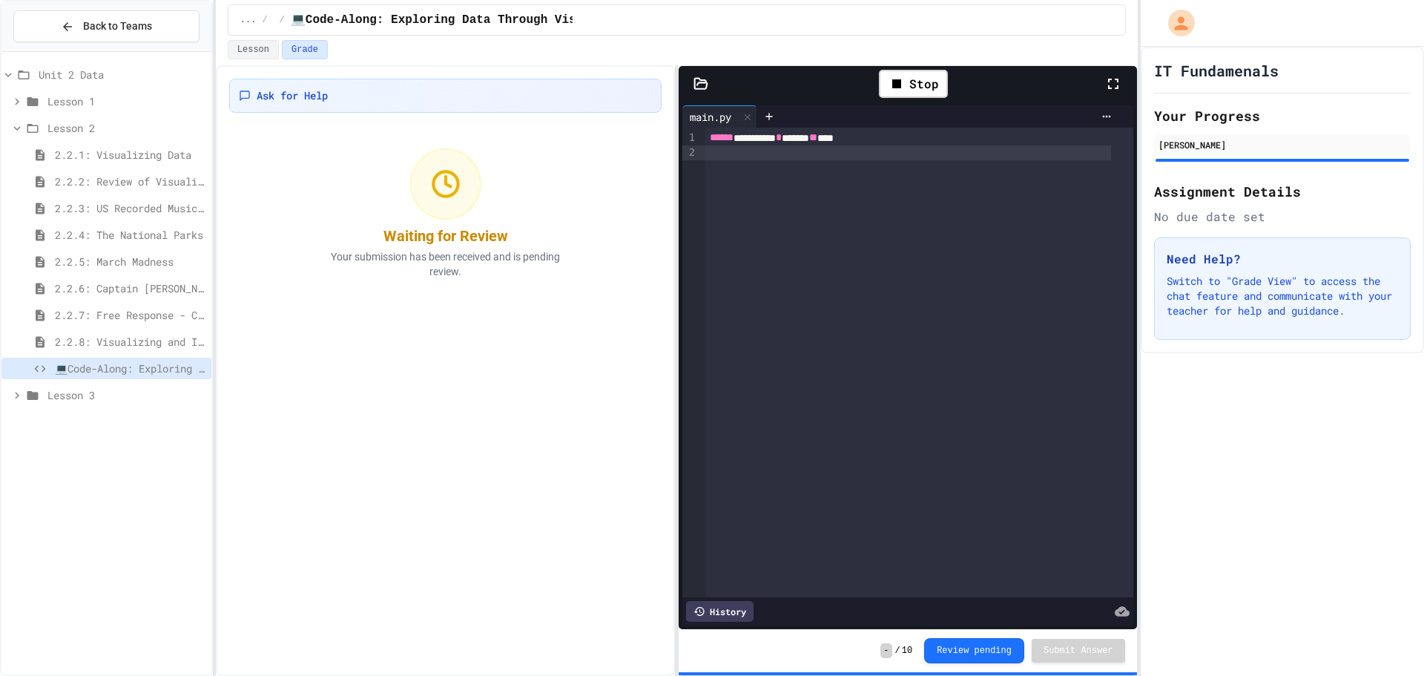
click at [115, 372] on span "💻Code-Along: Exploring Data Through Visualization" at bounding box center [130, 368] width 151 height 16
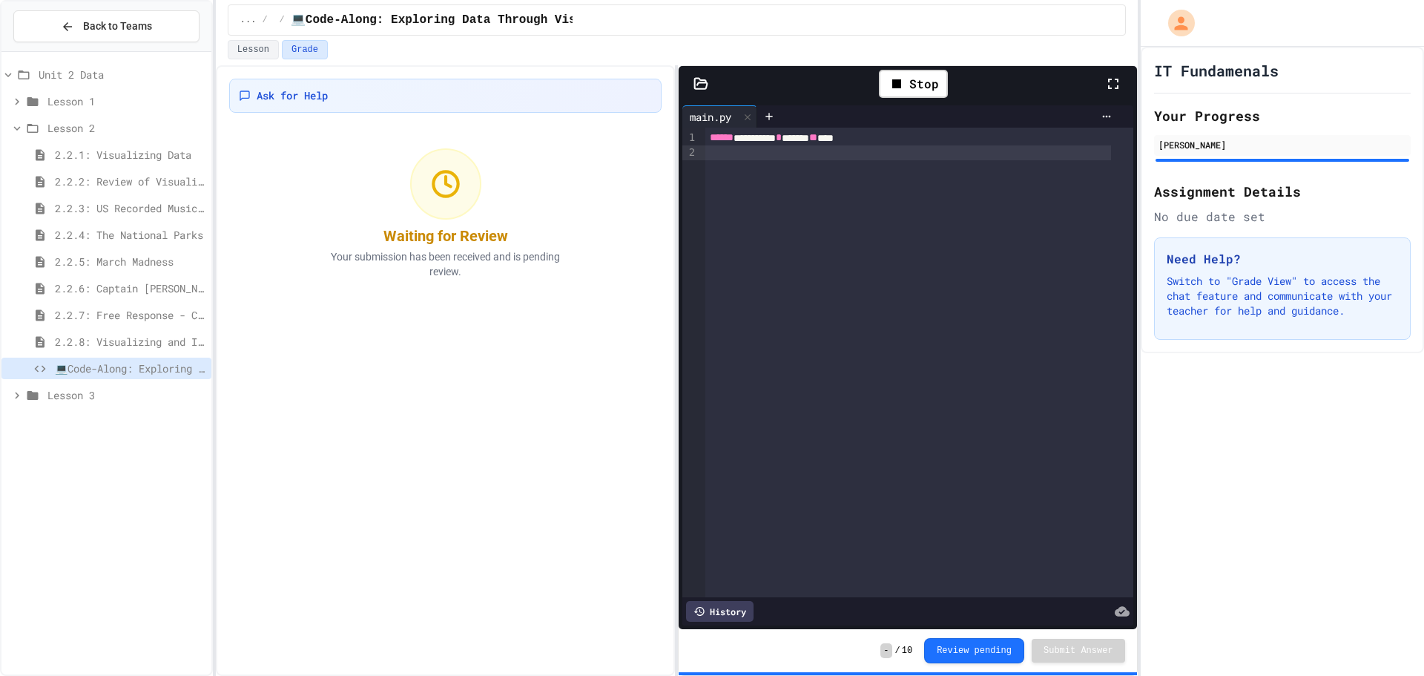
click at [458, 292] on div "Ask for Help Waiting for Review Your submission has been received and is pendin…" at bounding box center [445, 370] width 459 height 610
click at [1002, 647] on button "Review pending" at bounding box center [974, 648] width 100 height 25
click at [730, 604] on div "History" at bounding box center [719, 611] width 67 height 21
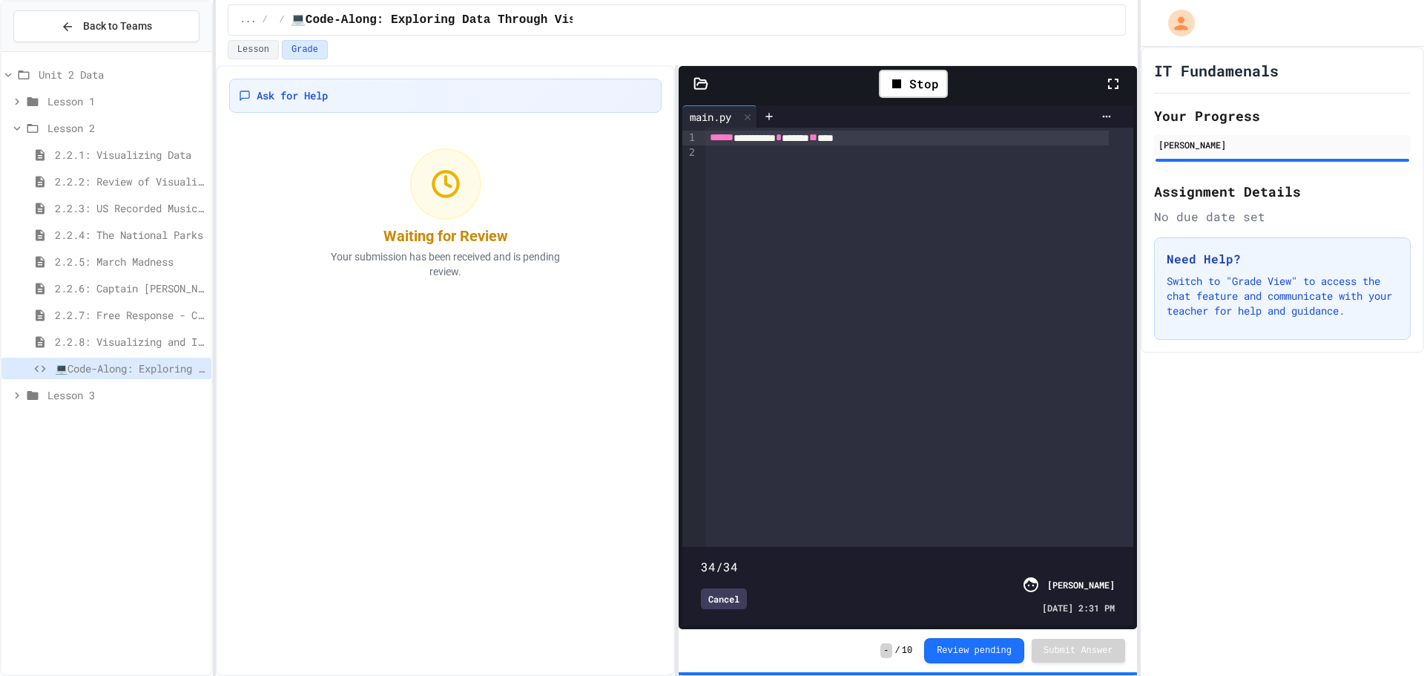
type input "**"
drag, startPoint x: 1101, startPoint y: 532, endPoint x: 1166, endPoint y: 457, distance: 99.3
click at [1166, 457] on div "**********" at bounding box center [712, 338] width 1424 height 676
click at [931, 93] on div "Stop" at bounding box center [913, 84] width 69 height 28
click at [742, 113] on div at bounding box center [748, 117] width 18 height 22
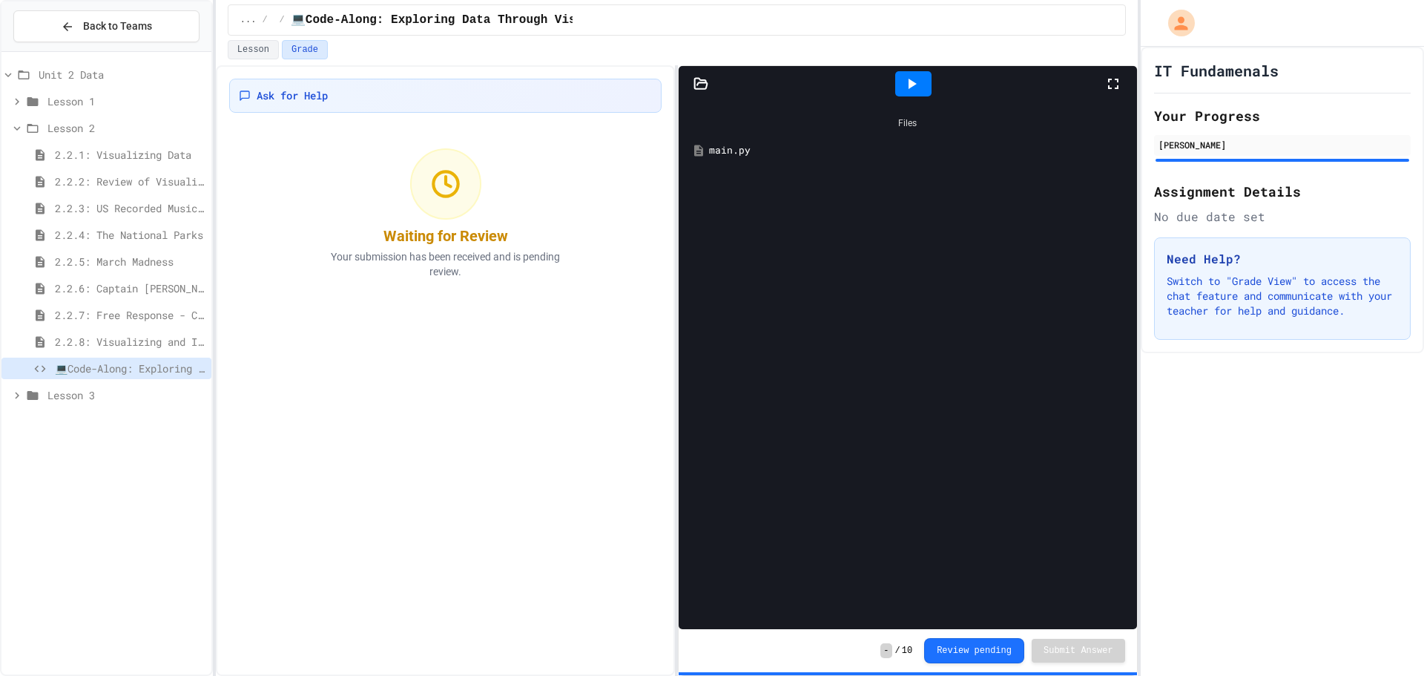
click at [744, 151] on div "main.py" at bounding box center [918, 150] width 418 height 15
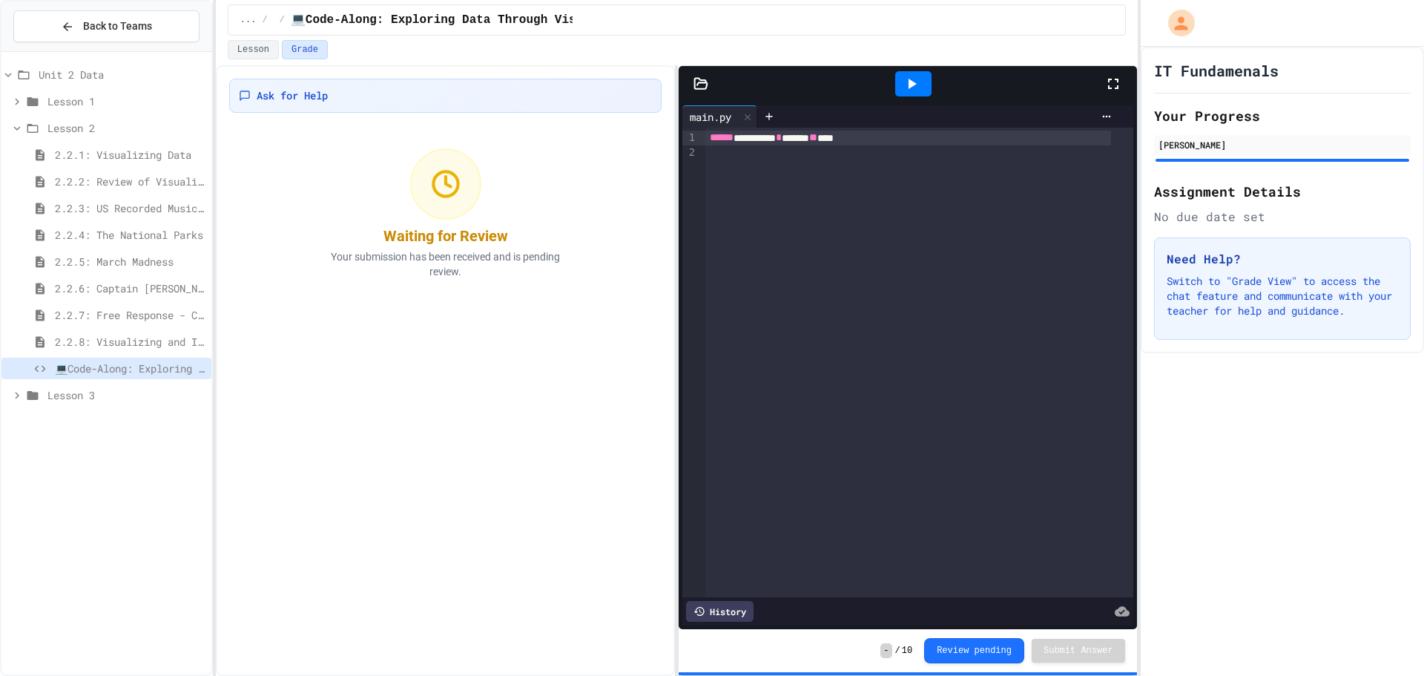
click at [449, 264] on p "Your submission has been received and is pending review." at bounding box center [445, 264] width 267 height 30
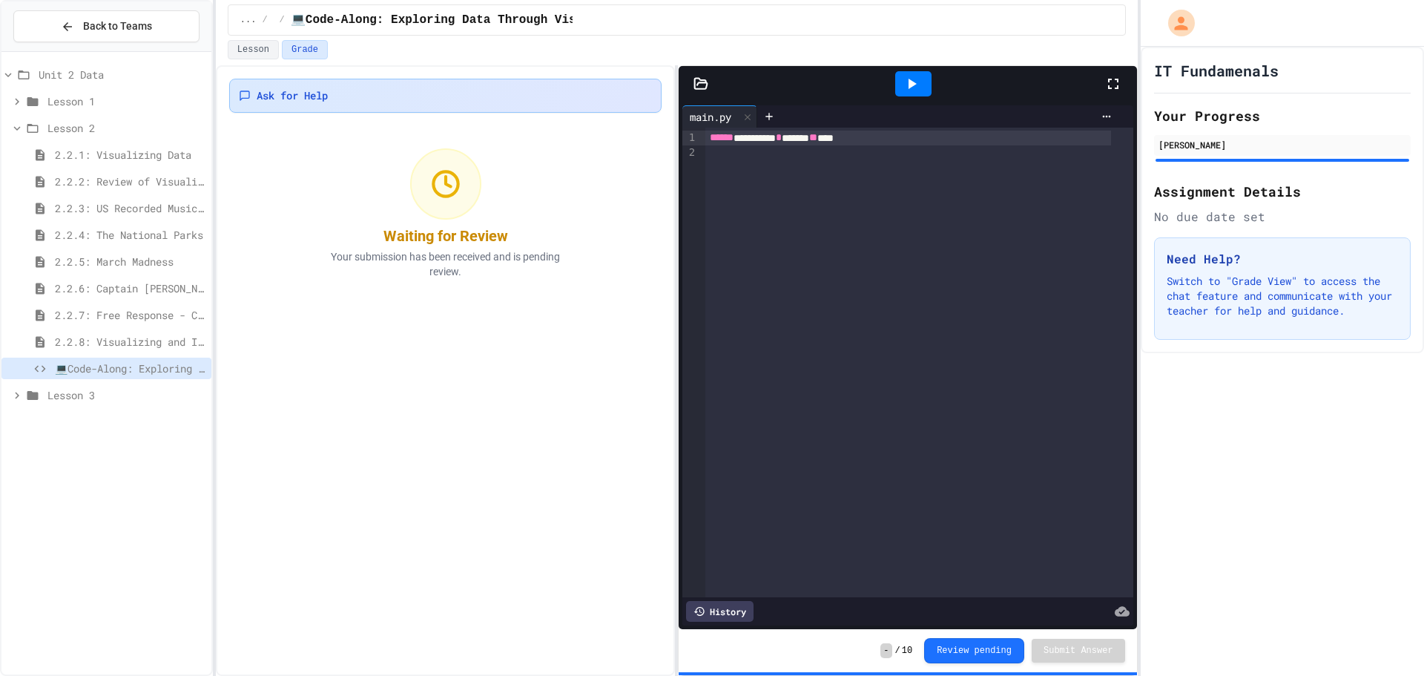
click at [361, 106] on div "Ask for Help" at bounding box center [445, 96] width 432 height 34
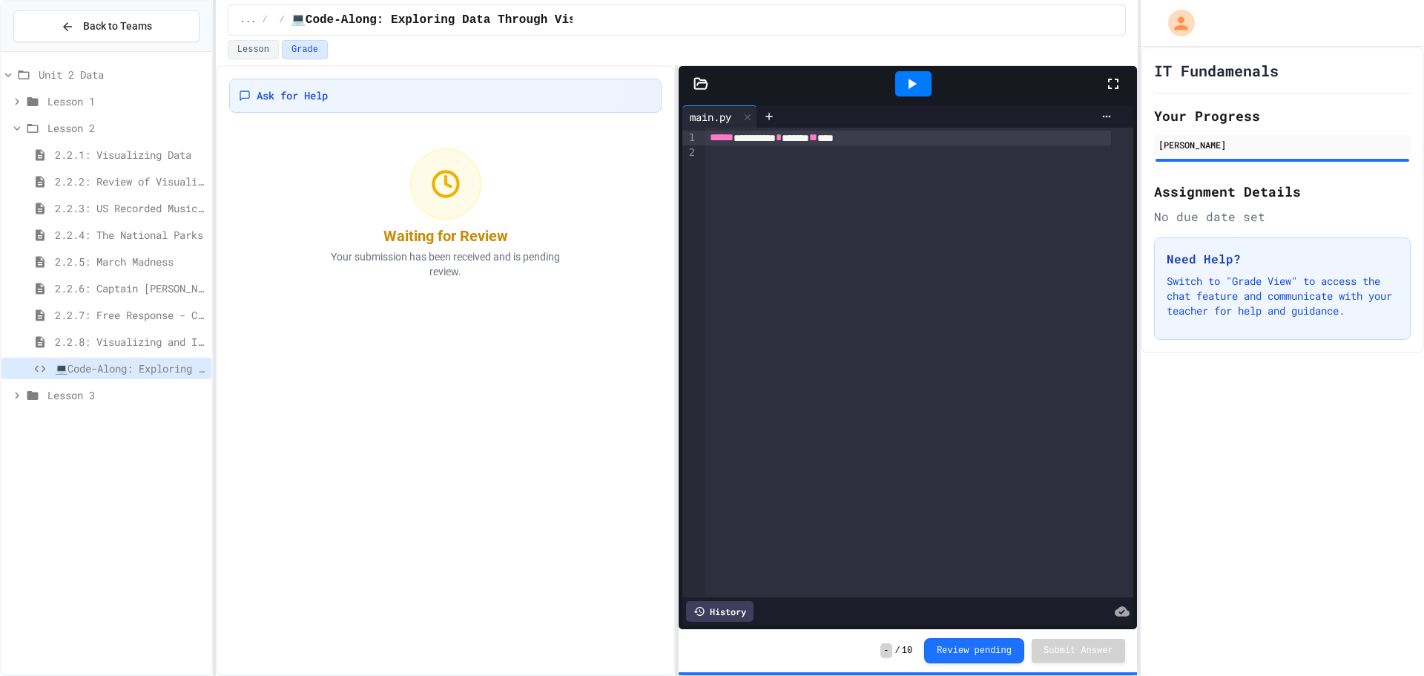
click at [162, 350] on div "2.2.8: Visualizing and Interpreting Data Quiz" at bounding box center [106, 342] width 210 height 22
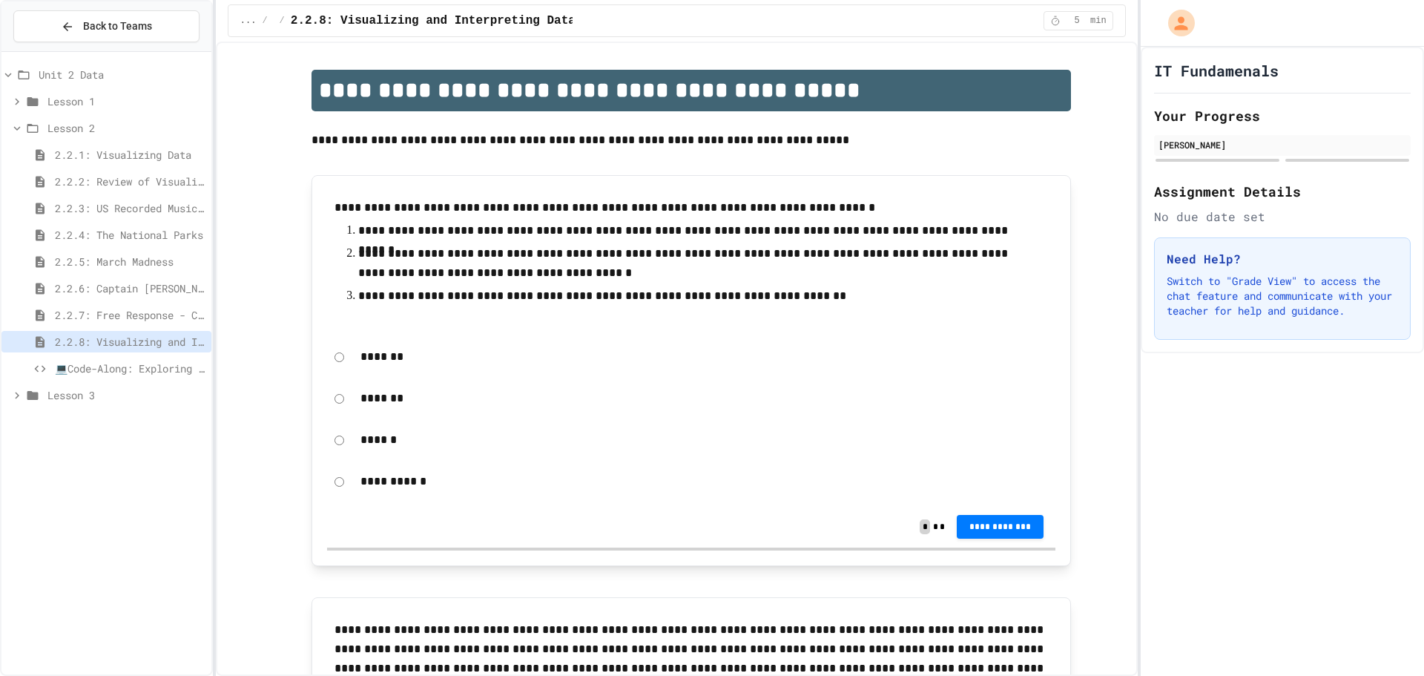
click at [171, 371] on span "💻Code-Along: Exploring Data Through Visualization" at bounding box center [130, 368] width 151 height 16
